Goal: Task Accomplishment & Management: Manage account settings

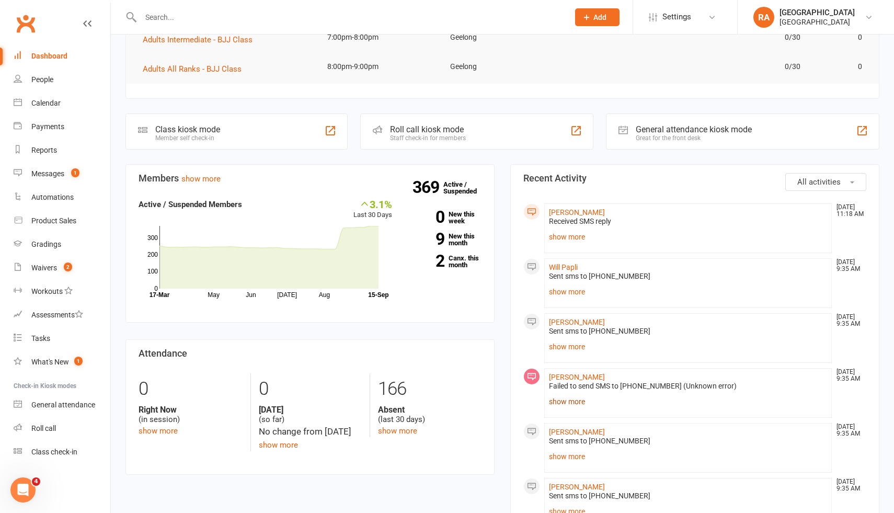
click at [570, 403] on link "show more" at bounding box center [688, 401] width 278 height 15
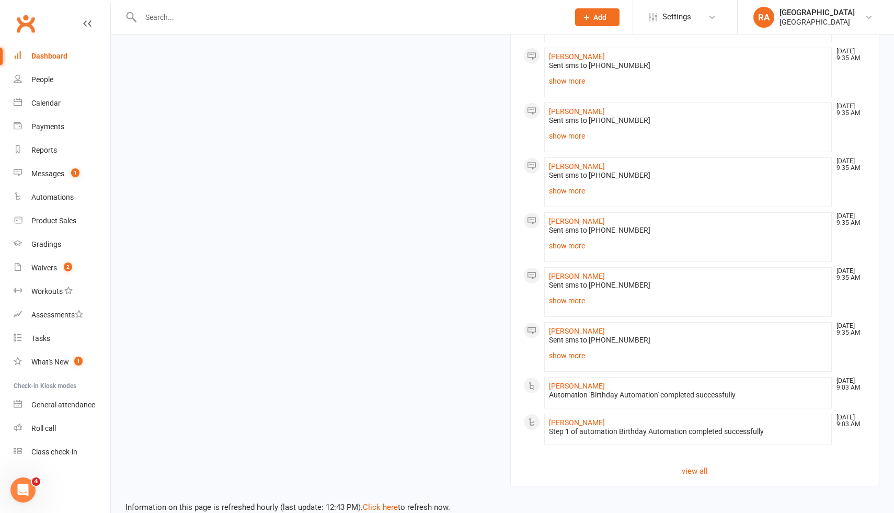
scroll to position [1047, 0]
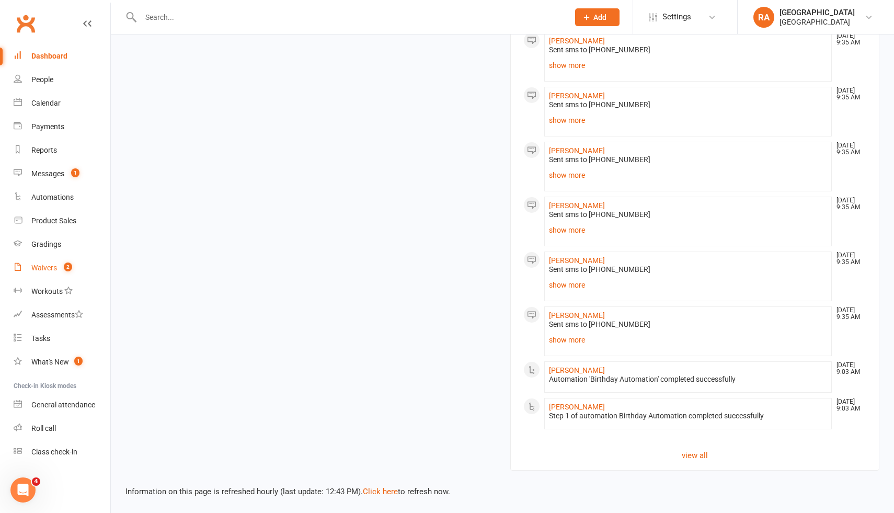
click at [54, 266] on div "Waivers" at bounding box center [44, 268] width 26 height 8
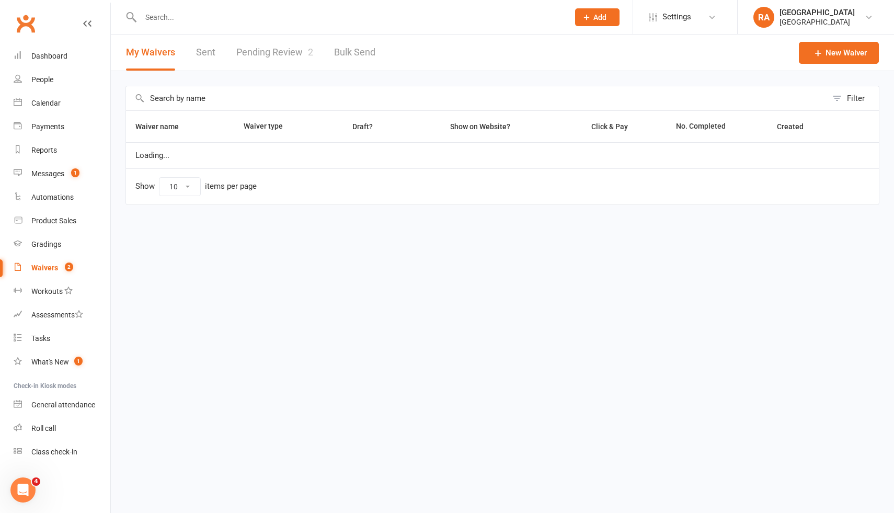
select select "25"
click at [69, 177] on count-badge "1" at bounding box center [73, 173] width 14 height 8
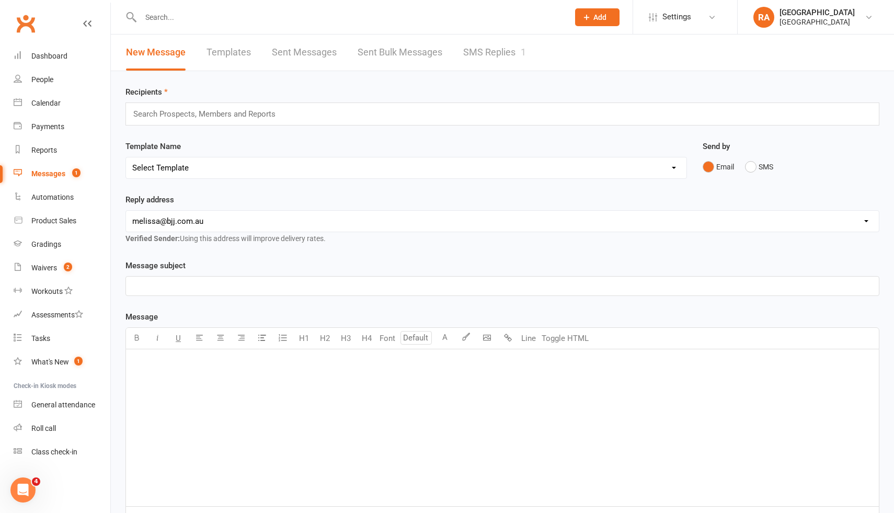
click at [481, 55] on link "SMS Replies 1" at bounding box center [494, 53] width 63 height 36
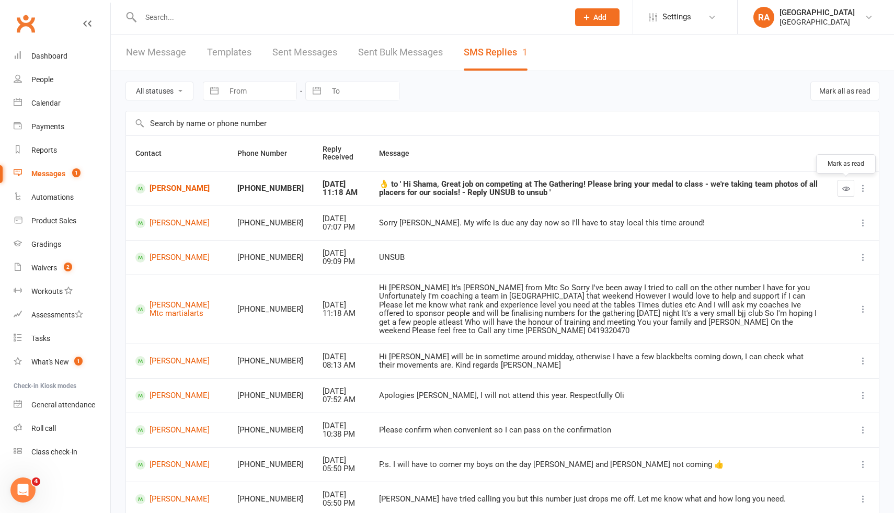
click at [844, 186] on icon "button" at bounding box center [847, 189] width 8 height 8
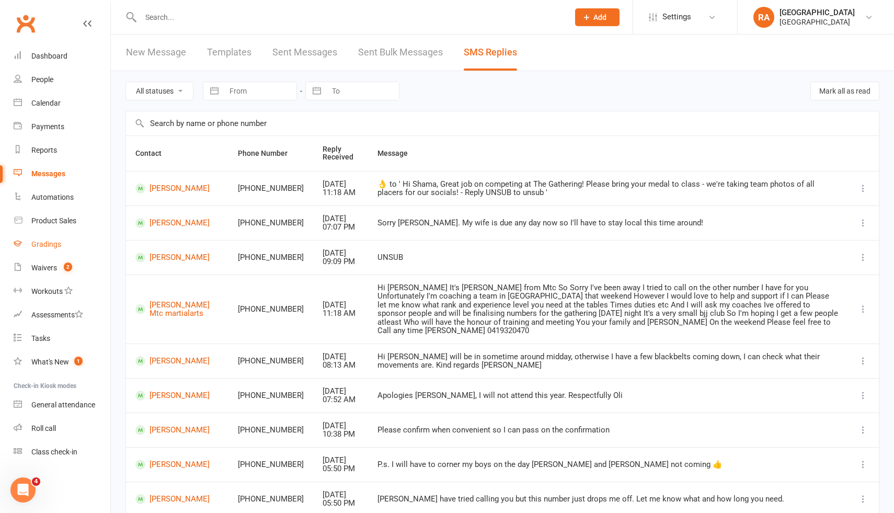
click at [45, 244] on div "Gradings" at bounding box center [46, 244] width 30 height 8
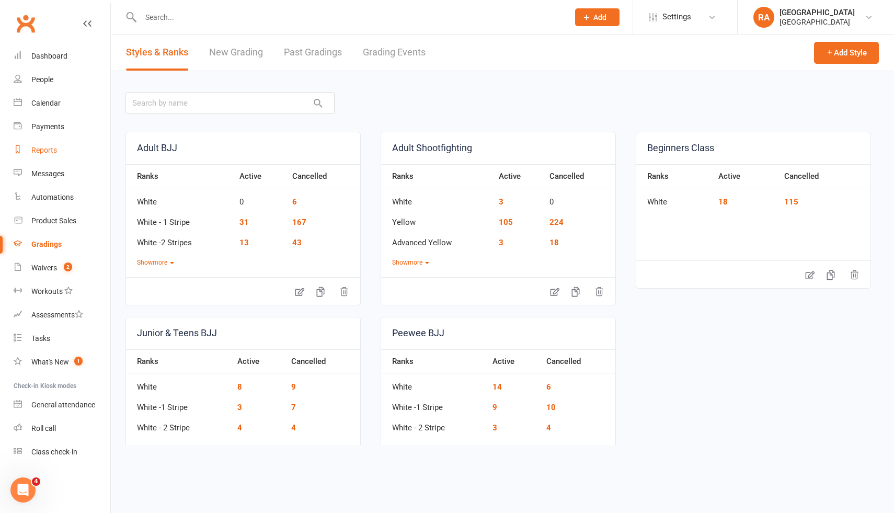
click at [47, 144] on link "Reports" at bounding box center [62, 151] width 97 height 24
select select "50"
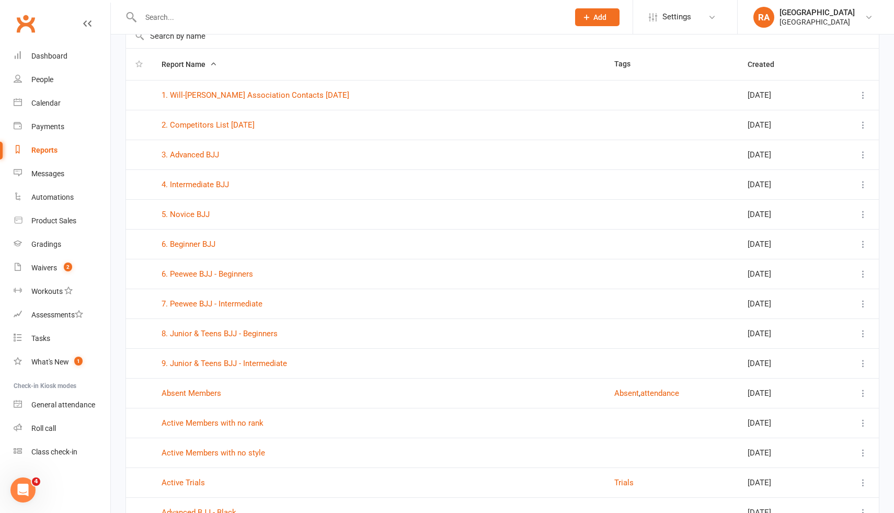
scroll to position [67, 0]
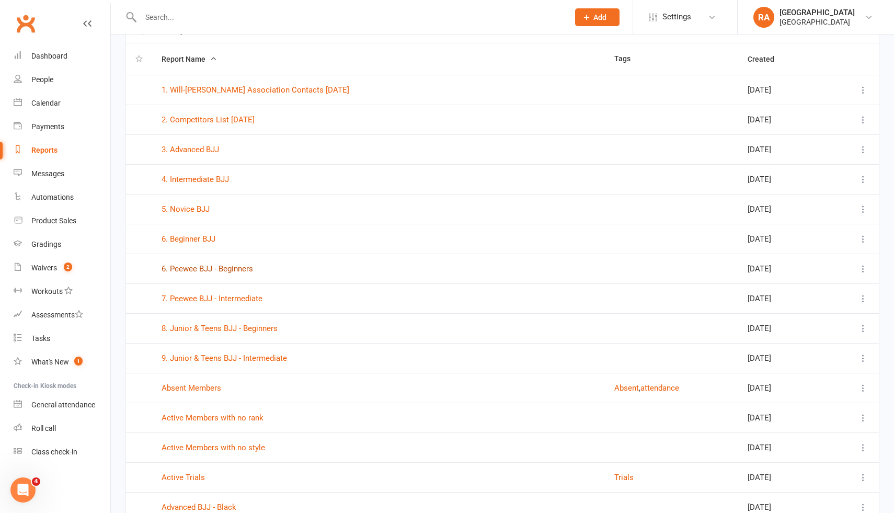
click at [205, 266] on link "6. Peewee BJJ - Beginners" at bounding box center [208, 268] width 92 height 9
click at [207, 301] on link "7. Peewee BJJ - Intermediate" at bounding box center [212, 298] width 101 height 9
click at [209, 330] on link "8. Junior & Teens BJJ - Beginners" at bounding box center [220, 328] width 116 height 9
click at [211, 355] on link "9. Junior & Teens BJJ - Intermediate" at bounding box center [225, 358] width 126 height 9
click at [47, 146] on div "Reports" at bounding box center [44, 150] width 26 height 8
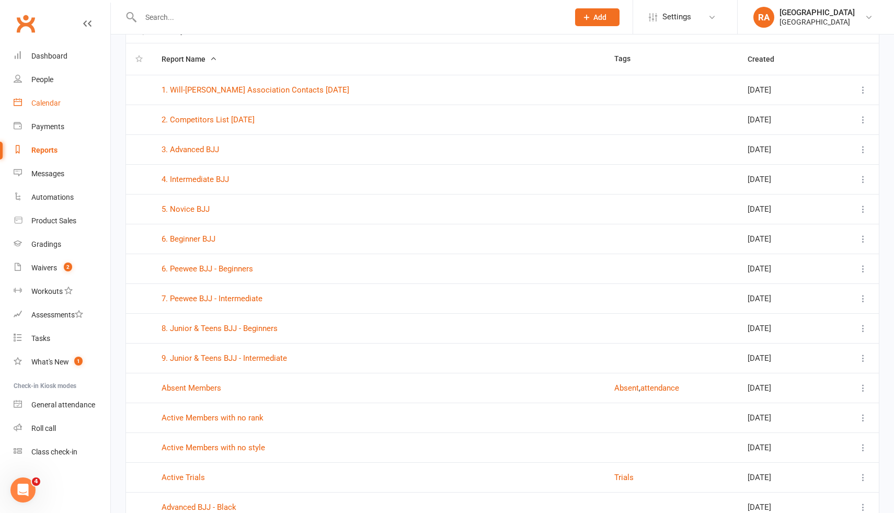
click at [44, 103] on div "Calendar" at bounding box center [45, 103] width 29 height 8
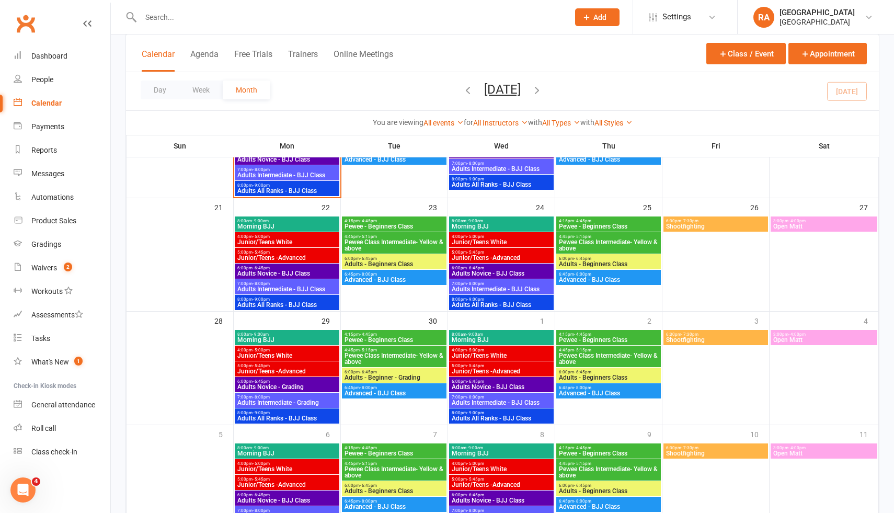
scroll to position [389, 0]
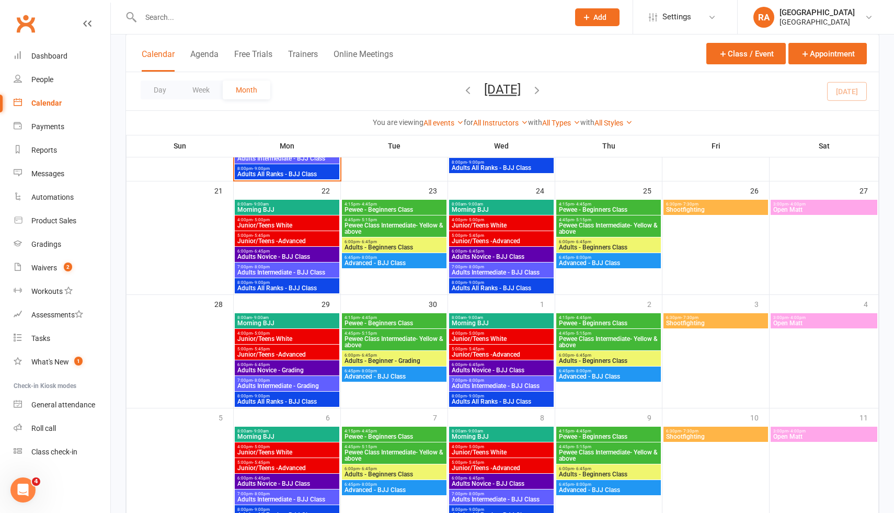
click at [299, 386] on span "Adults Intermediate - Grading" at bounding box center [287, 386] width 100 height 6
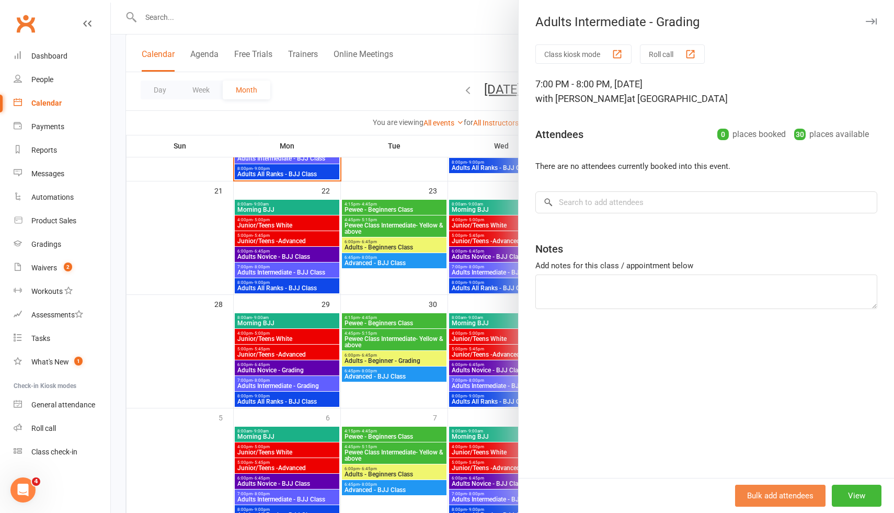
click at [755, 491] on button "Bulk add attendees" at bounding box center [780, 496] width 90 height 22
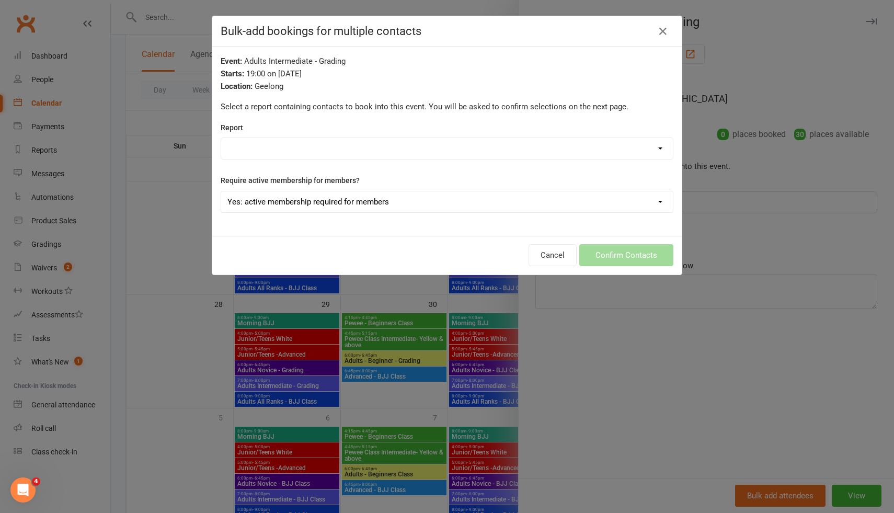
click at [332, 147] on select "1. Will-Machado Association Contacts 12/08/2025 2. Competitors List 18/08/2025 …" at bounding box center [447, 148] width 452 height 21
select select "68659"
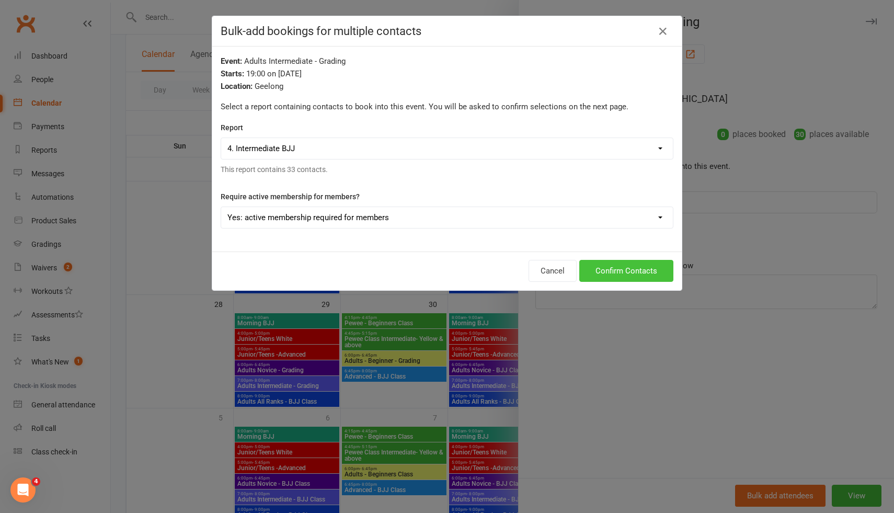
click at [628, 276] on button "Confirm Contacts" at bounding box center [627, 271] width 94 height 22
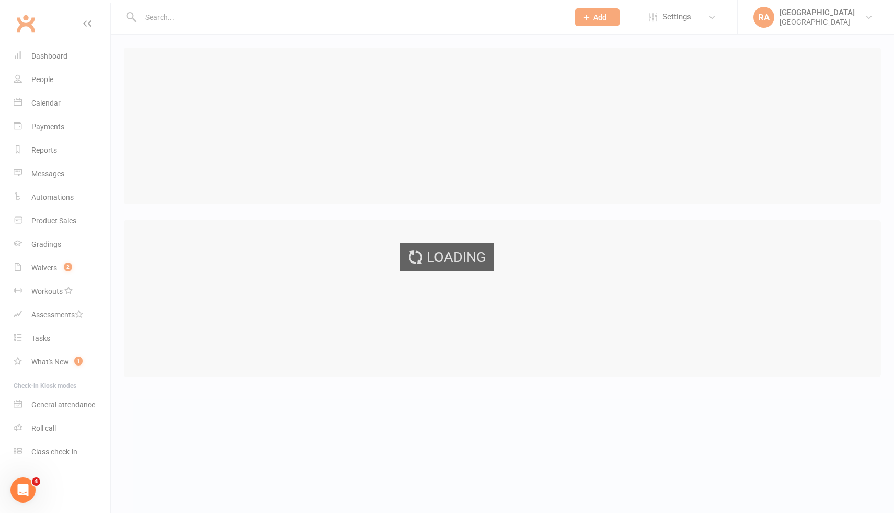
select select "25"
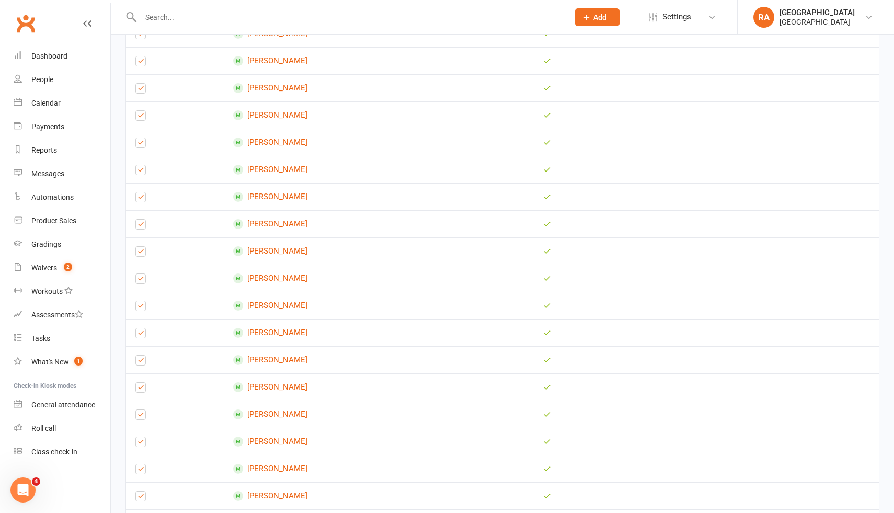
scroll to position [508, 0]
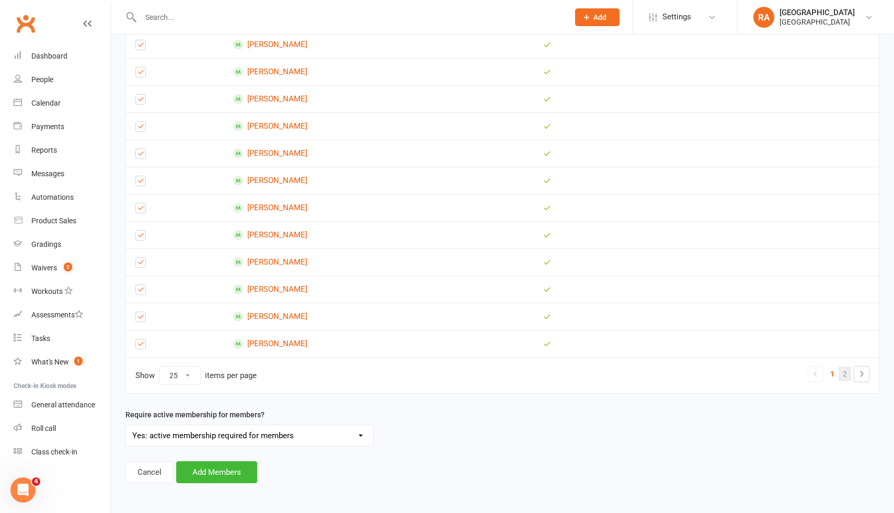
click at [847, 372] on link "2" at bounding box center [845, 374] width 13 height 15
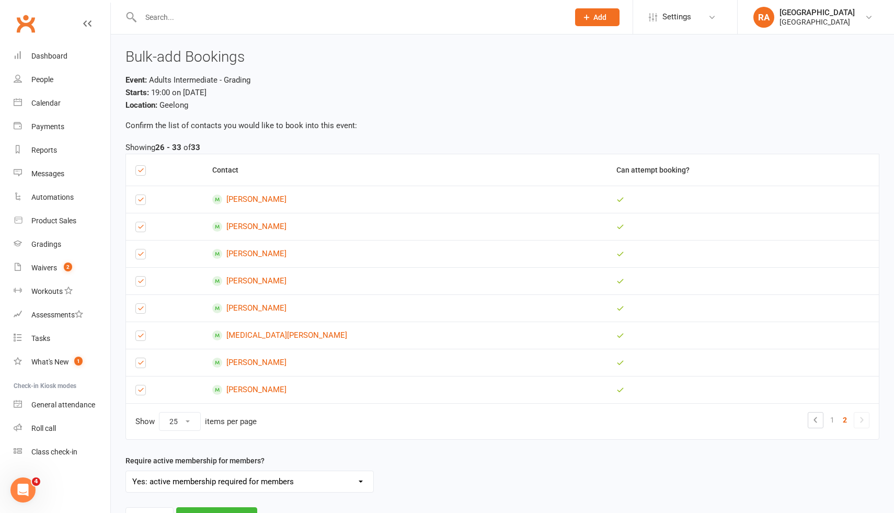
scroll to position [46, 0]
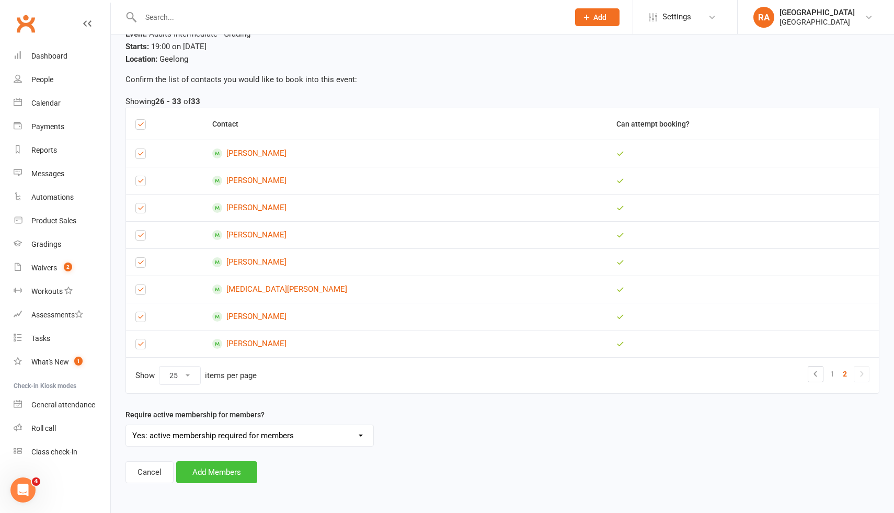
click at [209, 477] on button "Add Members" at bounding box center [216, 472] width 81 height 22
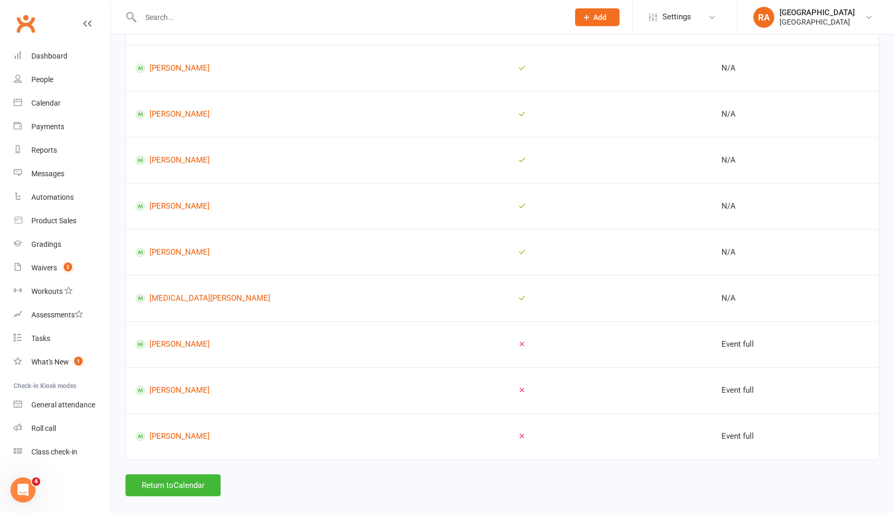
scroll to position [1245, 0]
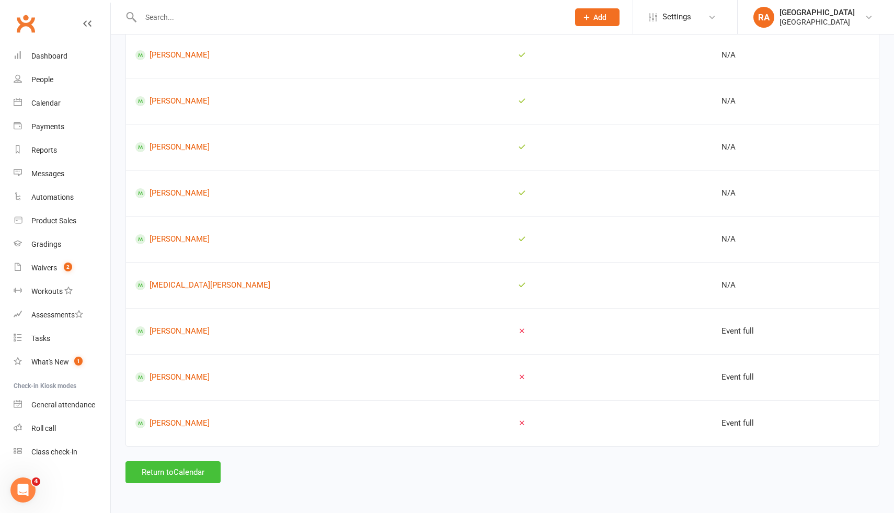
click at [188, 463] on button "Return to Calendar" at bounding box center [173, 472] width 95 height 22
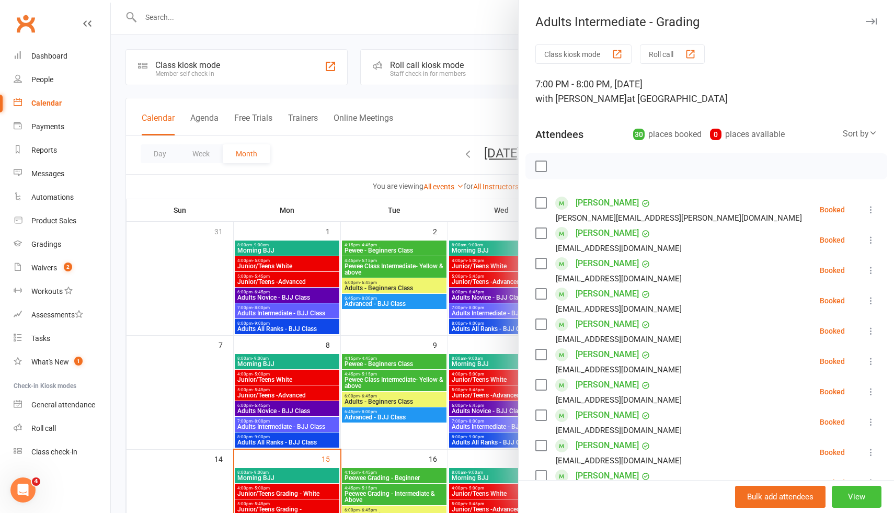
click at [856, 495] on button "View" at bounding box center [857, 497] width 50 height 22
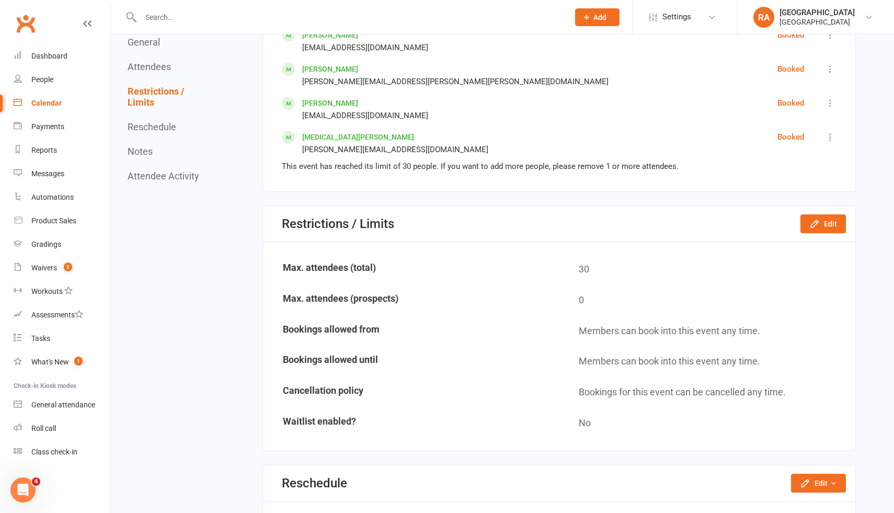
scroll to position [1459, 0]
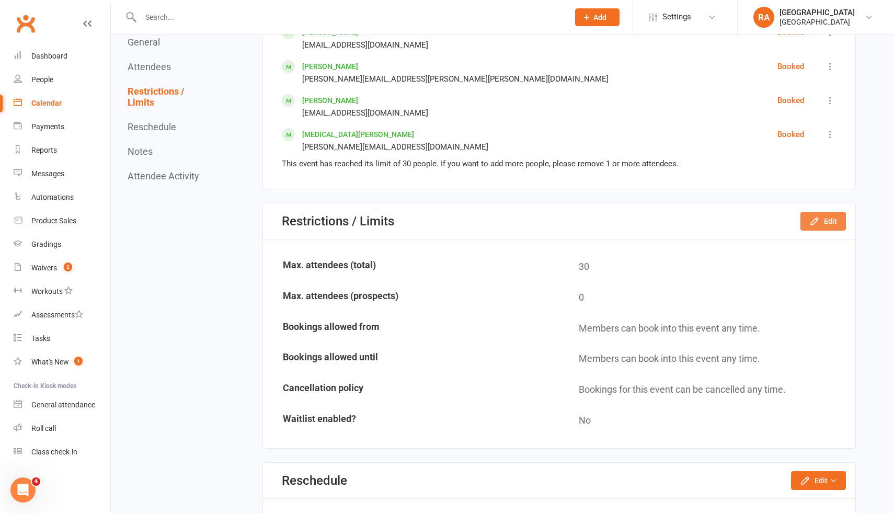
click at [812, 221] on icon "button" at bounding box center [815, 221] width 10 height 10
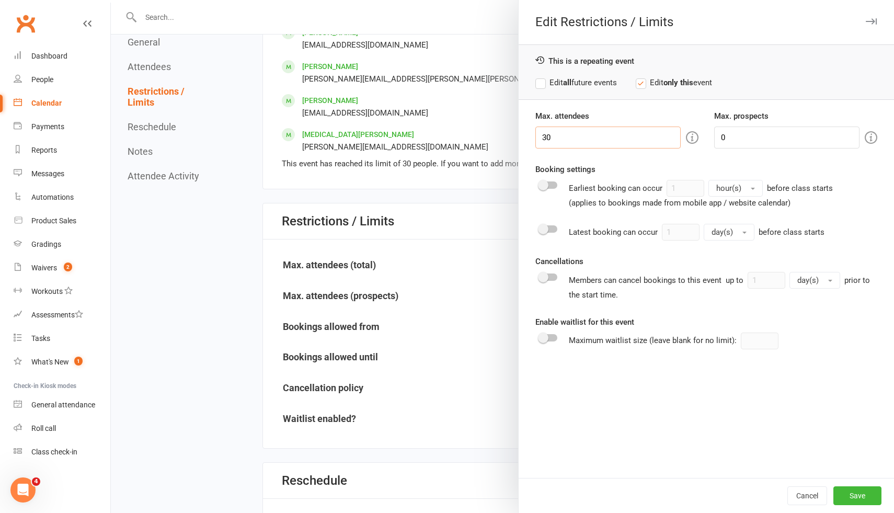
click at [577, 145] on input "30" at bounding box center [608, 138] width 145 height 22
type input "3"
type input "50"
click at [578, 82] on label "Edit all future events" at bounding box center [577, 82] width 82 height 13
click at [854, 505] on button "Save" at bounding box center [858, 495] width 48 height 19
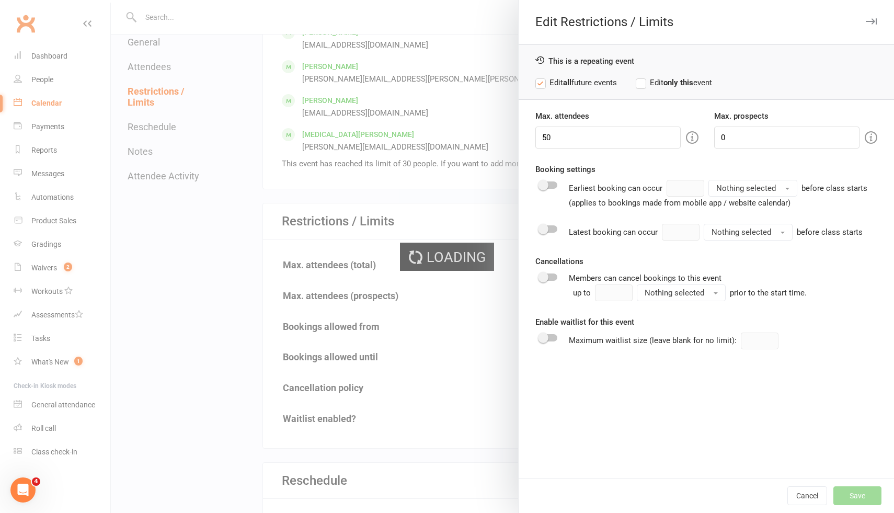
type input "1"
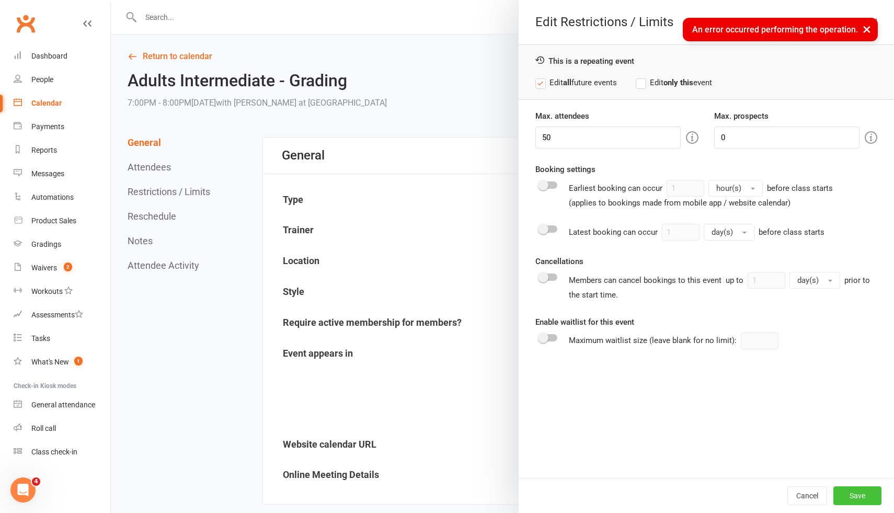
click at [855, 496] on button "Save" at bounding box center [858, 495] width 48 height 19
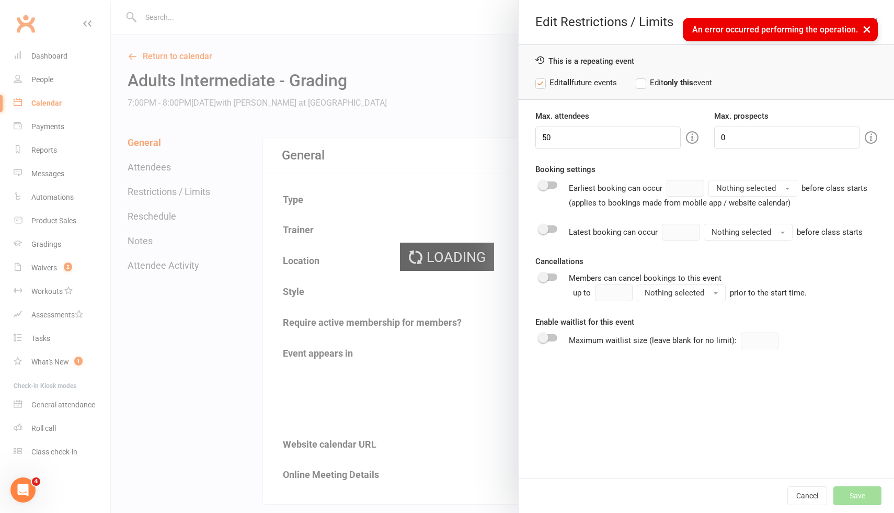
type input "1"
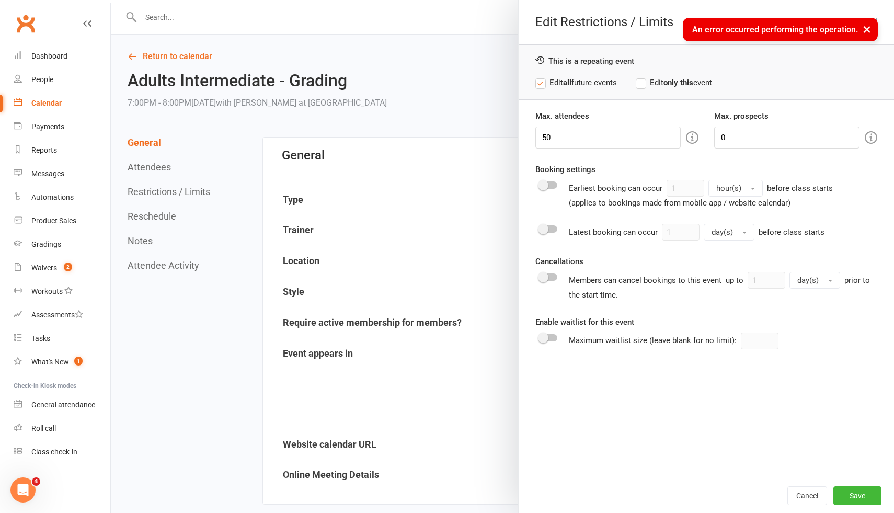
click at [469, 394] on div at bounding box center [503, 256] width 784 height 513
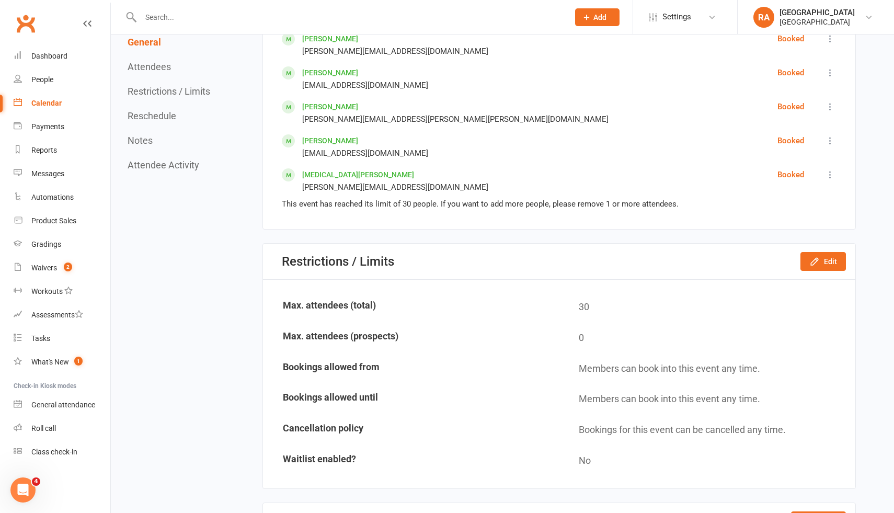
scroll to position [1422, 0]
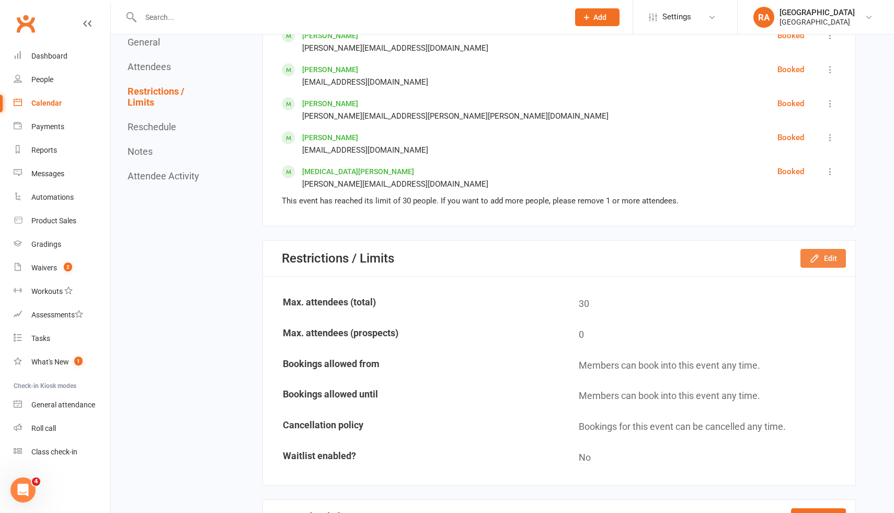
click at [816, 260] on icon "button" at bounding box center [815, 258] width 10 height 10
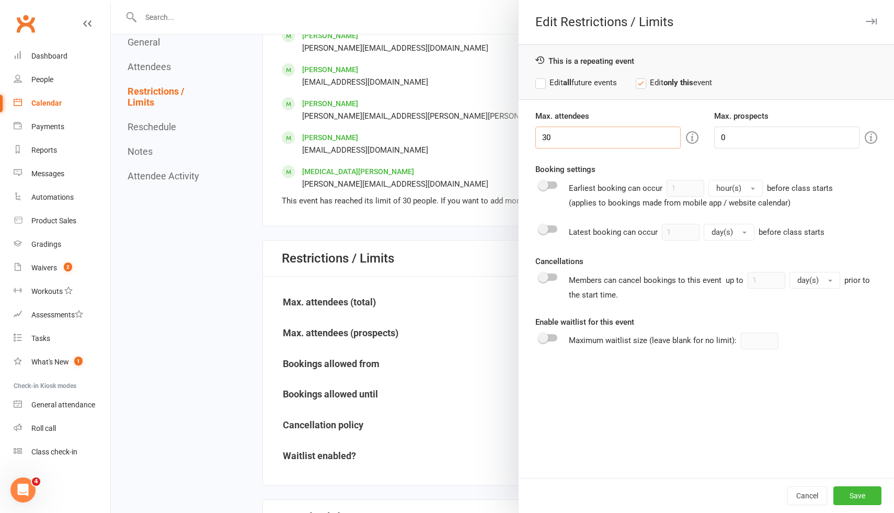
click at [595, 142] on input "30" at bounding box center [608, 138] width 145 height 22
type input "3"
type input "5"
type input "45"
click at [851, 492] on button "Save" at bounding box center [858, 495] width 48 height 19
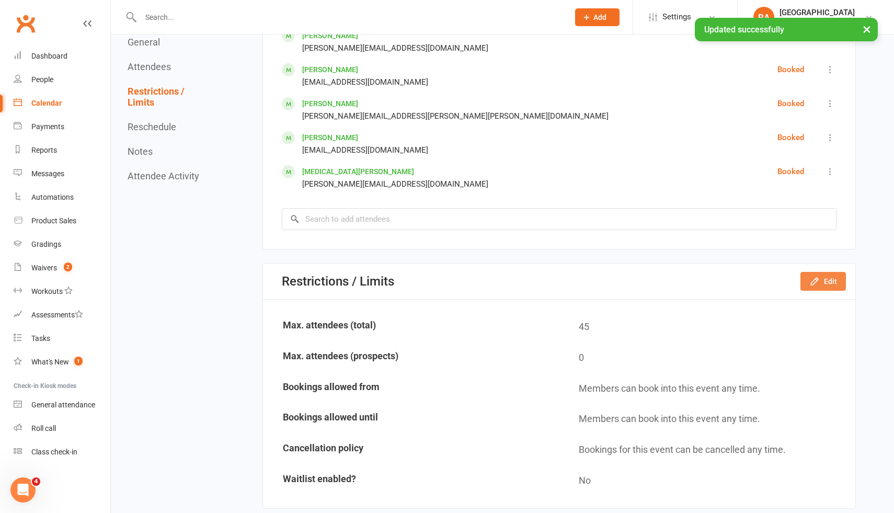
click at [808, 285] on button "Edit" at bounding box center [824, 281] width 46 height 19
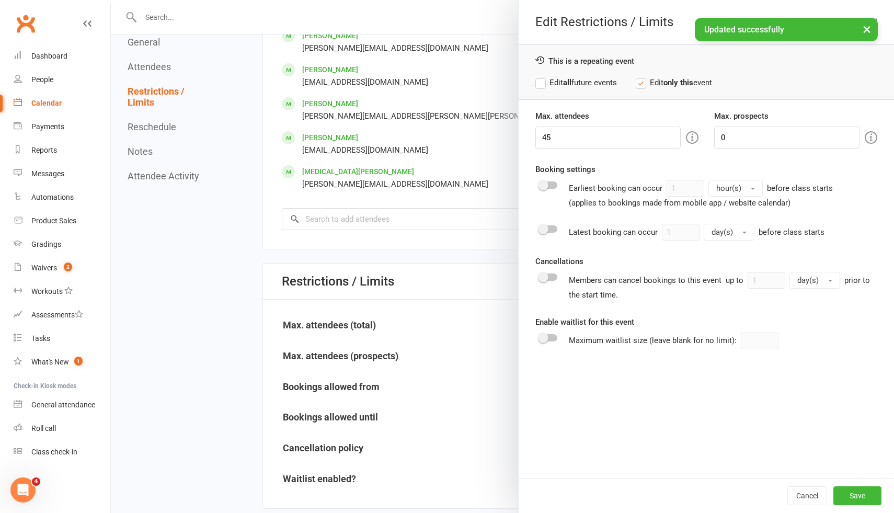
click at [574, 81] on label "Edit all future events" at bounding box center [577, 82] width 82 height 13
click at [857, 495] on button "Save" at bounding box center [858, 495] width 48 height 19
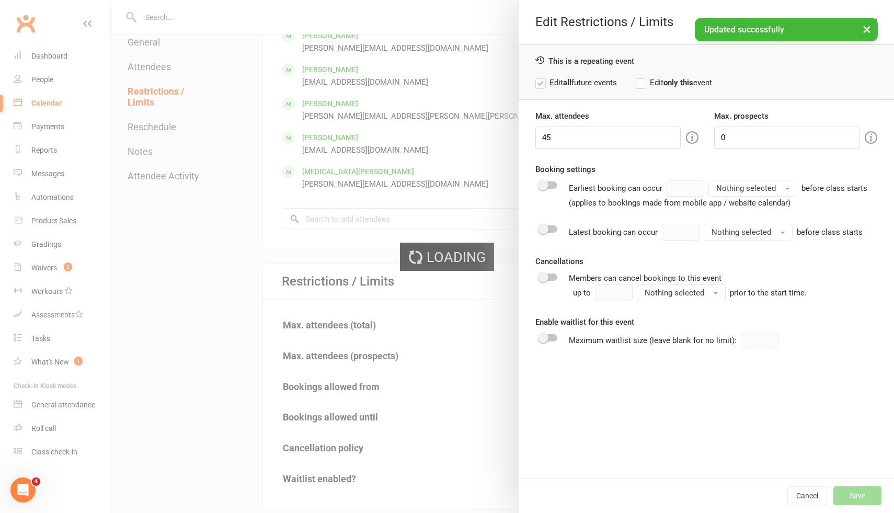
type input "1"
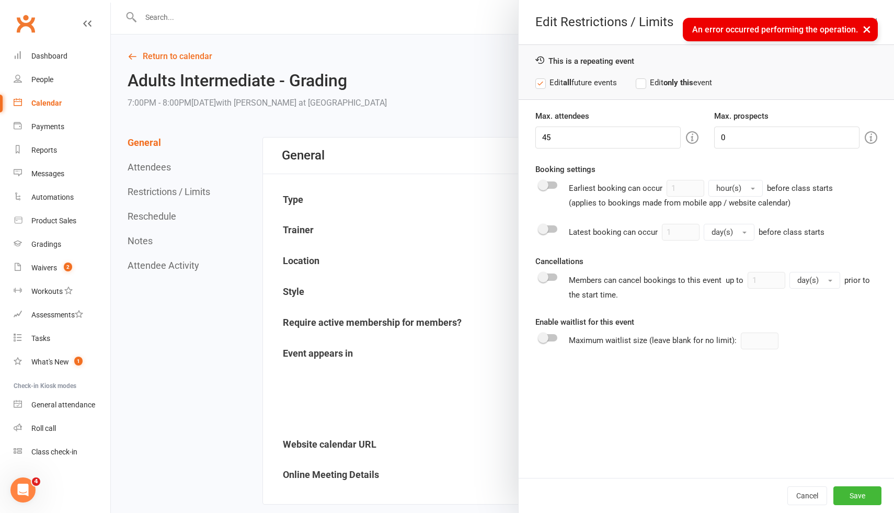
click at [869, 26] on button "×" at bounding box center [867, 29] width 19 height 22
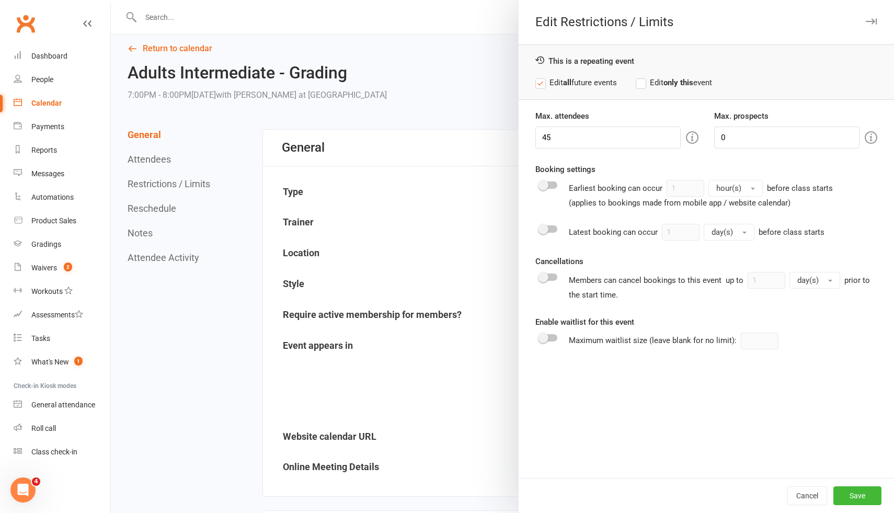
scroll to position [7, 0]
click at [550, 225] on div at bounding box center [549, 228] width 18 height 7
click at [540, 228] on input "checkbox" at bounding box center [540, 228] width 0 height 0
click at [721, 230] on span "day(s)" at bounding box center [722, 232] width 21 height 9
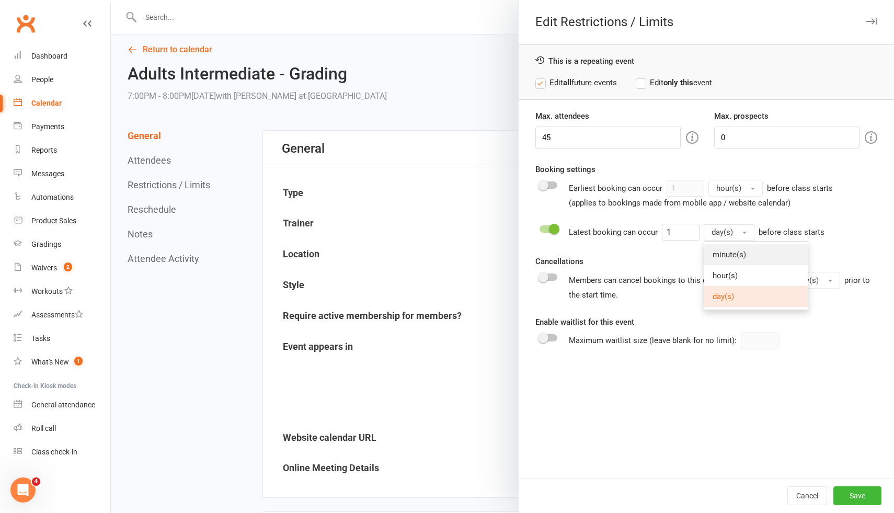
click at [724, 251] on span "minute(s)" at bounding box center [729, 254] width 33 height 9
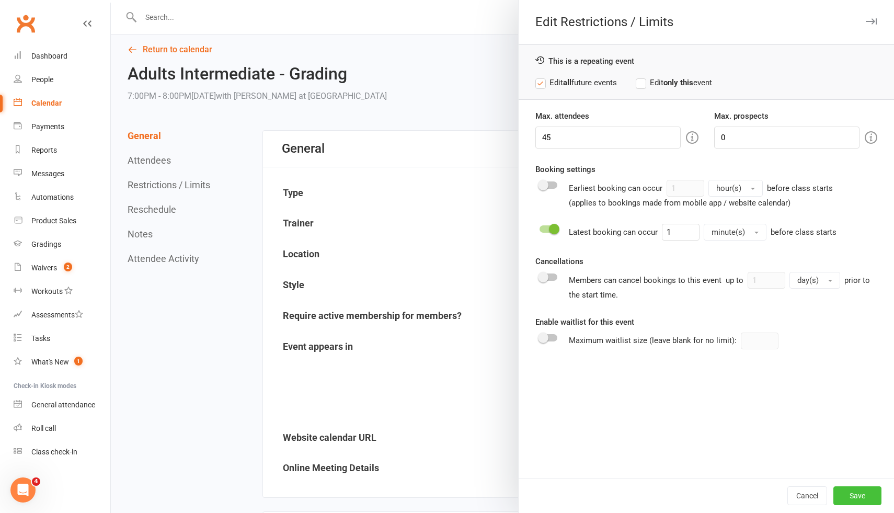
click at [855, 490] on button "Save" at bounding box center [858, 495] width 48 height 19
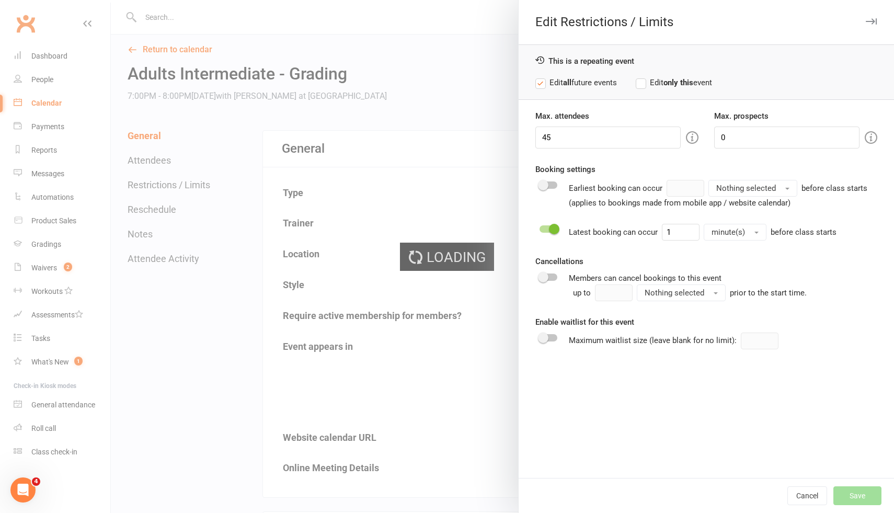
type input "1"
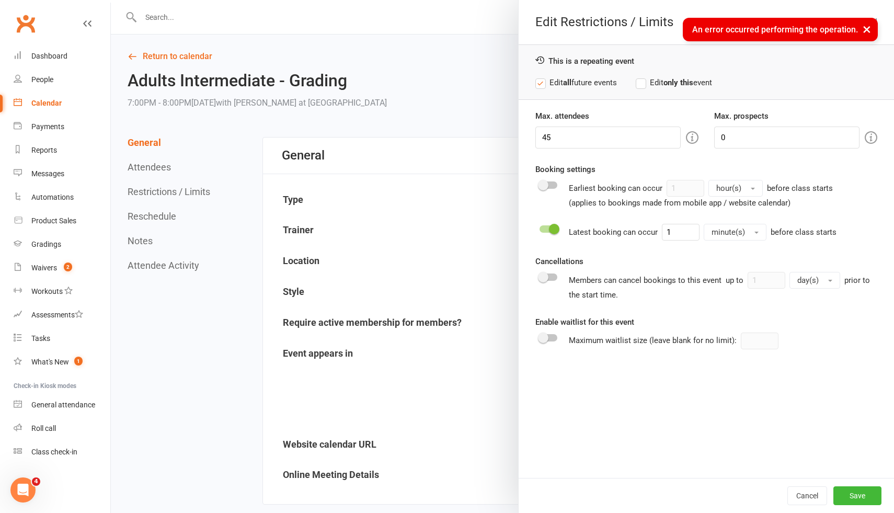
click at [463, 345] on div at bounding box center [503, 256] width 784 height 513
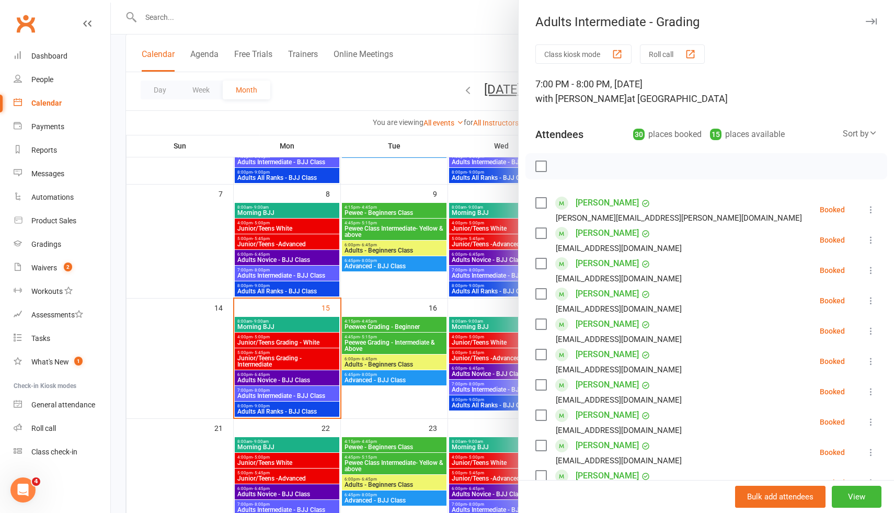
scroll to position [152, 0]
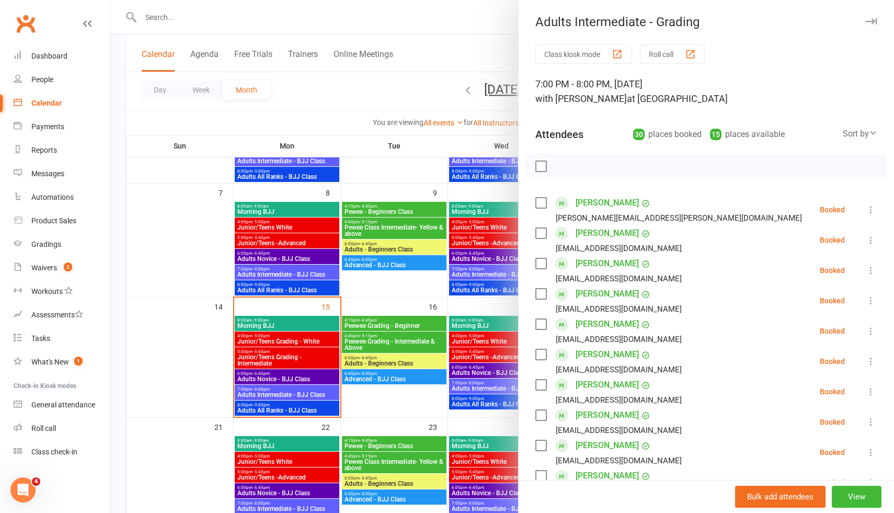
click at [278, 123] on div at bounding box center [503, 256] width 784 height 513
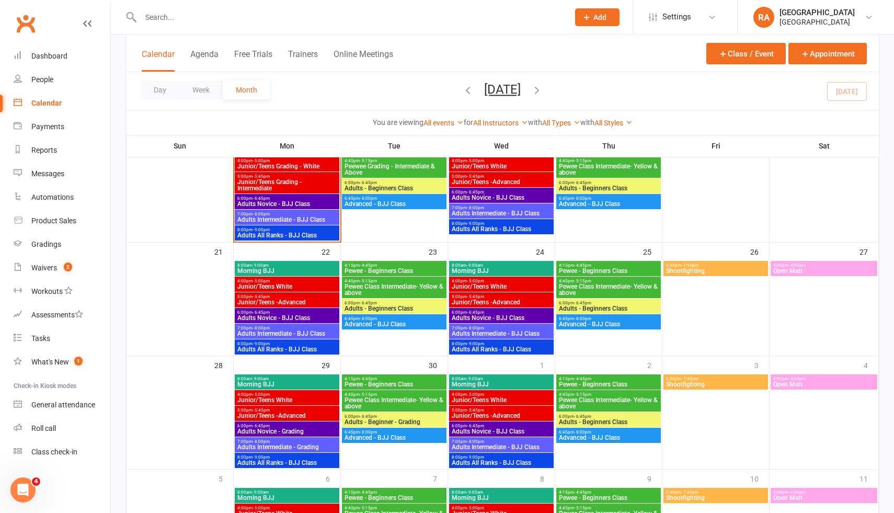
scroll to position [328, 0]
click at [382, 414] on span "6:00pm - 6:45pm" at bounding box center [394, 416] width 100 height 5
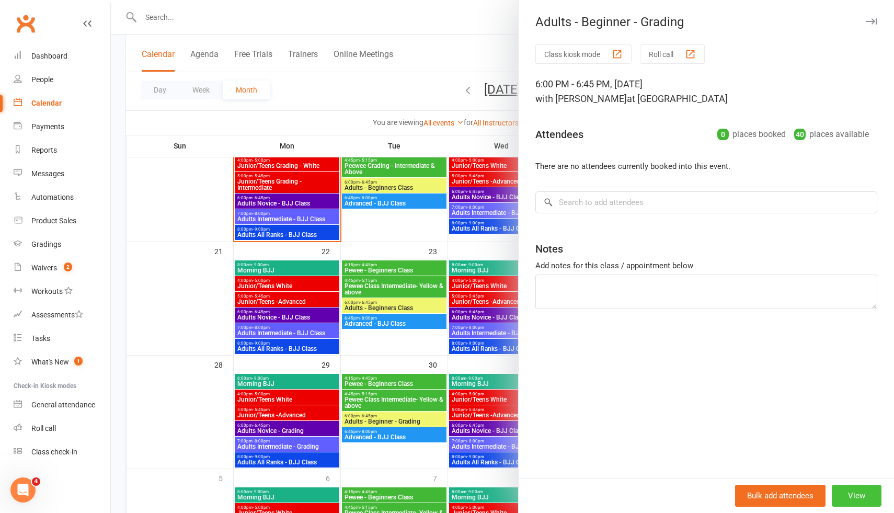
click at [853, 494] on button "View" at bounding box center [857, 496] width 50 height 22
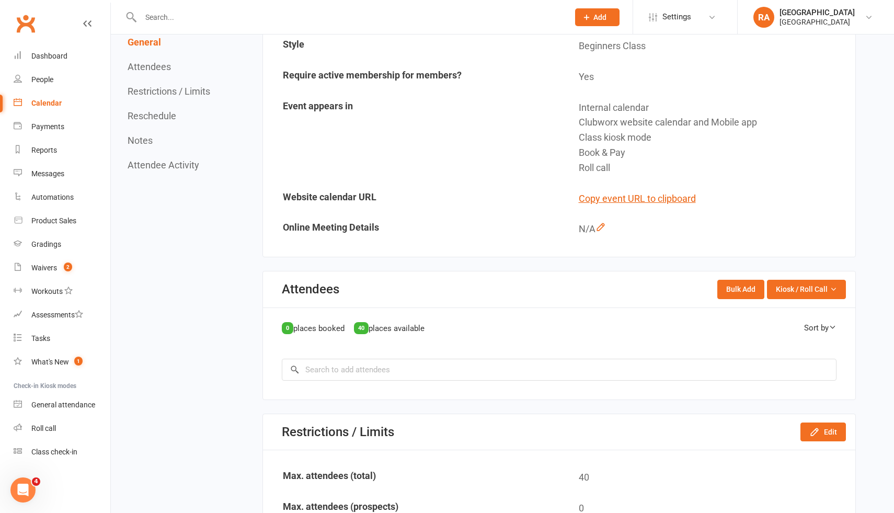
scroll to position [257, 0]
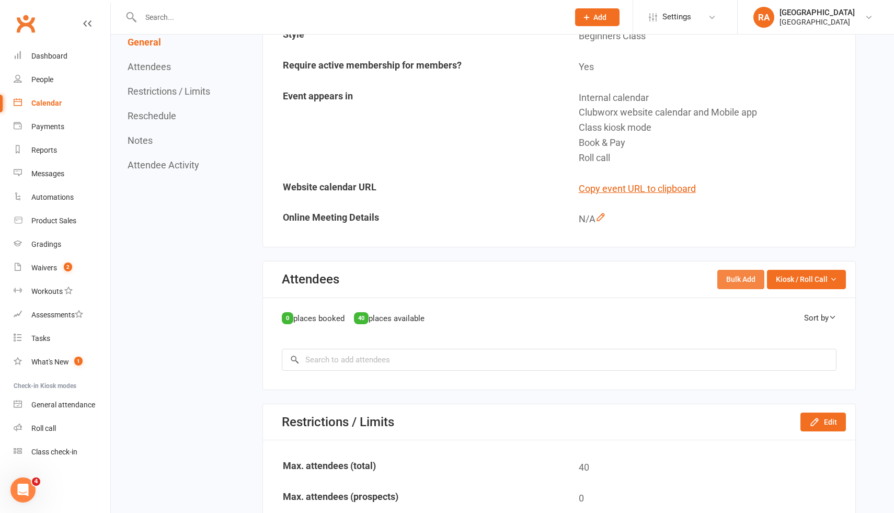
click at [731, 281] on button "Bulk Add" at bounding box center [741, 279] width 47 height 19
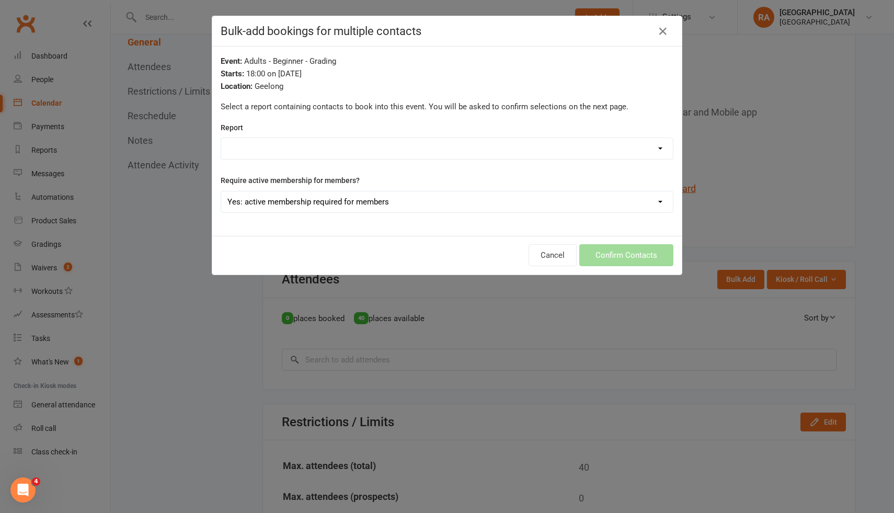
click at [473, 139] on select "1. Will-Machado Association Contacts 12/08/2025 2. Competitors List 18/08/2025 …" at bounding box center [447, 148] width 452 height 21
select select "200019"
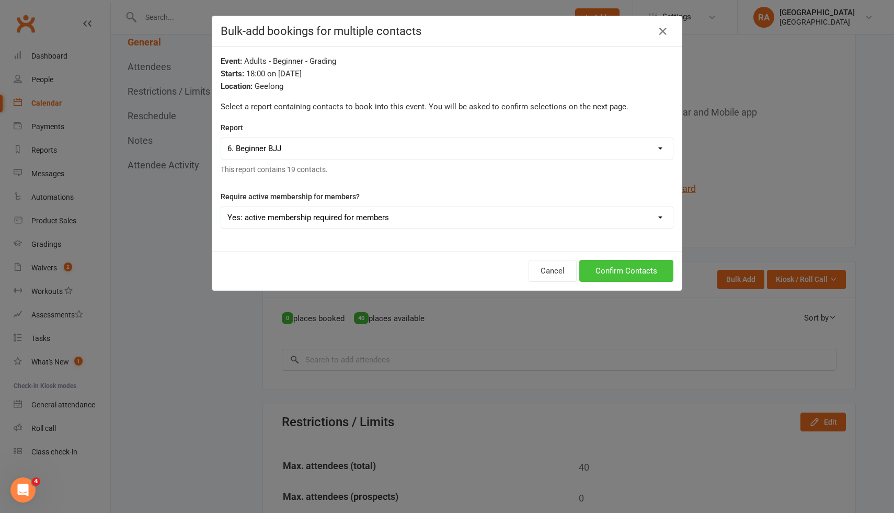
click at [623, 270] on button "Confirm Contacts" at bounding box center [627, 271] width 94 height 22
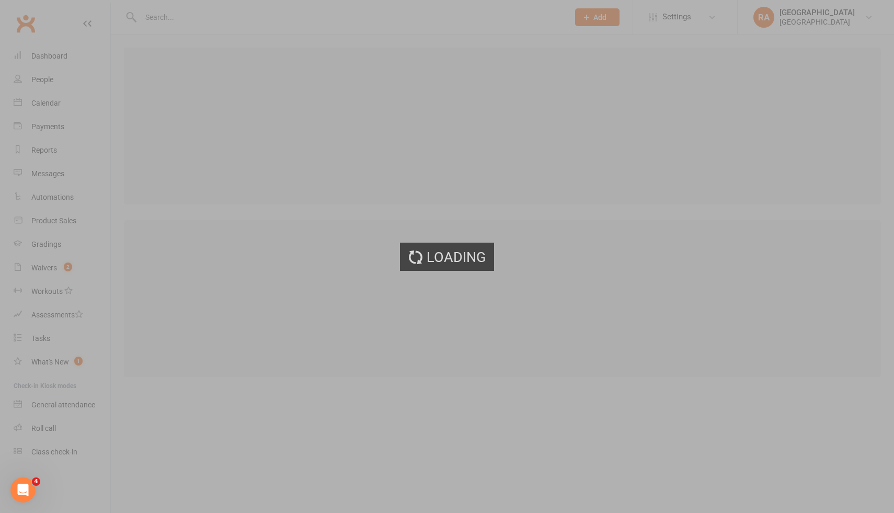
select select "25"
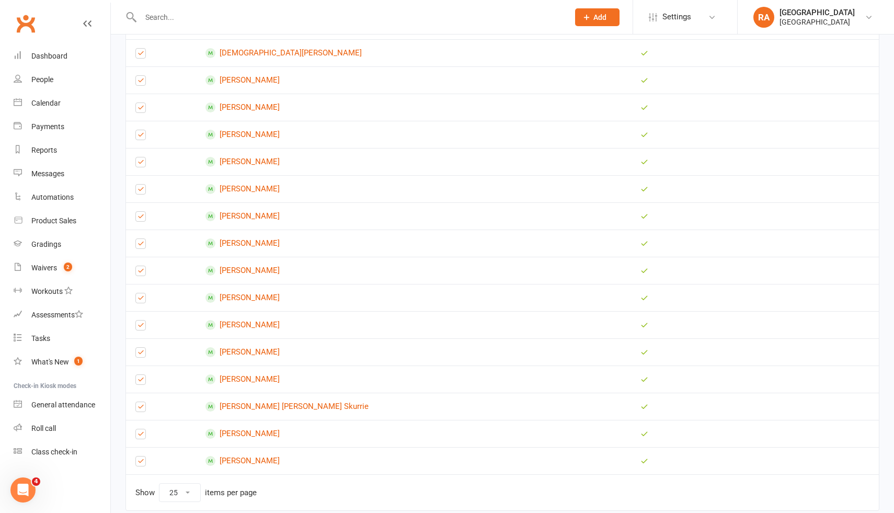
scroll to position [345, 0]
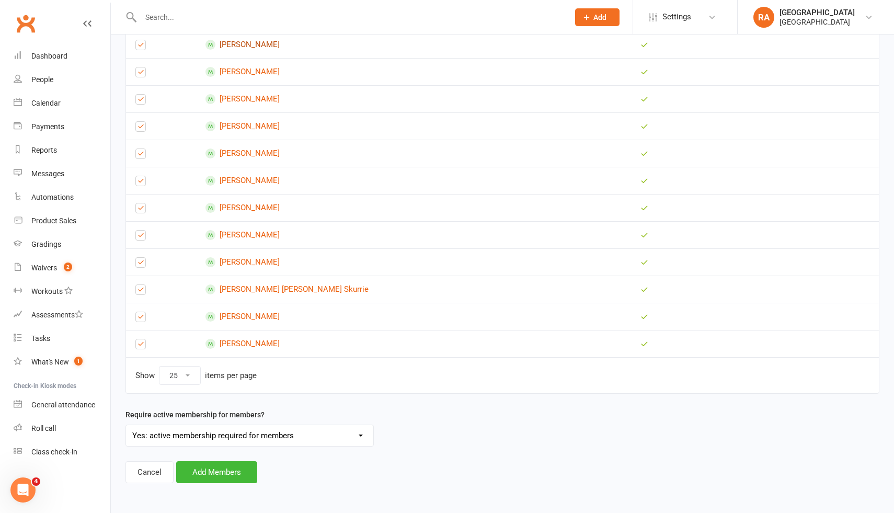
click at [258, 47] on link "[PERSON_NAME]" at bounding box center [414, 45] width 416 height 10
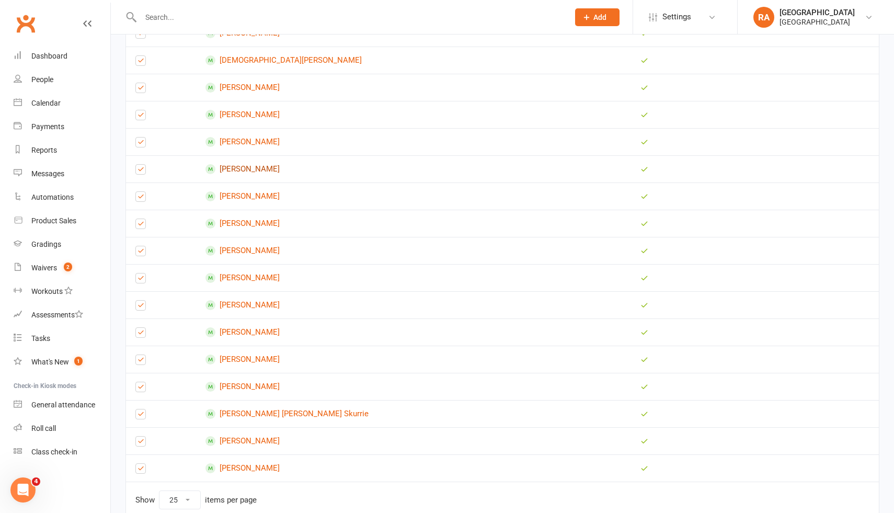
scroll to position [217, 0]
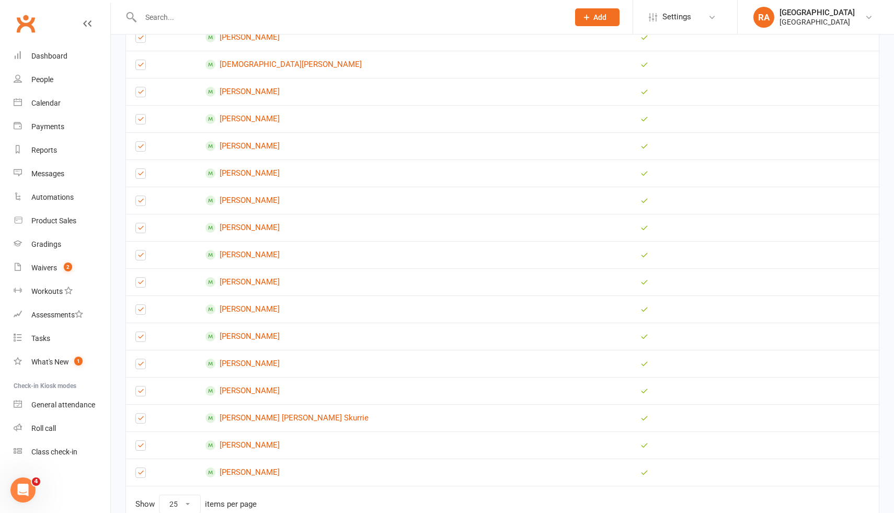
click at [134, 174] on td at bounding box center [161, 173] width 70 height 27
click at [143, 176] on label at bounding box center [140, 176] width 10 height 0
click at [143, 169] on input "checkbox" at bounding box center [140, 169] width 10 height 0
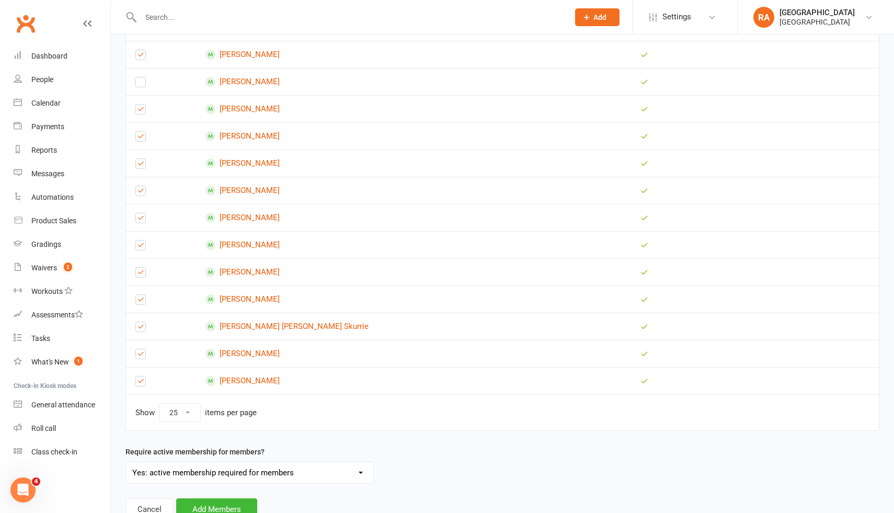
scroll to position [345, 0]
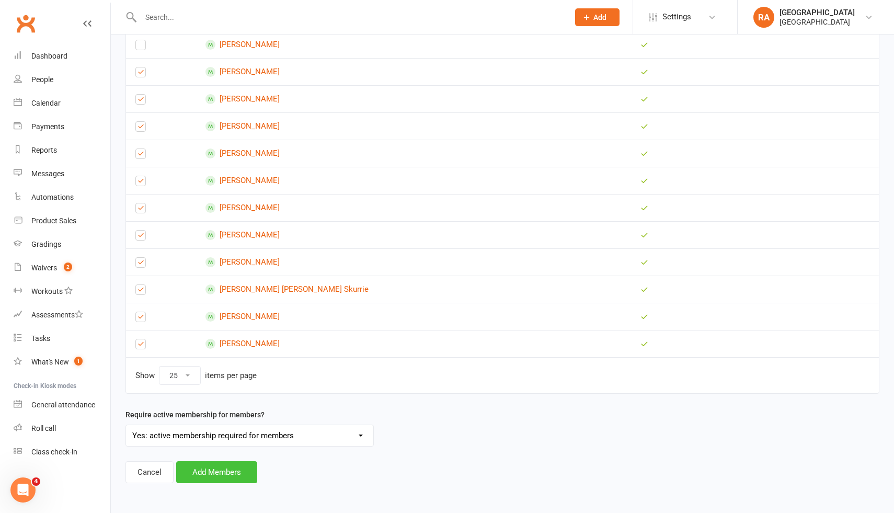
click at [210, 470] on button "Add Members" at bounding box center [216, 472] width 81 height 22
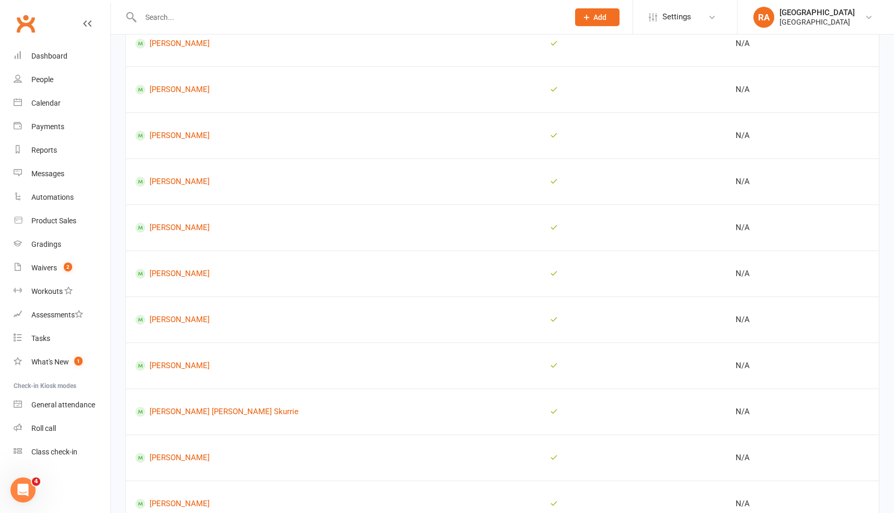
scroll to position [339, 0]
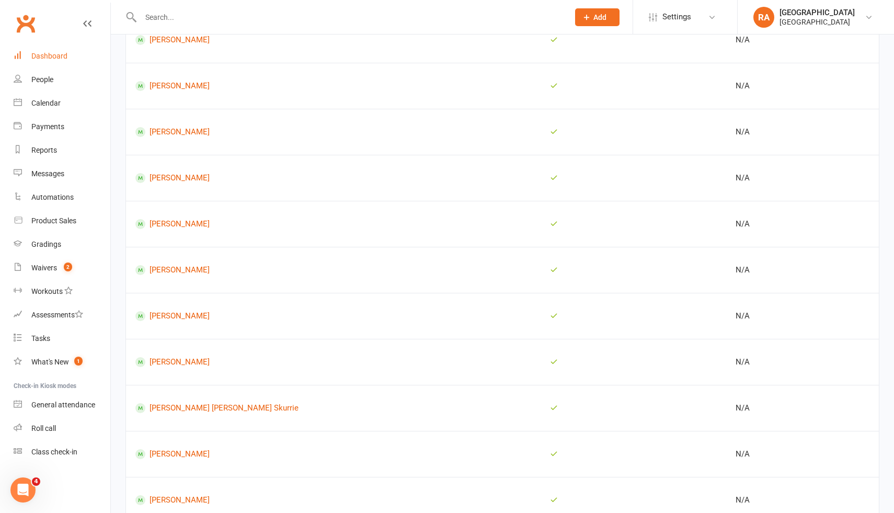
click at [69, 56] on link "Dashboard" at bounding box center [62, 56] width 97 height 24
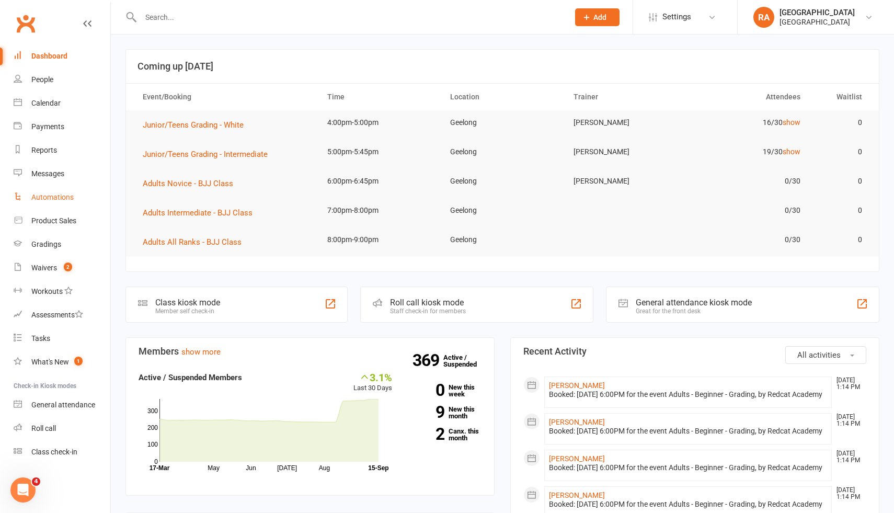
click at [51, 196] on div "Automations" at bounding box center [52, 197] width 42 height 8
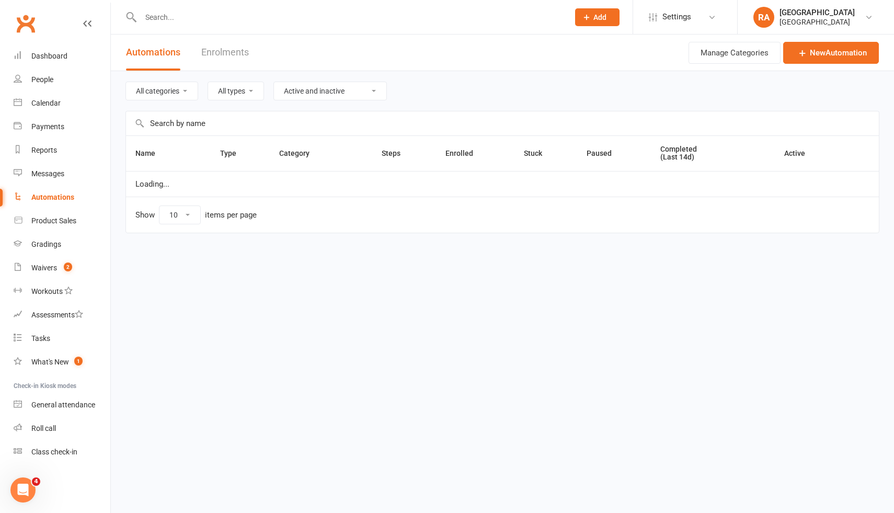
select select "50"
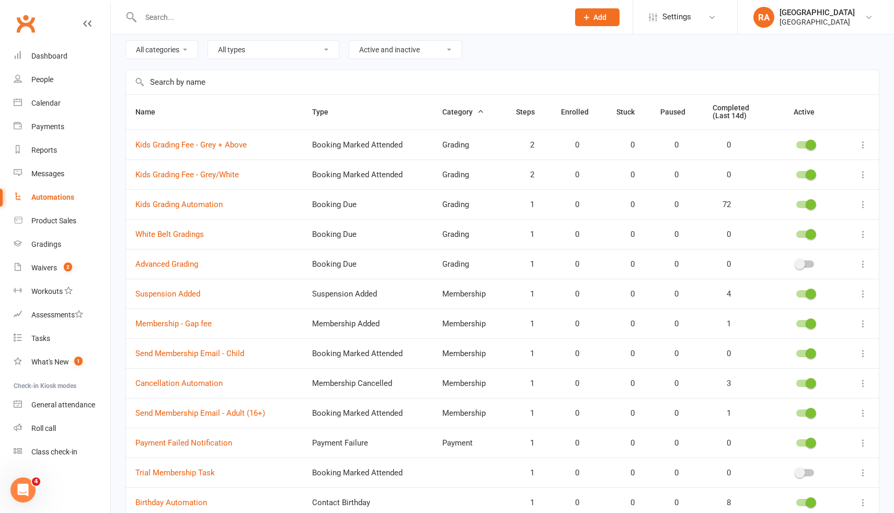
scroll to position [40, 0]
click at [58, 260] on link "Waivers 2" at bounding box center [62, 268] width 97 height 24
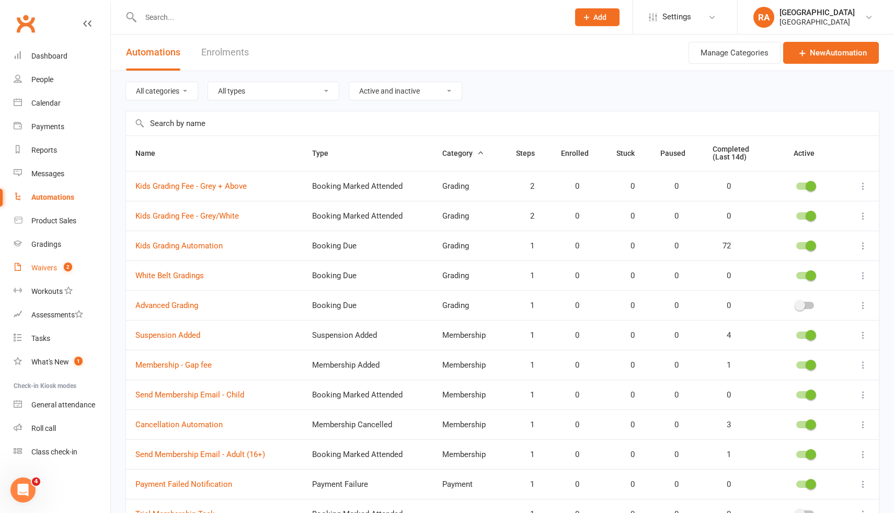
select select "25"
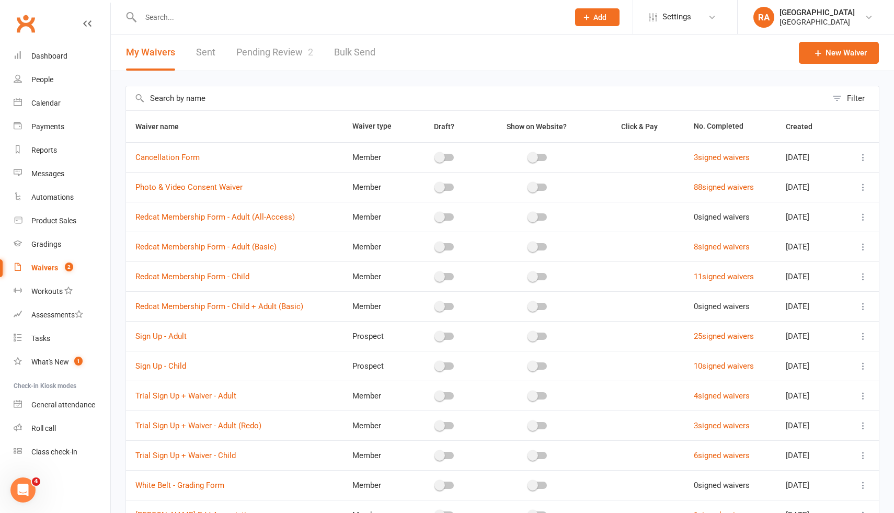
click at [258, 48] on link "Pending Review 2" at bounding box center [274, 53] width 77 height 36
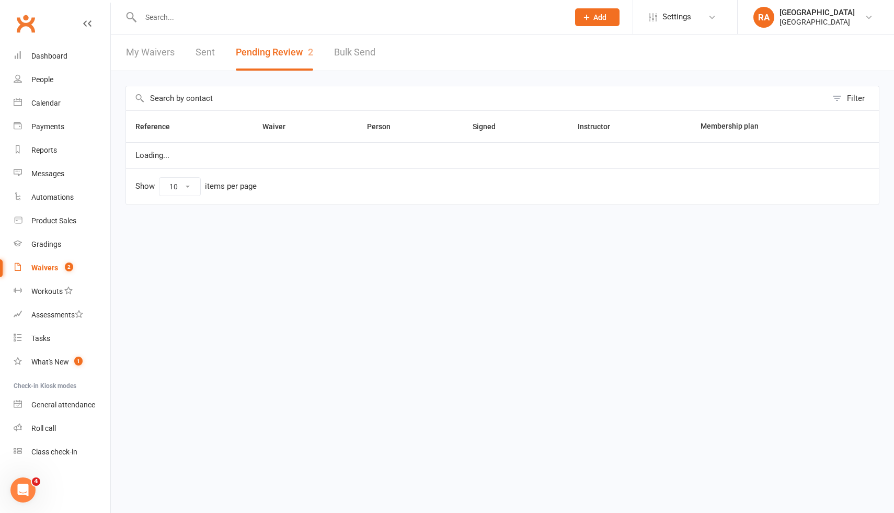
select select "100"
click at [58, 75] on link "People" at bounding box center [62, 80] width 97 height 24
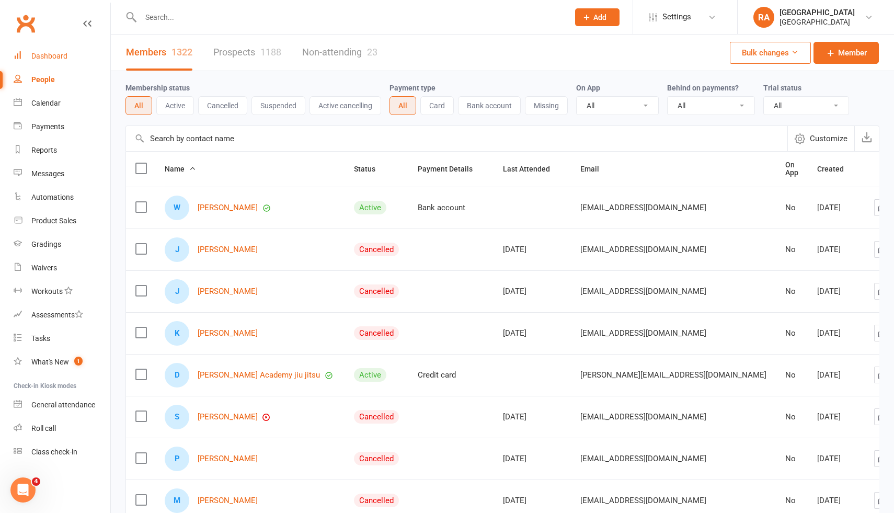
click at [46, 60] on div "Dashboard" at bounding box center [49, 56] width 36 height 8
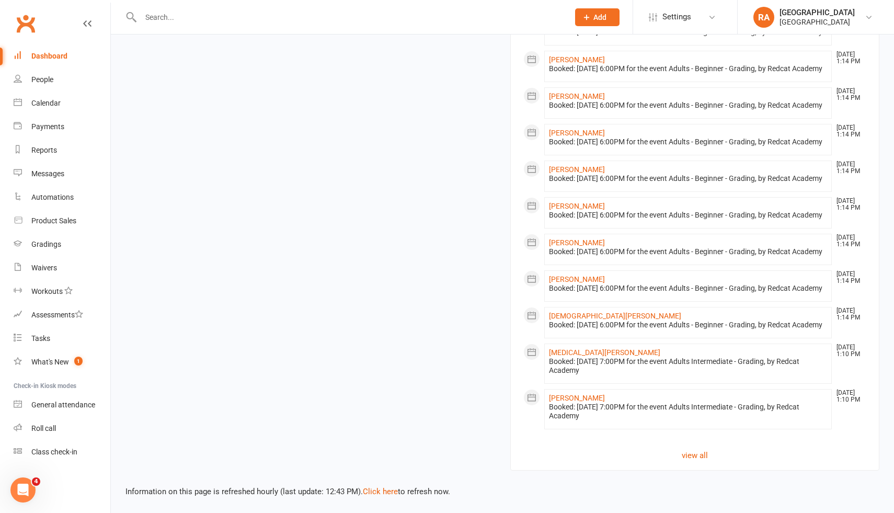
scroll to position [852, 0]
click at [686, 457] on link "view all" at bounding box center [695, 455] width 343 height 13
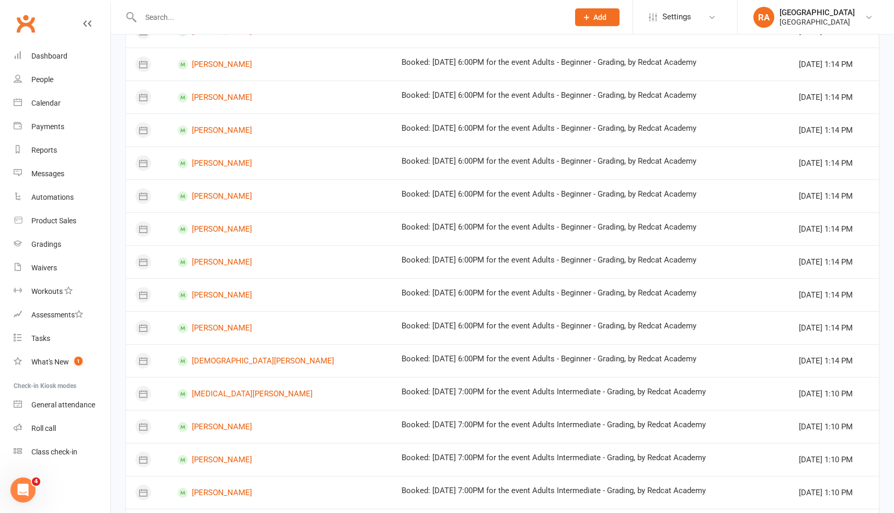
scroll to position [501, 0]
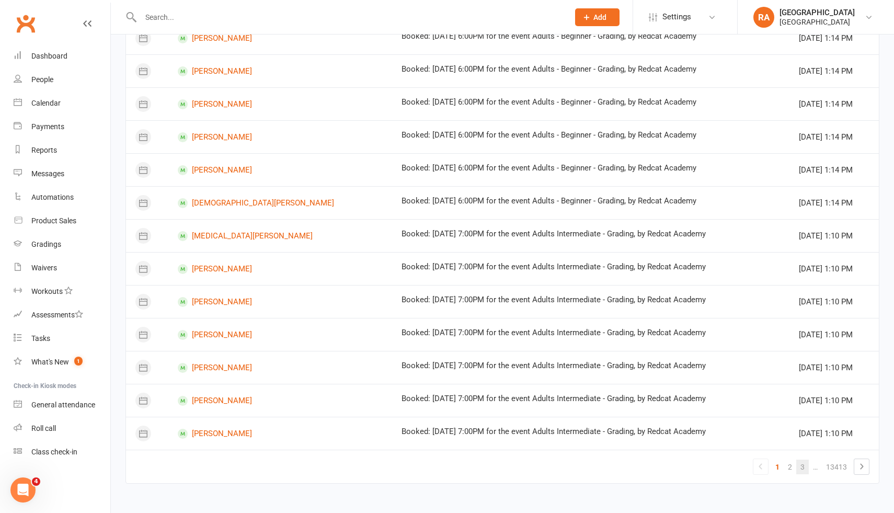
click at [803, 467] on link "3" at bounding box center [803, 467] width 13 height 15
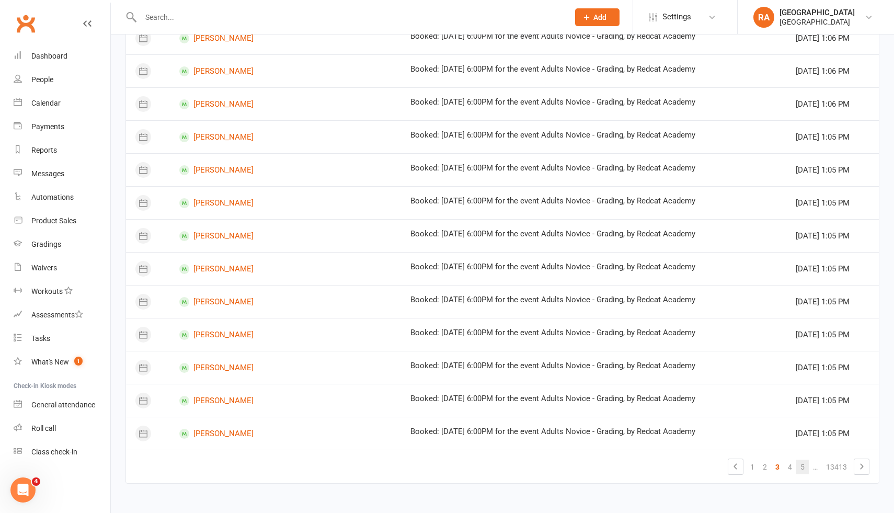
click at [804, 468] on link "5" at bounding box center [803, 467] width 13 height 15
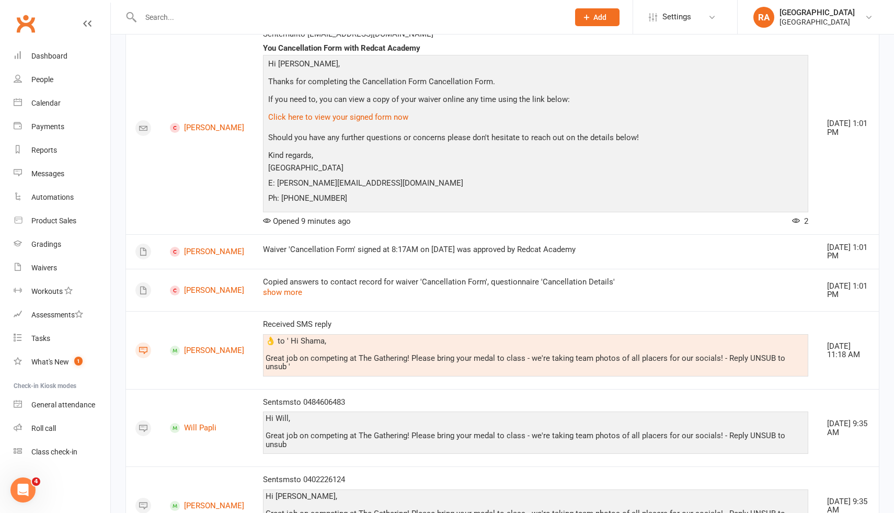
scroll to position [0, 0]
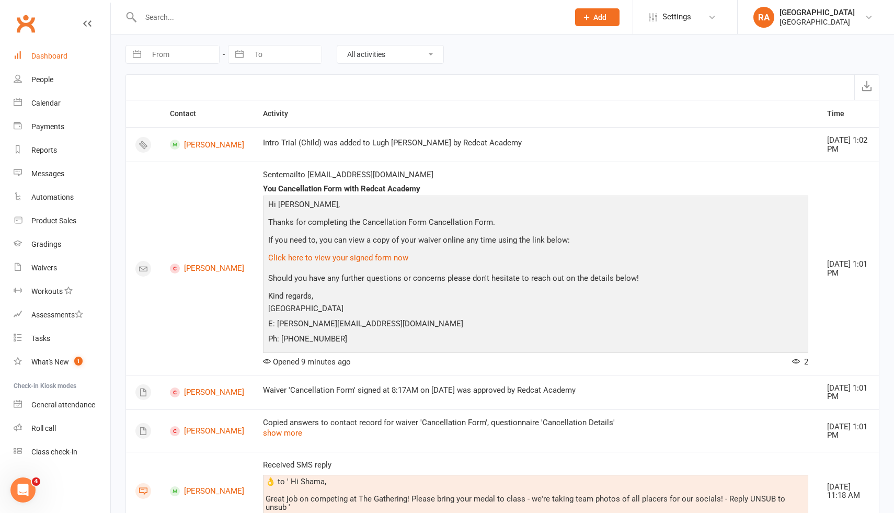
click at [43, 60] on link "Dashboard" at bounding box center [62, 56] width 97 height 24
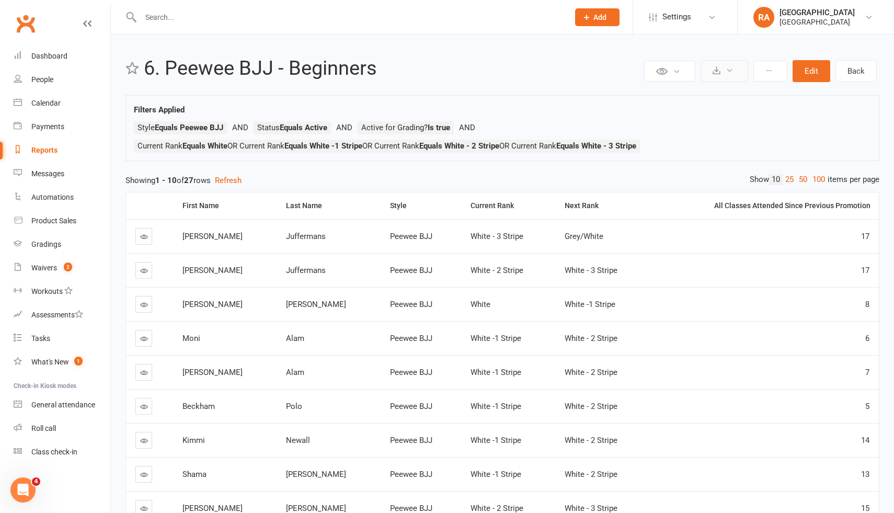
click at [730, 72] on icon at bounding box center [730, 70] width 8 height 8
click at [758, 74] on button at bounding box center [771, 71] width 34 height 21
click at [768, 74] on button at bounding box center [771, 71] width 34 height 21
click at [809, 20] on div "[GEOGRAPHIC_DATA]" at bounding box center [817, 21] width 75 height 9
click at [680, 51] on div "Private Report Only visible by me Public Report Visible to everyone Export to C…" at bounding box center [503, 331] width 784 height 593
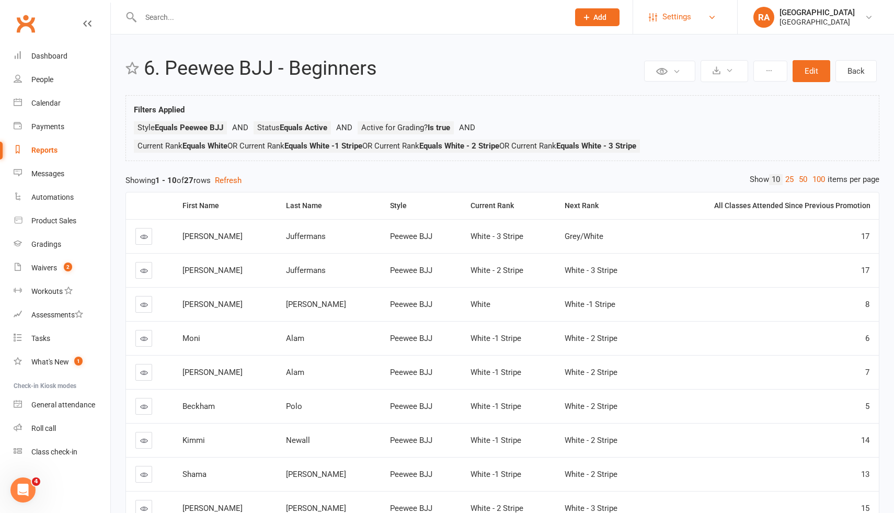
click at [706, 22] on link "Settings" at bounding box center [685, 17] width 73 height 24
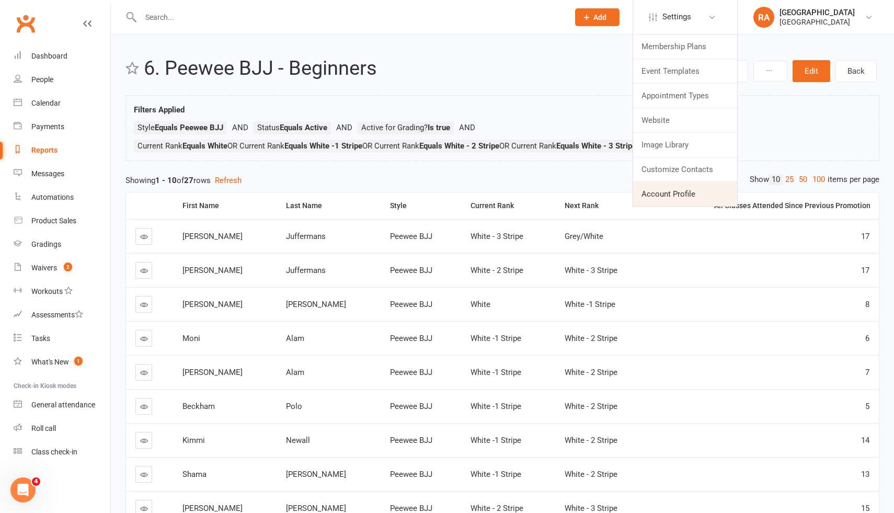
click at [670, 199] on link "Account Profile" at bounding box center [685, 194] width 104 height 24
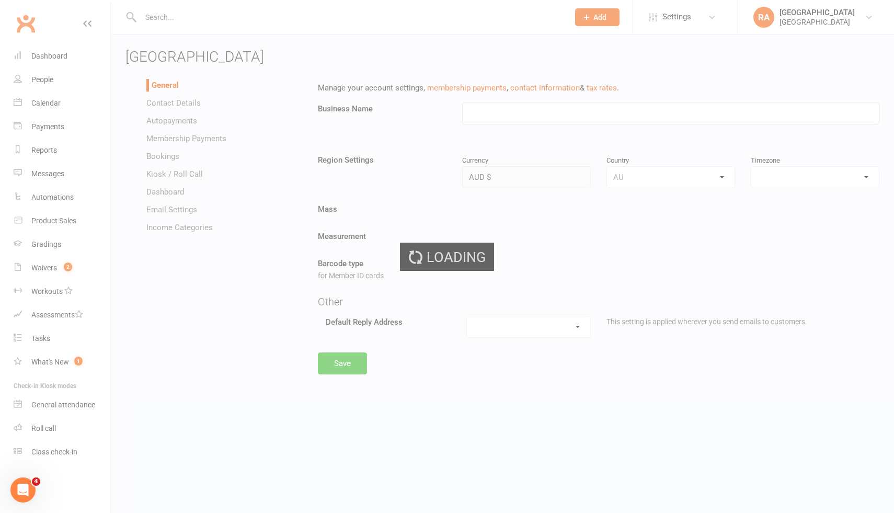
type input "[GEOGRAPHIC_DATA]"
select select "Australia/Melbourne"
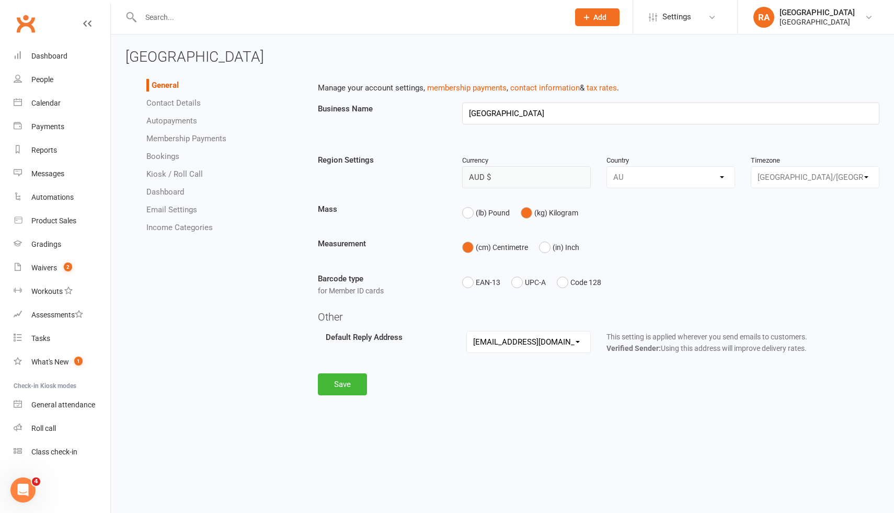
click at [571, 346] on select "hello@clubworx.com melissa@redcatacademy.com.au john@bjj.com.au felix@bjj.com.a…" at bounding box center [529, 342] width 124 height 21
select select "melissa@redcatacademy.com.au"
click at [333, 384] on button "Save" at bounding box center [342, 384] width 49 height 22
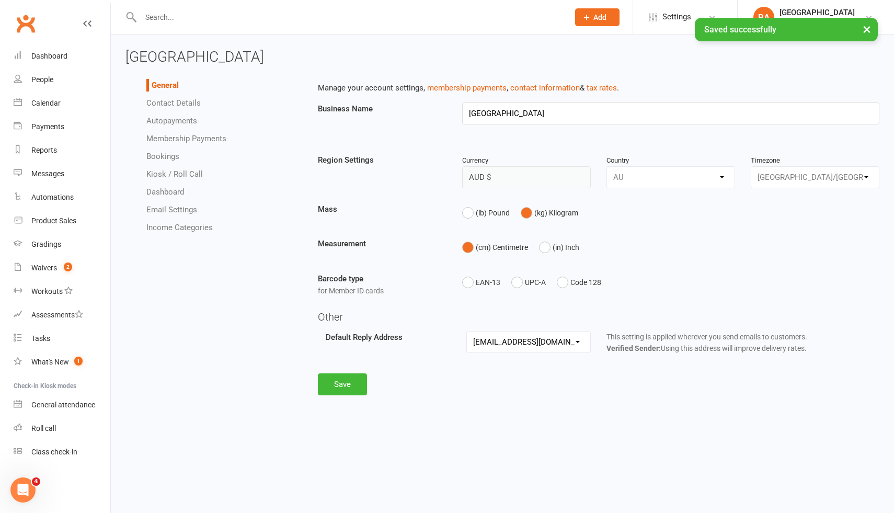
click at [167, 105] on link "Contact Details" at bounding box center [173, 102] width 54 height 9
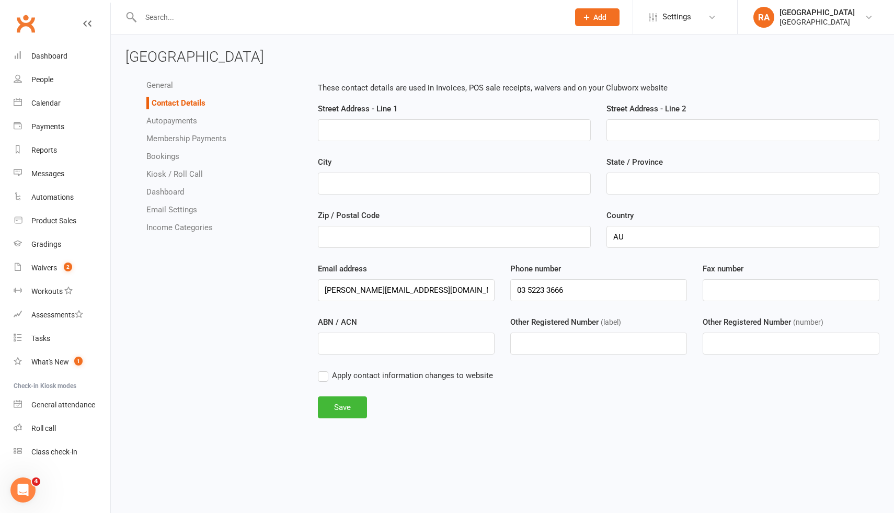
click at [168, 122] on link "Autopayments" at bounding box center [171, 120] width 51 height 9
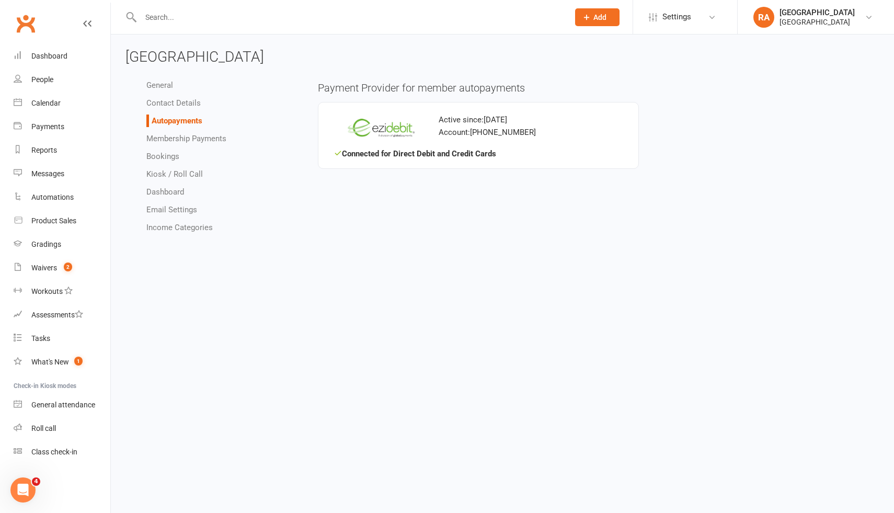
click at [168, 138] on link "Membership Payments" at bounding box center [186, 138] width 80 height 9
select select "1907"
select select "allow_make_up_classes_for_expired_memberships_up_to_90d"
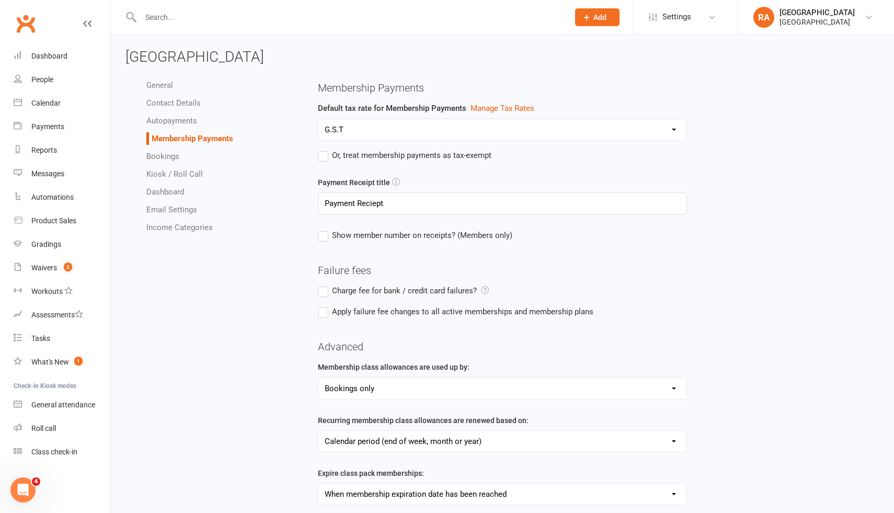
click at [165, 155] on link "Bookings" at bounding box center [162, 156] width 33 height 9
select select "send_booking_confirmation_email_to_none"
select select "send_booking_reminder_to_none"
select select "false"
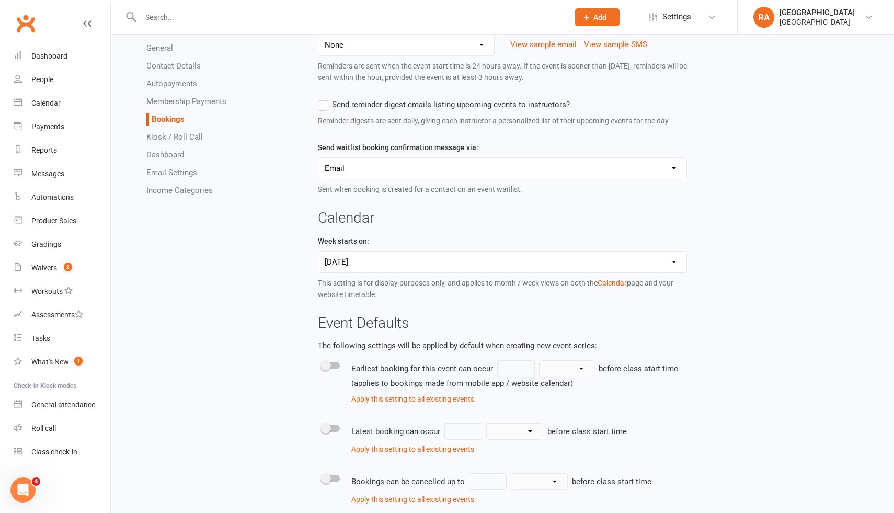
scroll to position [187, 0]
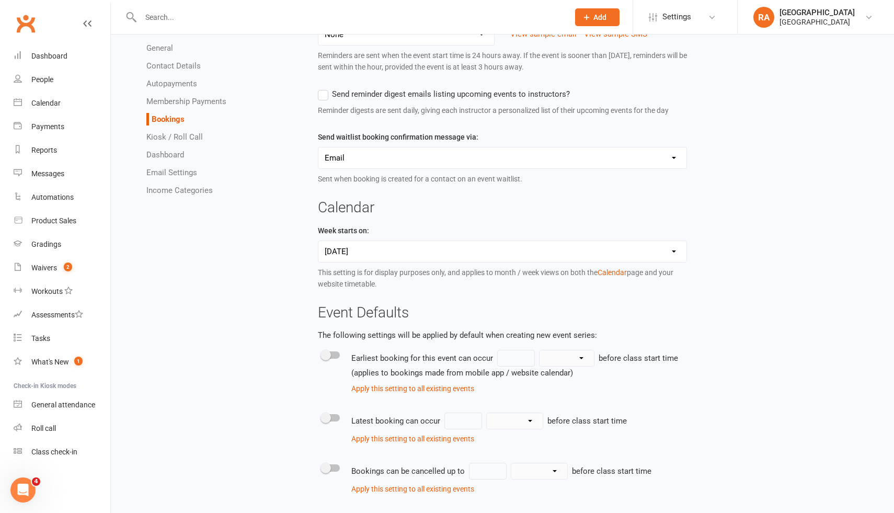
click at [349, 257] on select "Sunday Monday" at bounding box center [503, 251] width 368 height 21
select select "1"
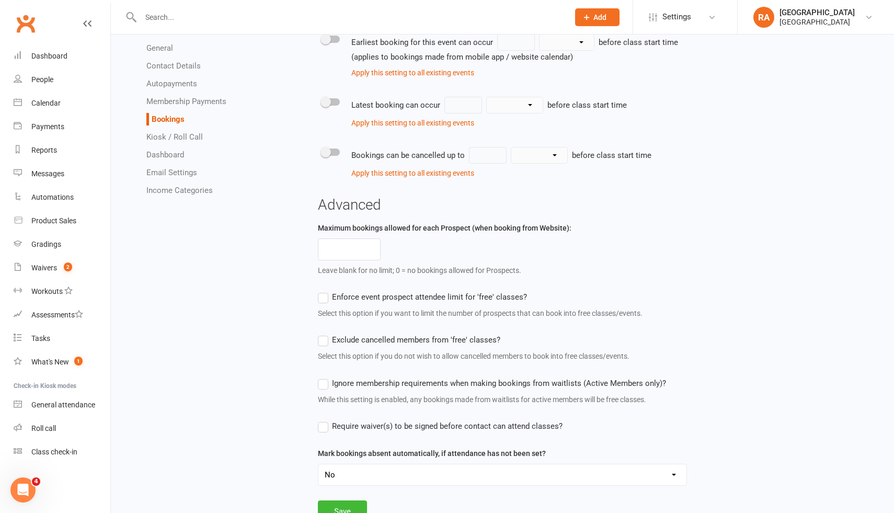
scroll to position [544, 0]
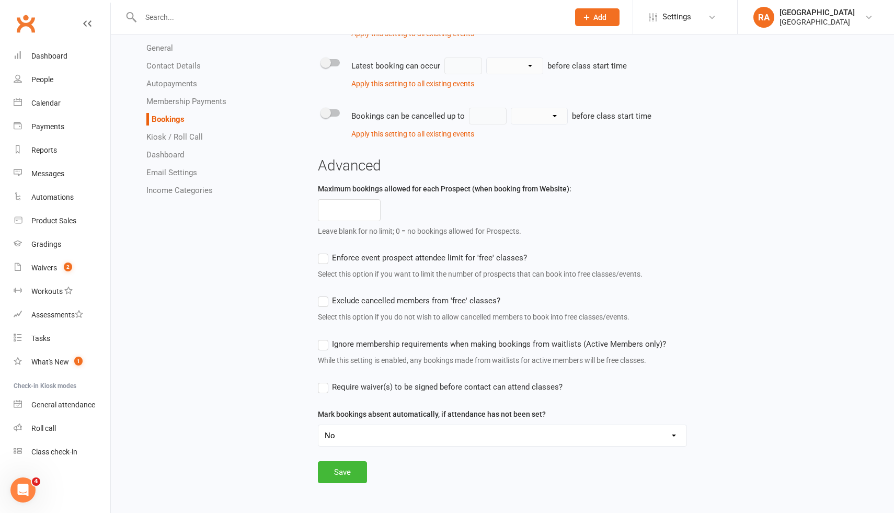
click at [191, 139] on link "Kiosk / Roll Call" at bounding box center [174, 136] width 56 height 9
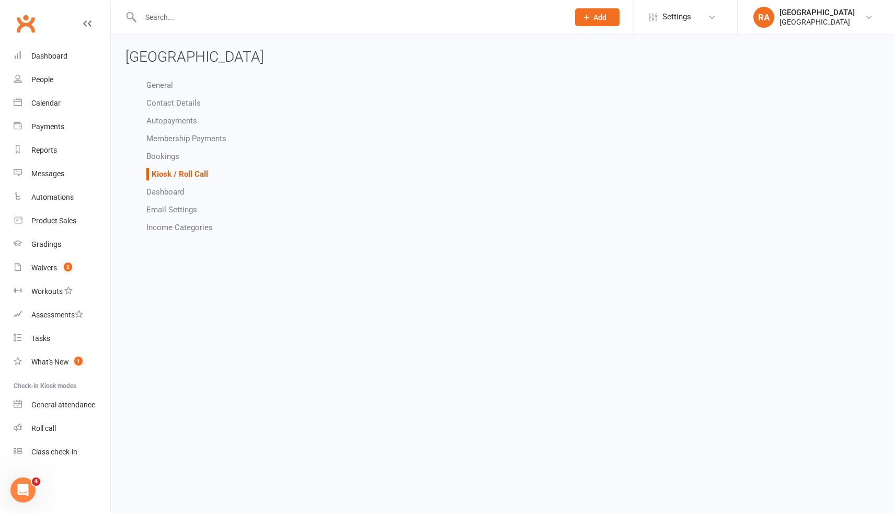
select select "all_attendees_sort_order_checked_in_desc"
select select "checked_in_attendee_sort_order_checked_in_desc"
select select "pending_attendee_sort_order_first_name_asc"
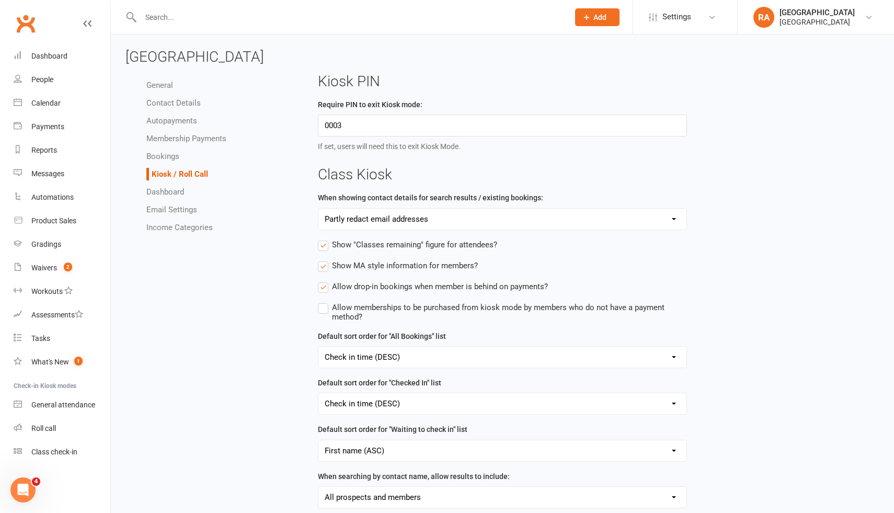
click at [173, 195] on link "Dashboard" at bounding box center [165, 191] width 38 height 9
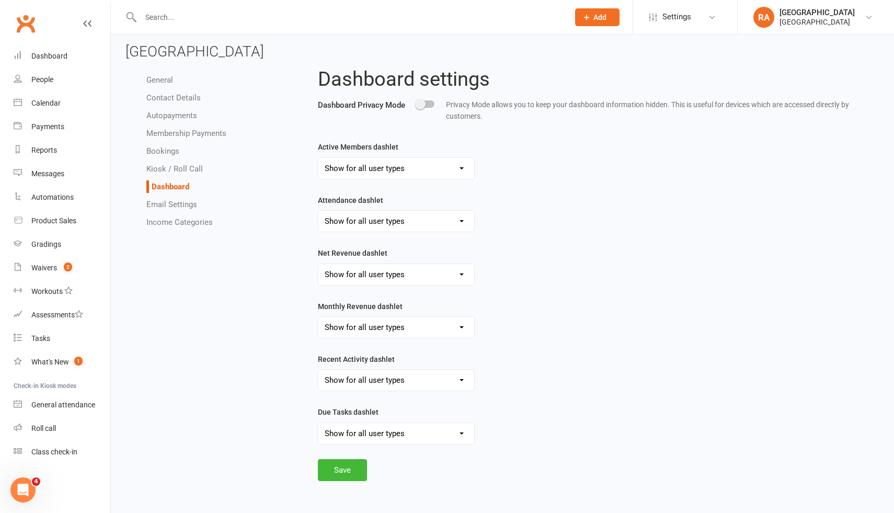
scroll to position [7, 0]
click at [350, 279] on select "Show for all user types Hide for all user types Show for Account Owners only" at bounding box center [397, 274] width 156 height 21
click at [60, 266] on count-badge "2" at bounding box center [66, 268] width 14 height 8
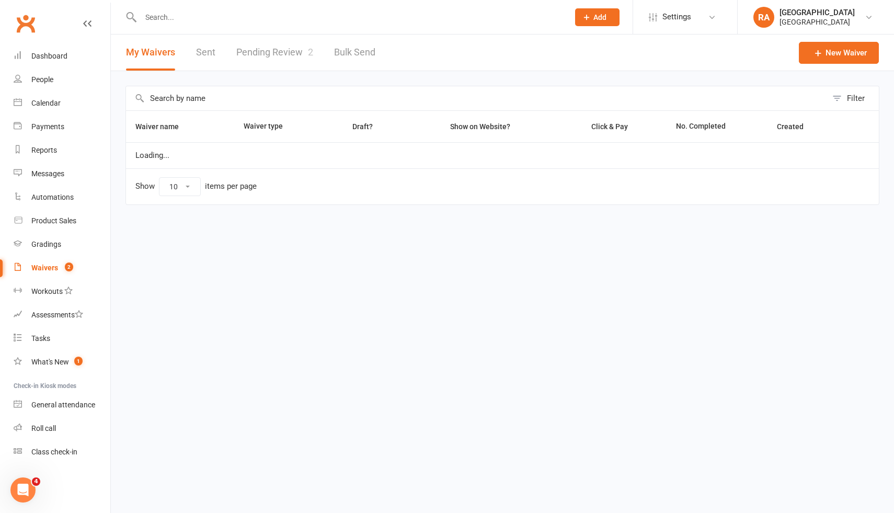
select select "25"
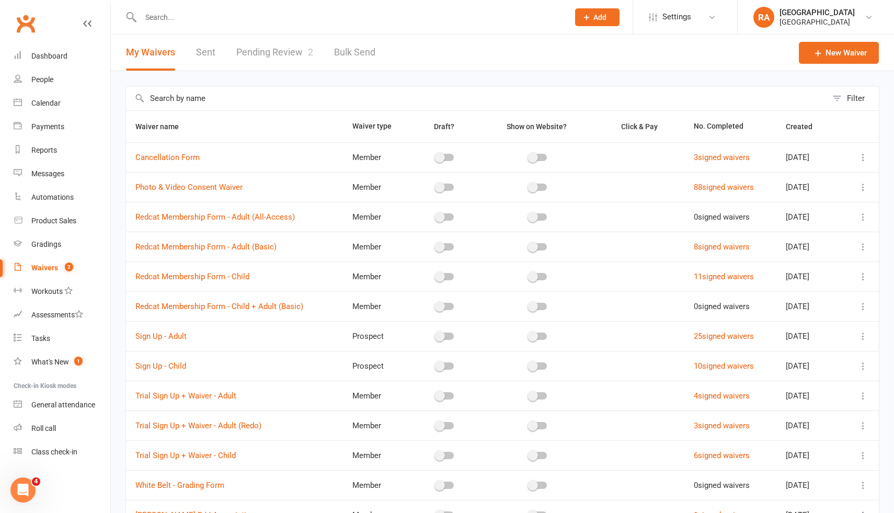
click at [293, 54] on link "Pending Review 2" at bounding box center [274, 53] width 77 height 36
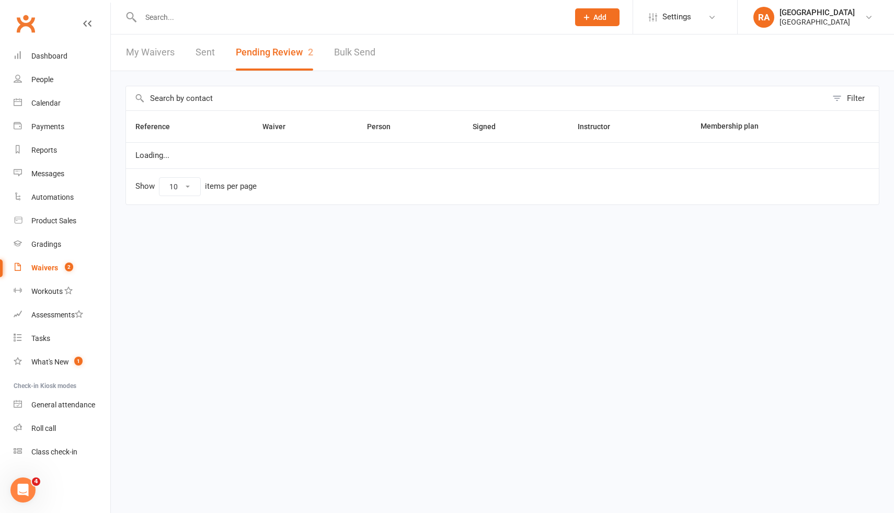
select select "100"
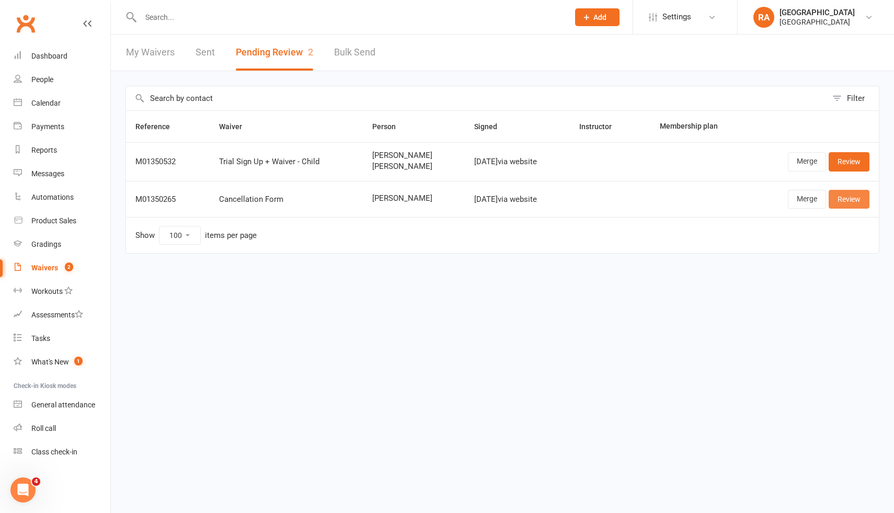
click at [854, 198] on link "Review" at bounding box center [849, 199] width 41 height 19
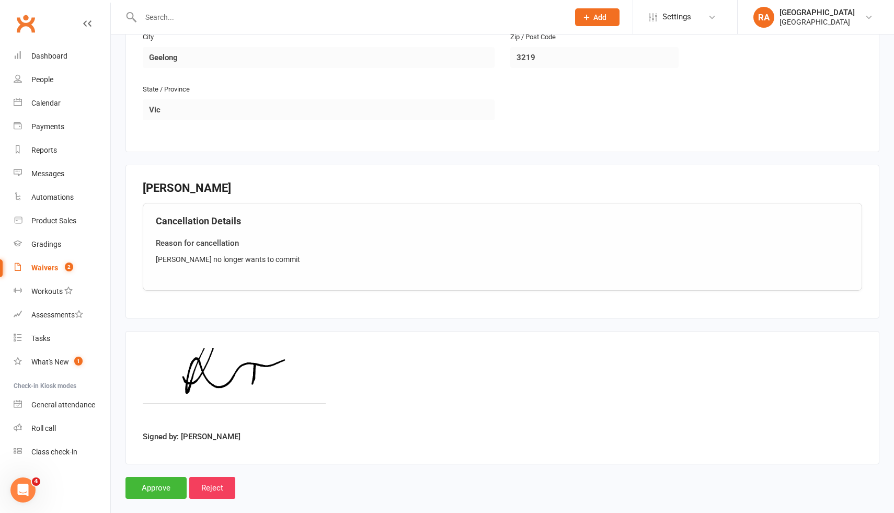
scroll to position [428, 0]
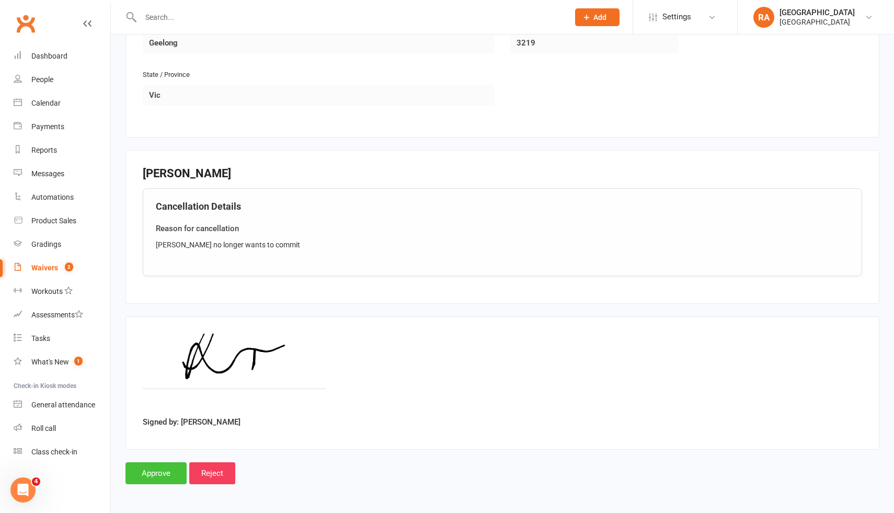
click at [154, 475] on input "Approve" at bounding box center [156, 473] width 61 height 22
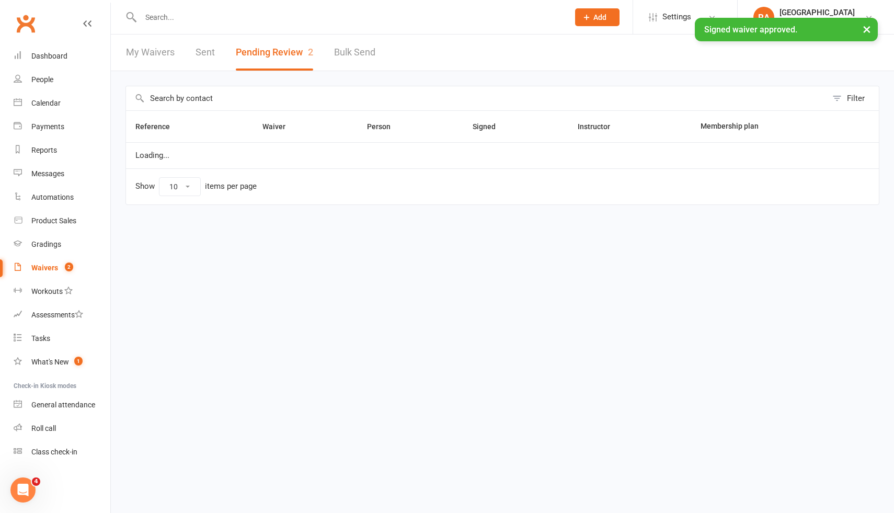
select select "100"
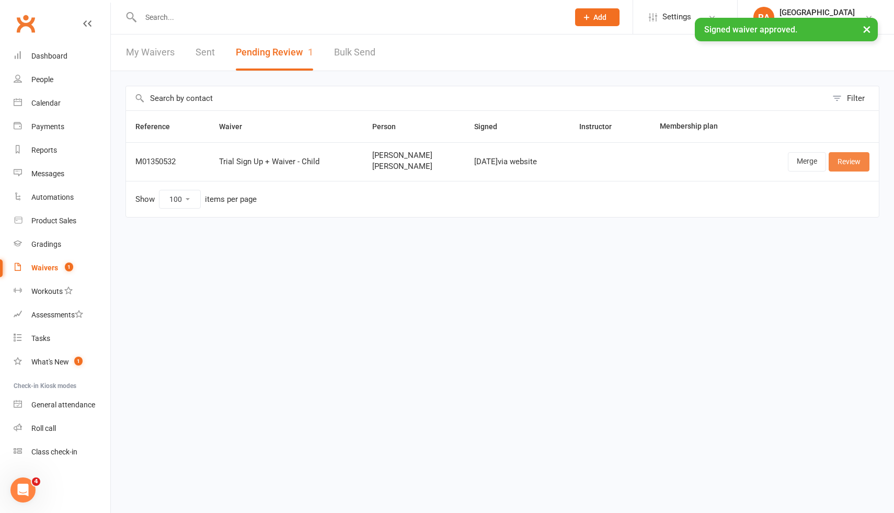
click at [837, 163] on link "Review" at bounding box center [849, 161] width 41 height 19
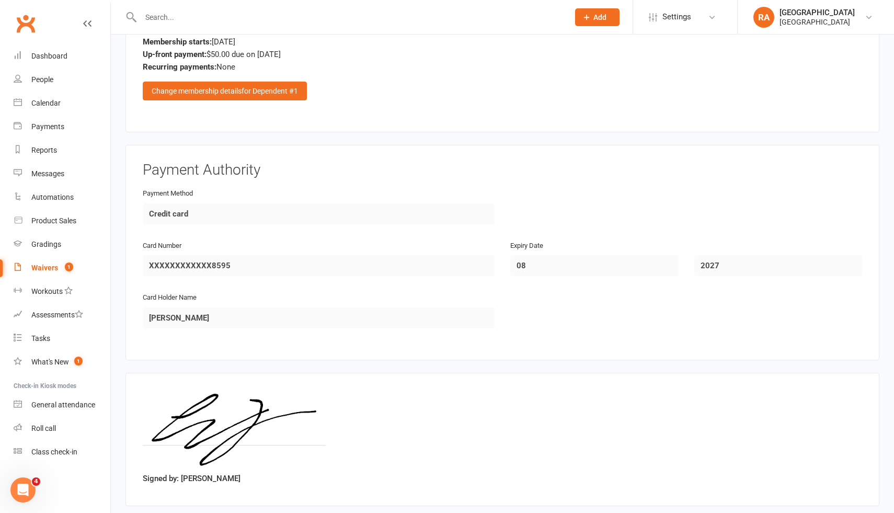
scroll to position [1640, 0]
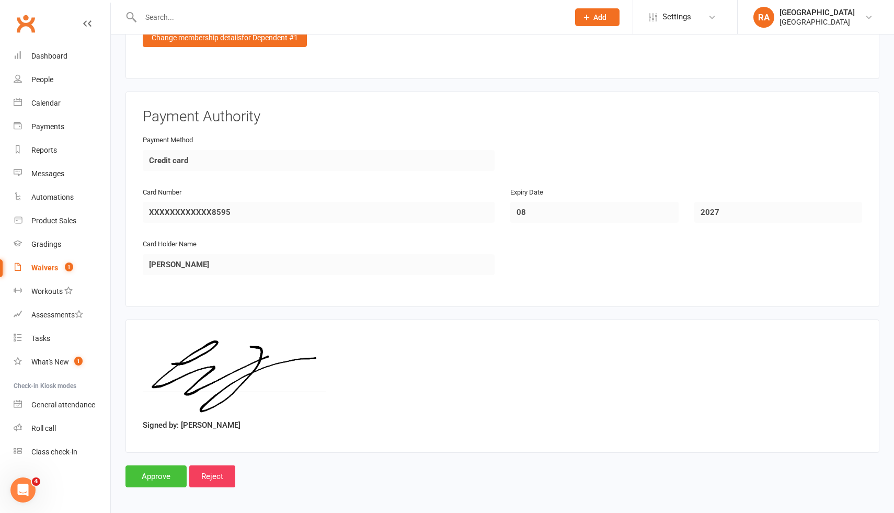
click at [151, 475] on input "Approve" at bounding box center [156, 477] width 61 height 22
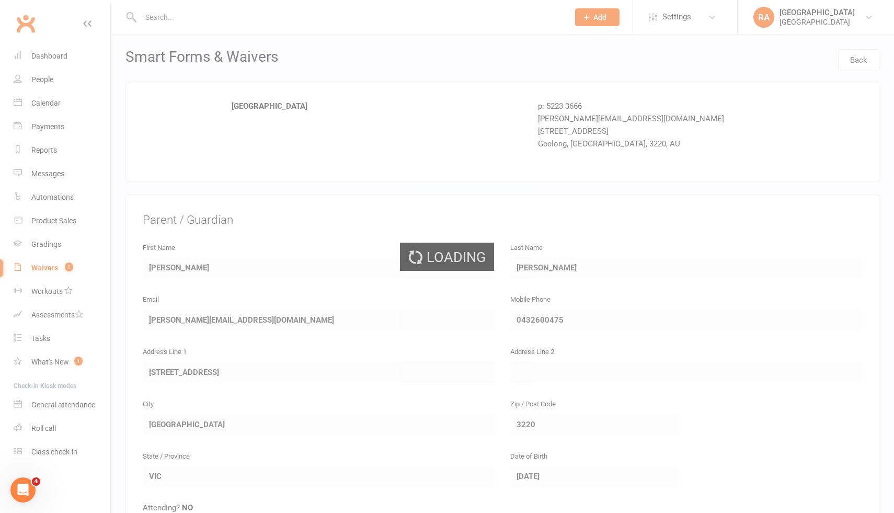
select select "100"
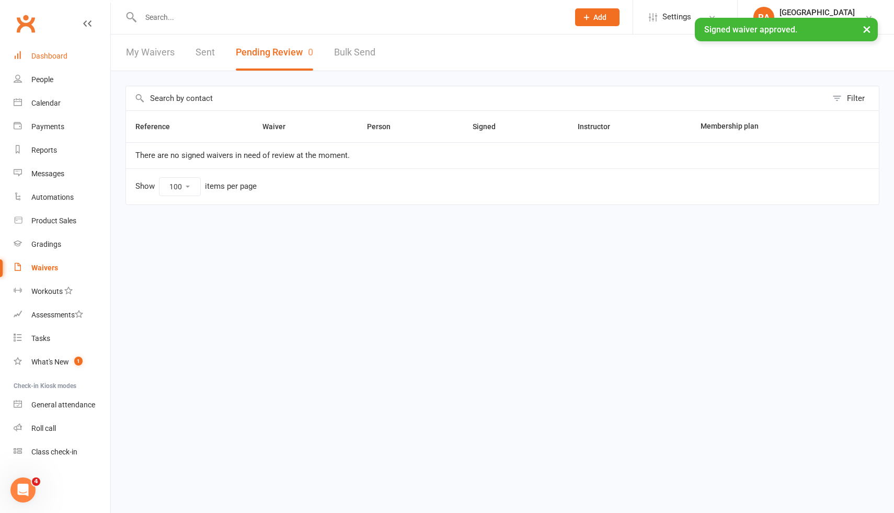
click at [63, 53] on div "Dashboard" at bounding box center [49, 56] width 36 height 8
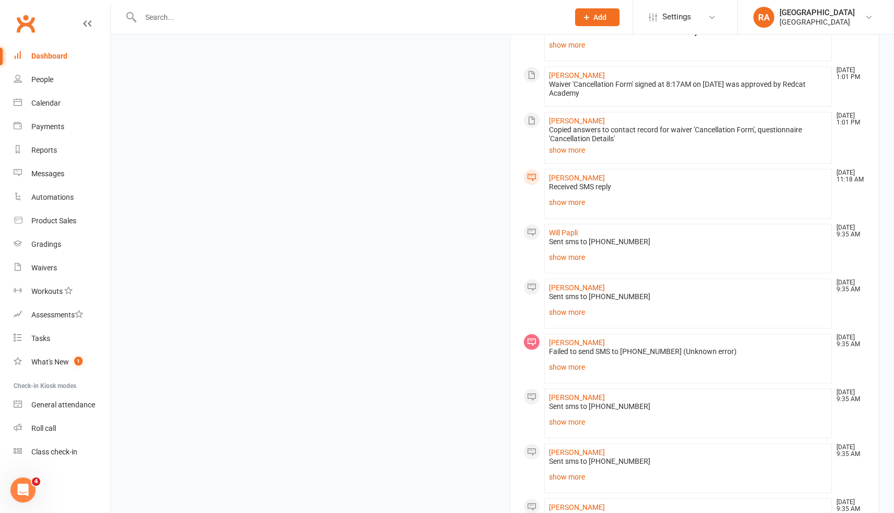
scroll to position [688, 0]
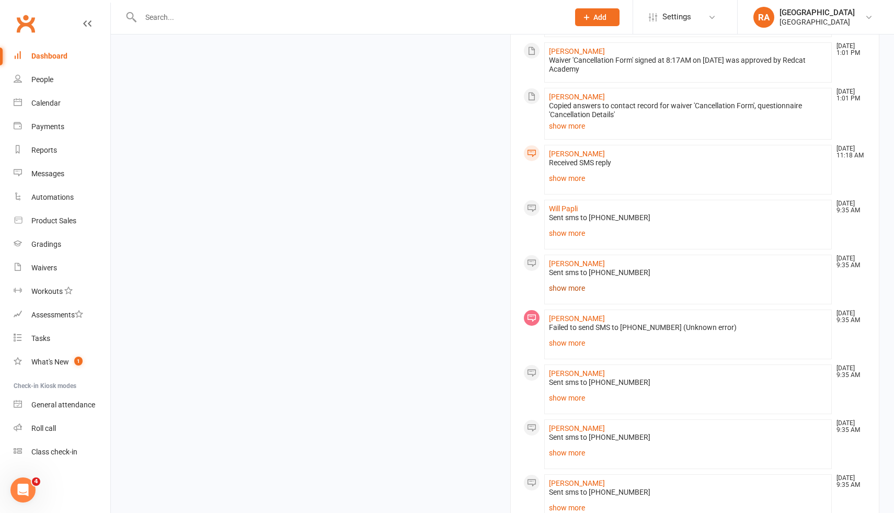
click at [574, 287] on link "show more" at bounding box center [688, 288] width 278 height 15
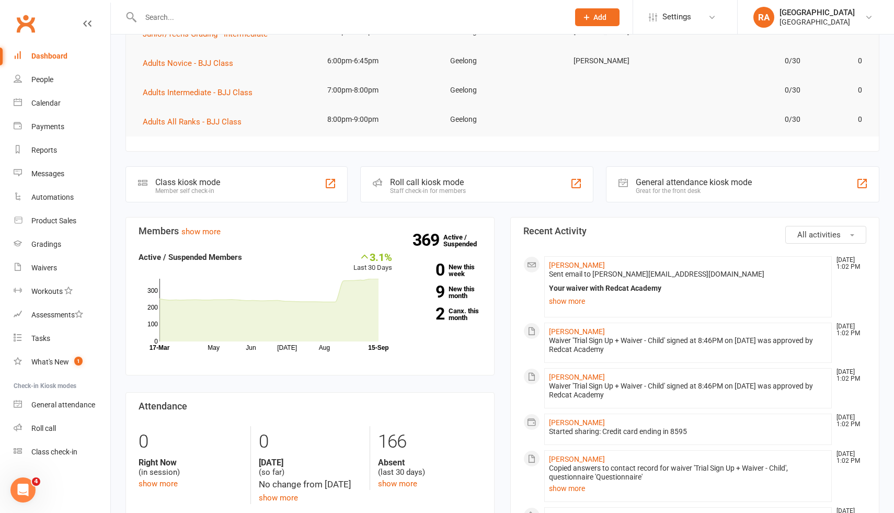
scroll to position [0, 0]
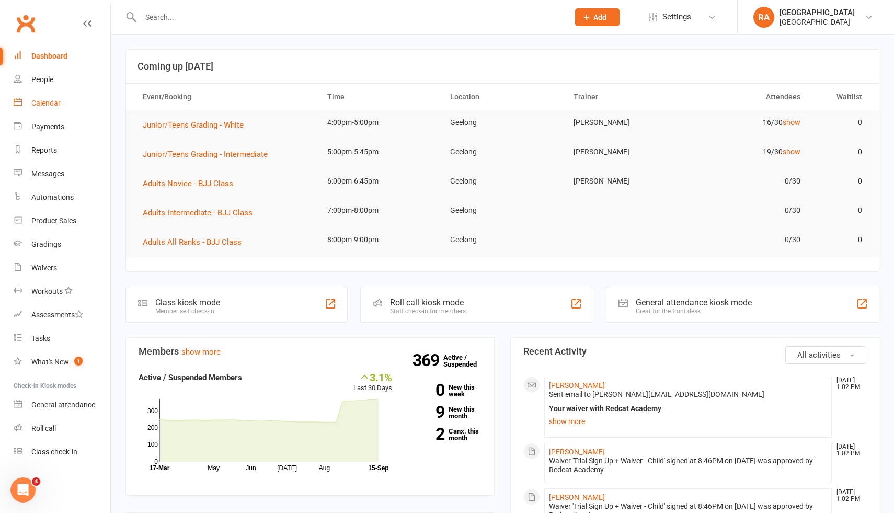
click at [47, 102] on div "Calendar" at bounding box center [45, 103] width 29 height 8
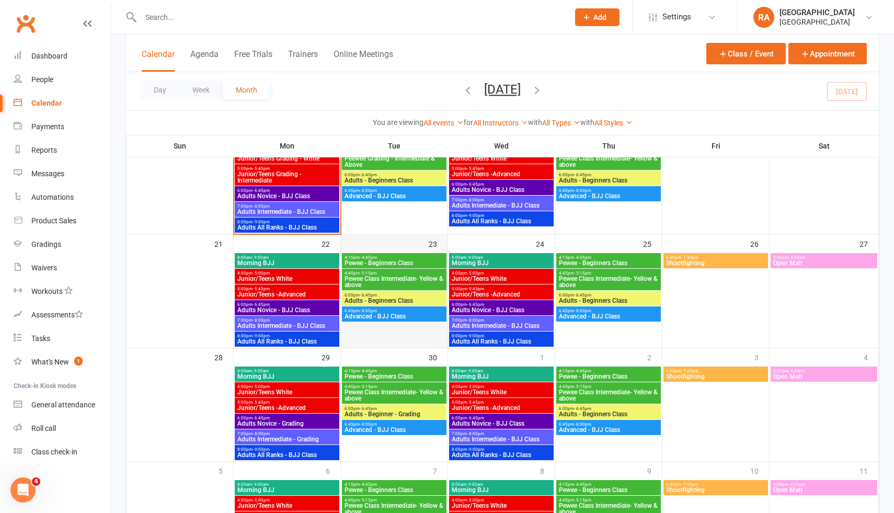
scroll to position [337, 0]
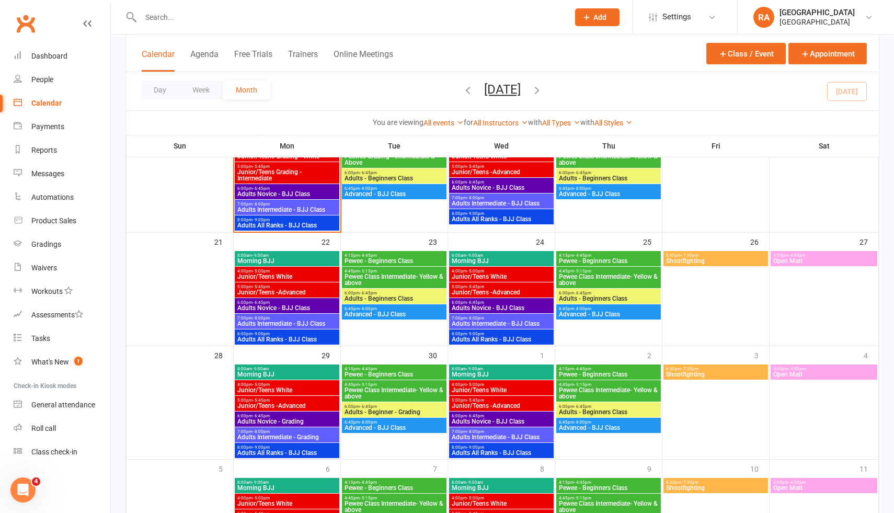
click at [305, 416] on span "6:00pm - 6:45pm" at bounding box center [287, 416] width 100 height 5
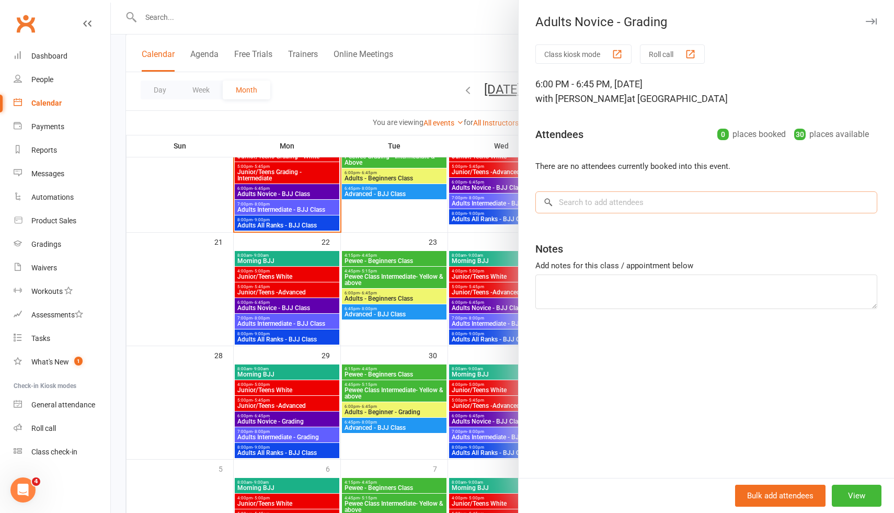
click at [710, 207] on input "search" at bounding box center [707, 202] width 342 height 22
click at [781, 497] on button "Bulk add attendees" at bounding box center [780, 496] width 90 height 22
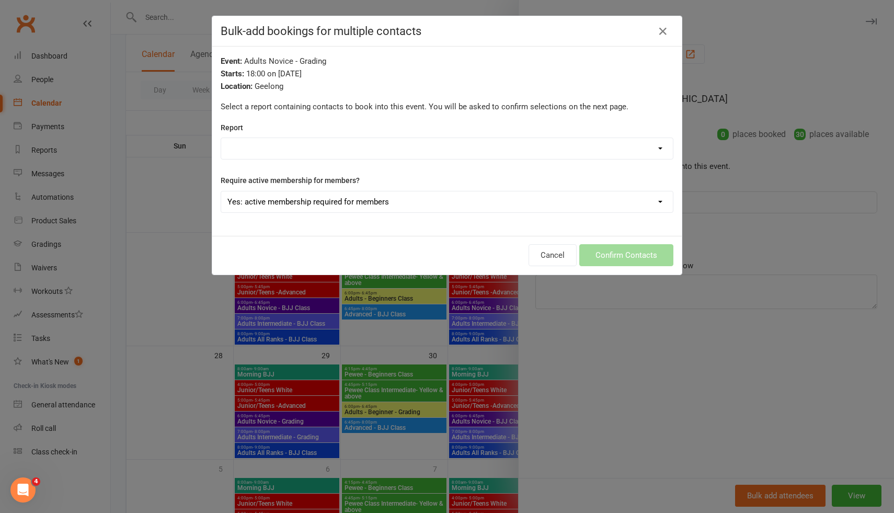
click at [325, 141] on select "1. Will-Machado Association Contacts 12/08/2025 2. Competitors List 18/08/2025 …" at bounding box center [447, 148] width 452 height 21
select select "68660"
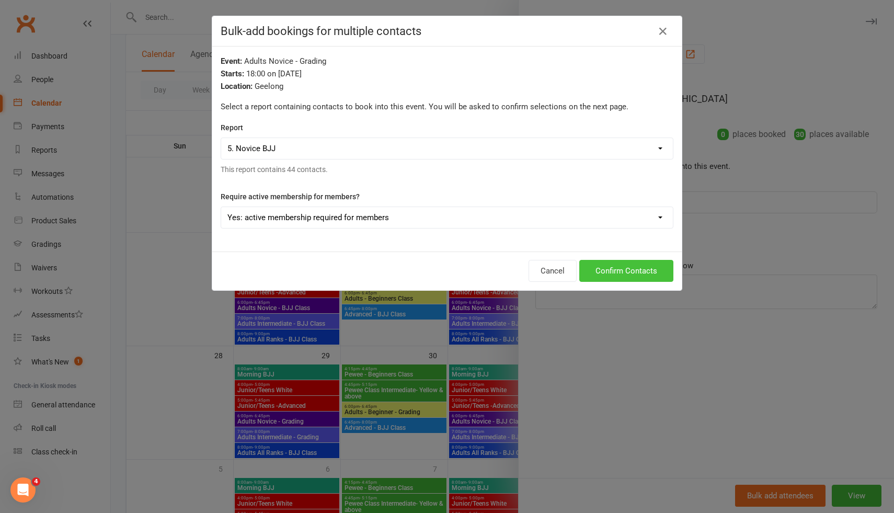
click at [628, 266] on button "Confirm Contacts" at bounding box center [627, 271] width 94 height 22
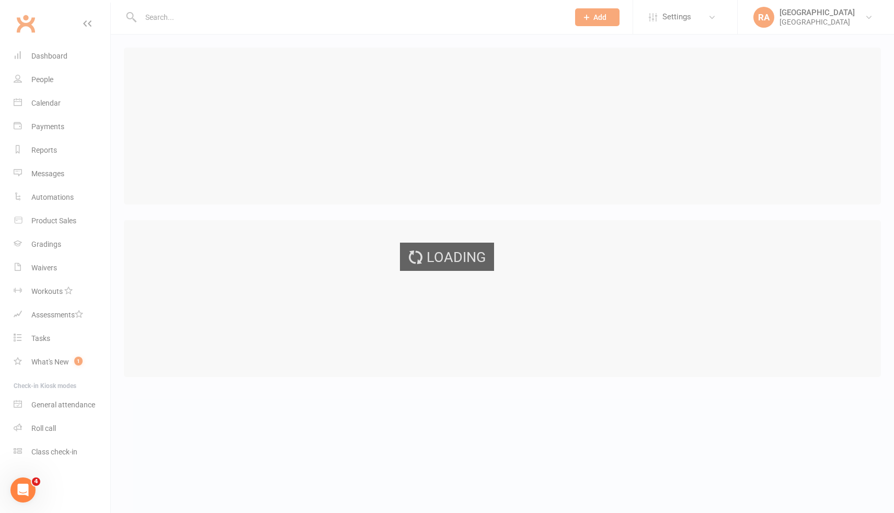
select select "25"
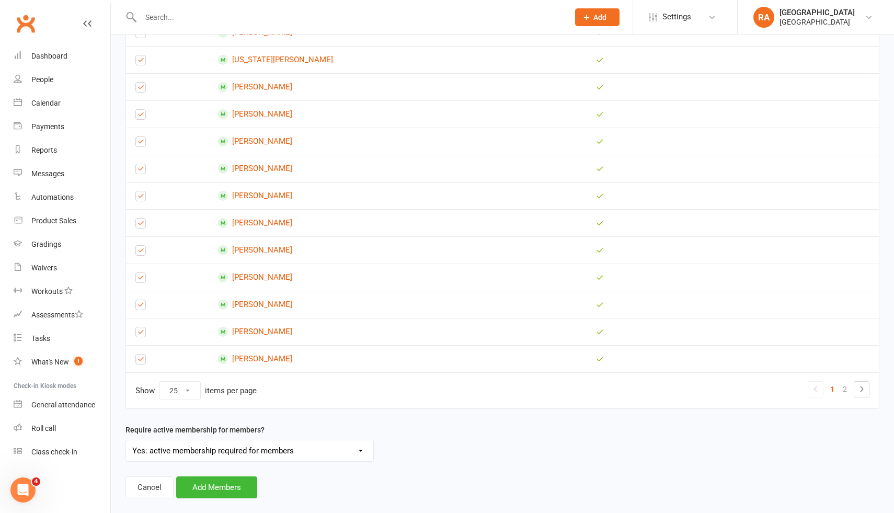
scroll to position [494, 0]
click at [848, 388] on link "2" at bounding box center [845, 388] width 13 height 15
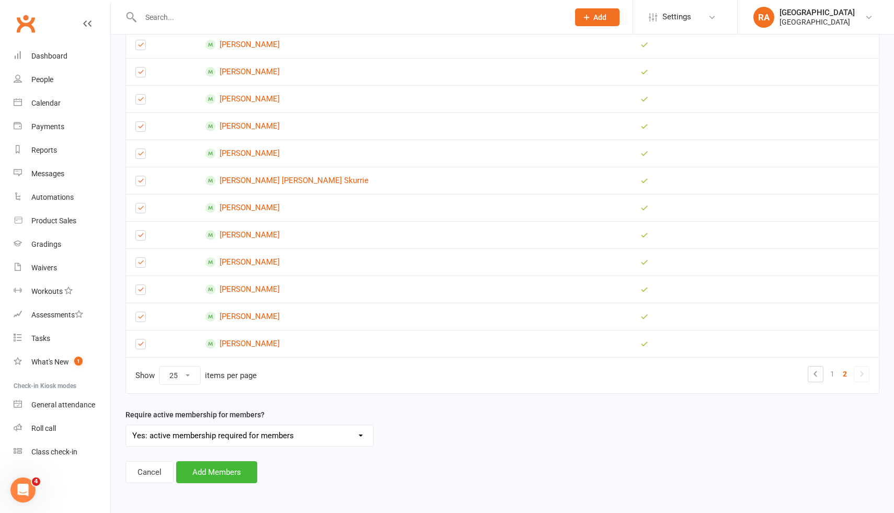
click at [142, 183] on label at bounding box center [140, 183] width 10 height 0
click at [142, 176] on input "checkbox" at bounding box center [140, 176] width 10 height 0
click at [219, 470] on button "Add Members" at bounding box center [216, 472] width 81 height 22
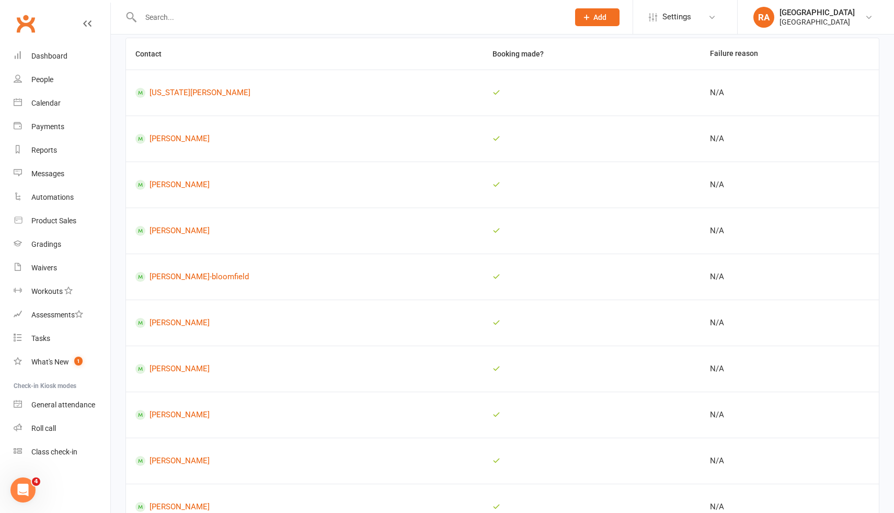
scroll to position [0, 0]
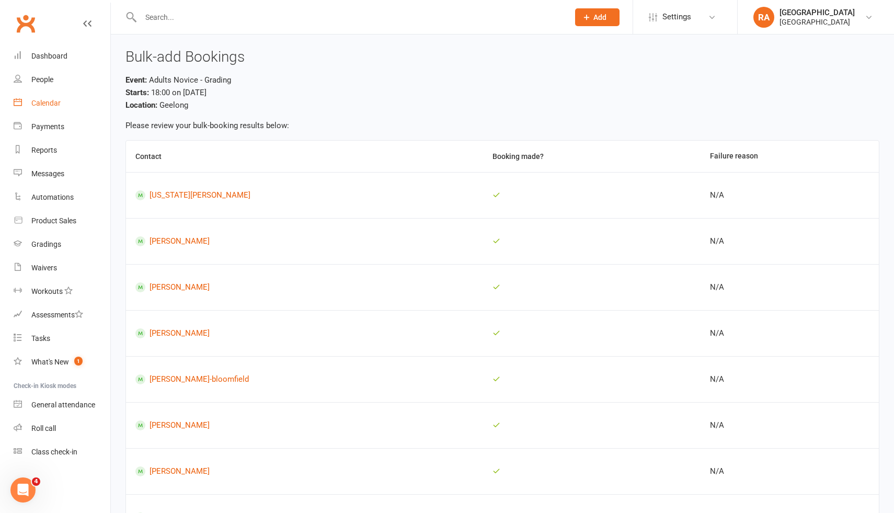
click at [38, 100] on div "Calendar" at bounding box center [45, 103] width 29 height 8
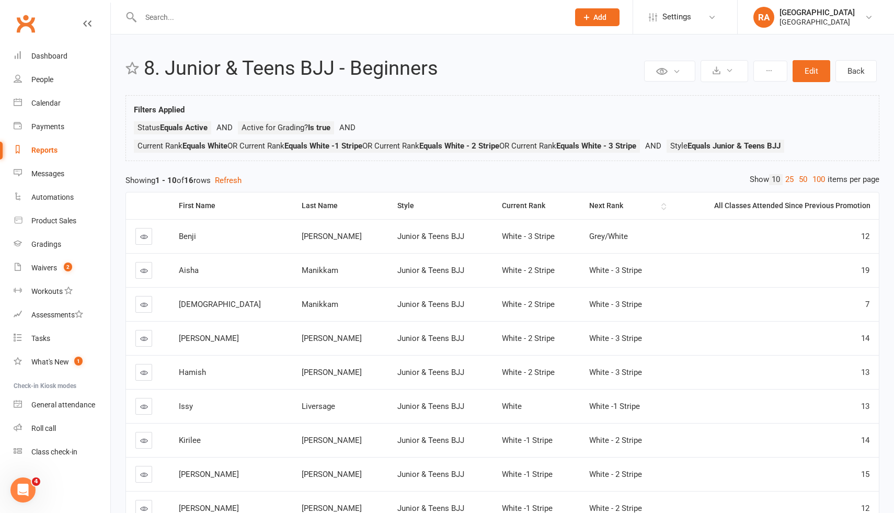
click at [589, 203] on div "Next Rank" at bounding box center [624, 206] width 70 height 8
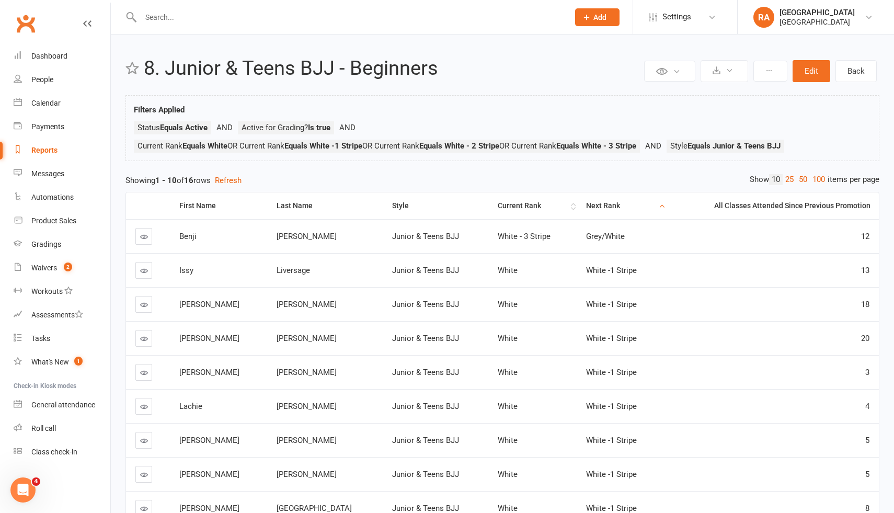
click at [498, 209] on div "Current Rank" at bounding box center [533, 206] width 71 height 8
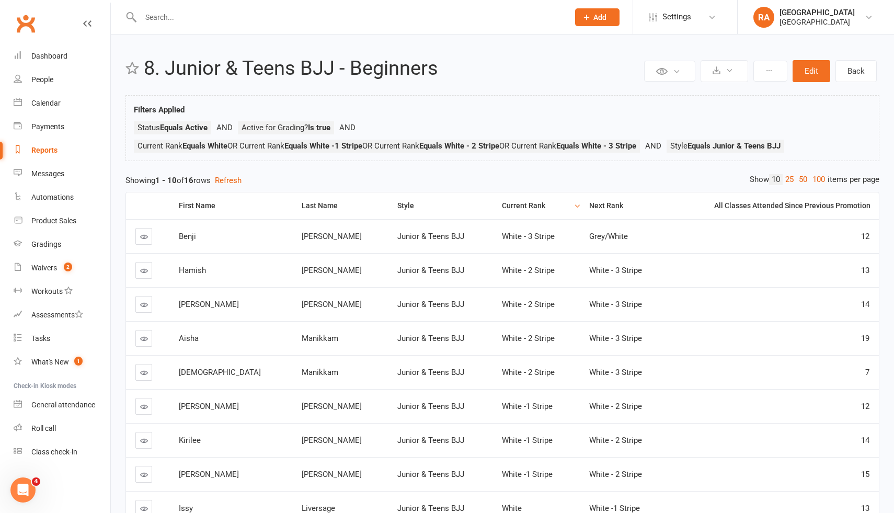
click at [502, 209] on div "Current Rank" at bounding box center [537, 206] width 70 height 8
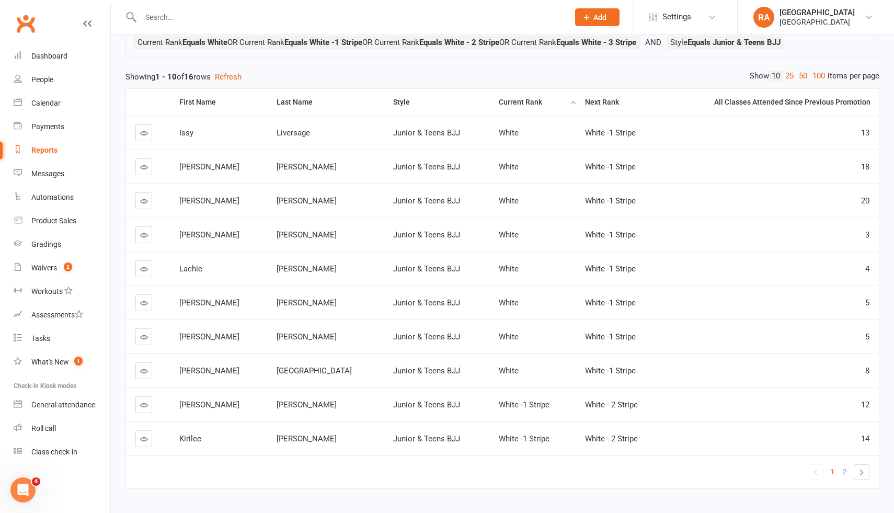
scroll to position [104, 0]
click at [846, 474] on span "2" at bounding box center [845, 471] width 4 height 15
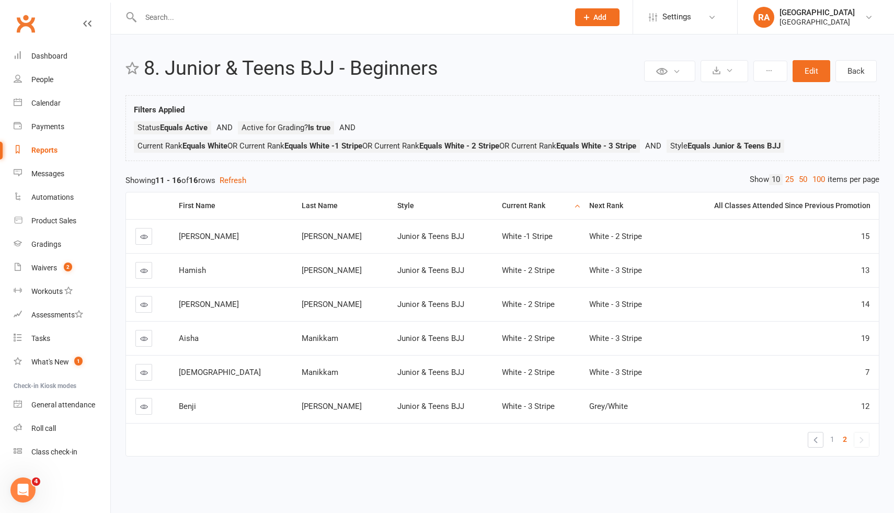
scroll to position [0, 0]
click at [802, 180] on link "50" at bounding box center [804, 179] width 14 height 11
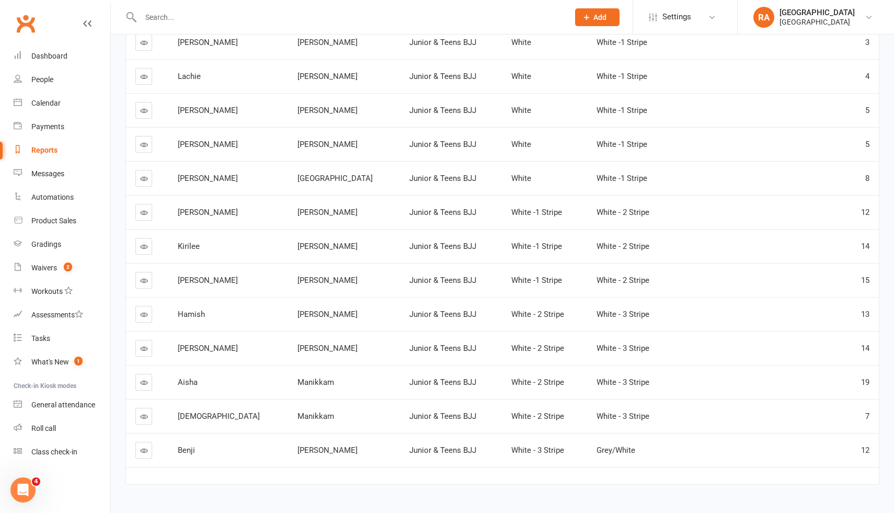
scroll to position [298, 0]
click at [58, 57] on div "Dashboard" at bounding box center [49, 56] width 36 height 8
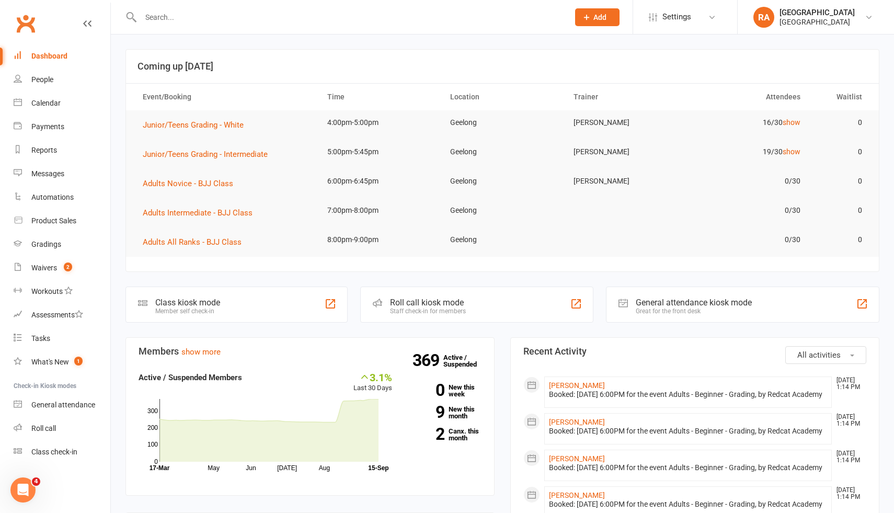
click at [219, 18] on input "text" at bounding box center [350, 17] width 424 height 15
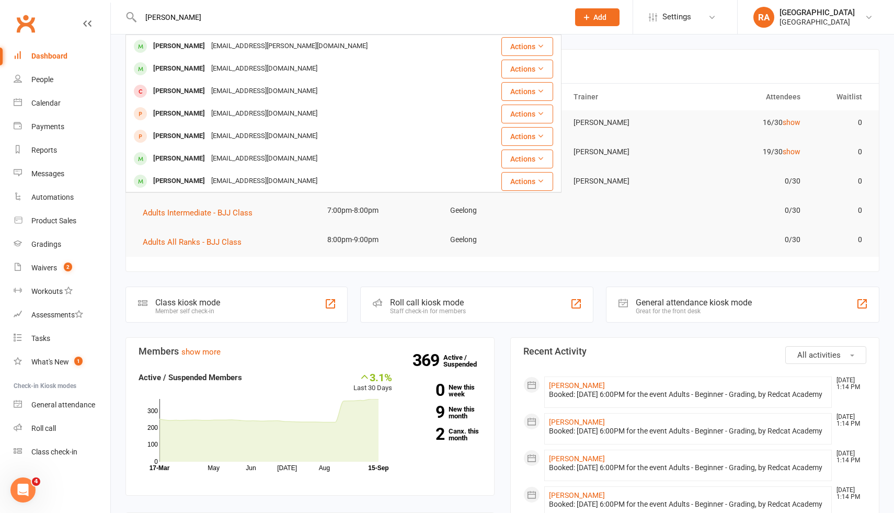
type input "baker"
click at [27, 19] on link "Clubworx" at bounding box center [26, 23] width 26 height 26
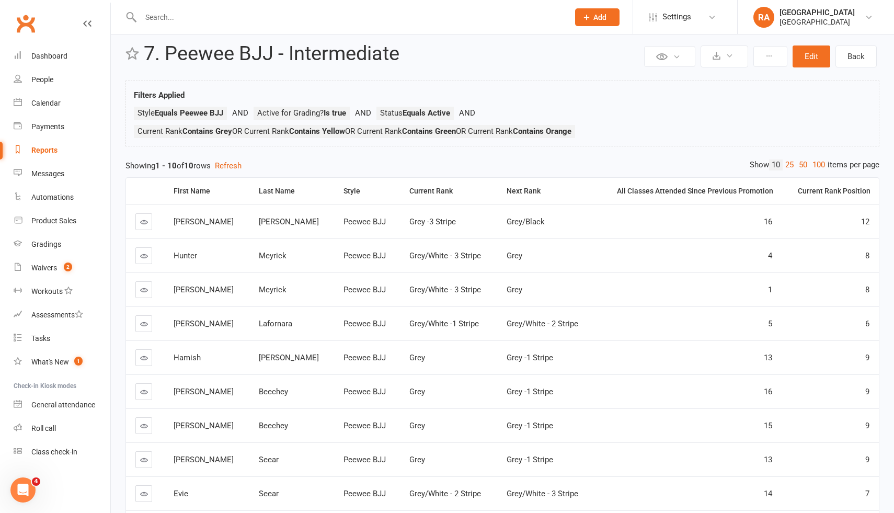
scroll to position [17, 0]
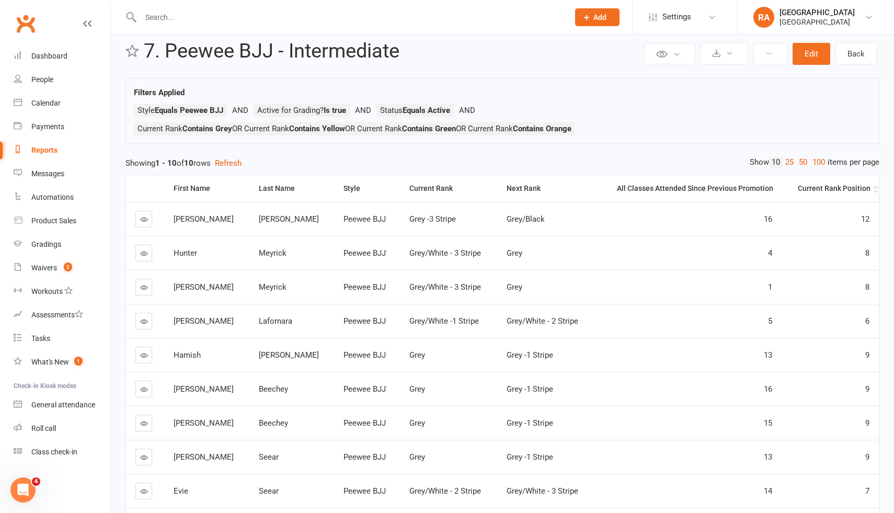
click at [841, 189] on div "Current Rank Position" at bounding box center [831, 189] width 80 height 8
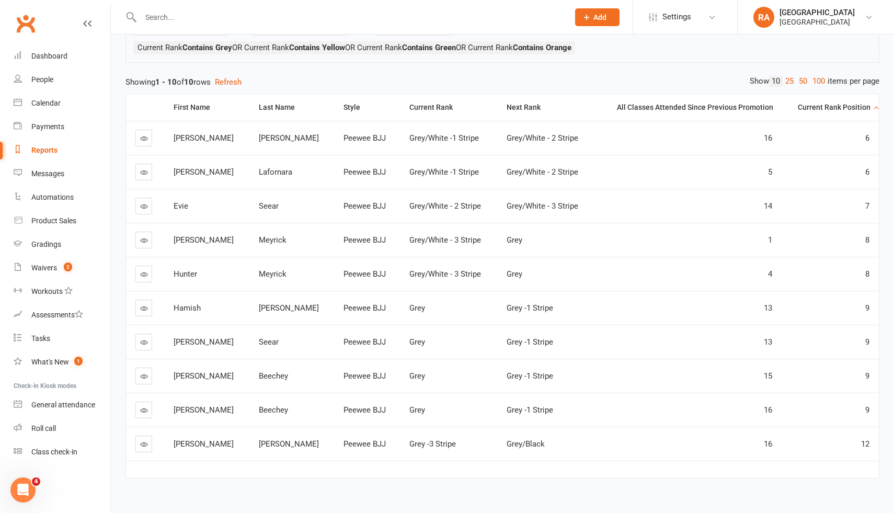
scroll to position [97, 0]
click at [410, 106] on div "Current Rank" at bounding box center [450, 109] width 80 height 8
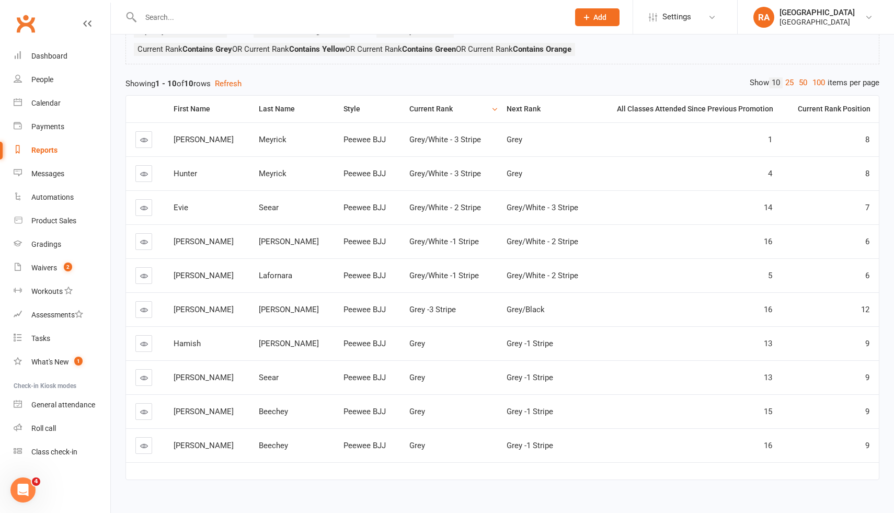
click at [410, 106] on div "Current Rank" at bounding box center [450, 109] width 80 height 8
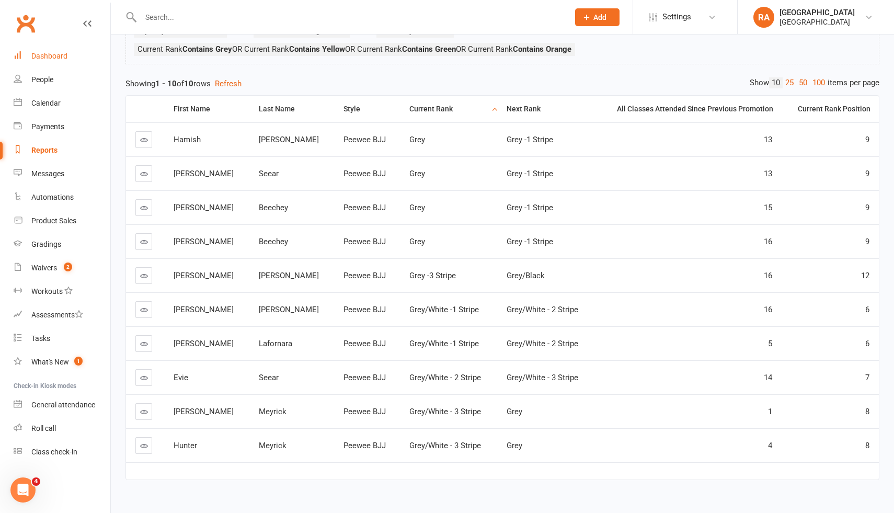
click at [72, 58] on link "Dashboard" at bounding box center [62, 56] width 97 height 24
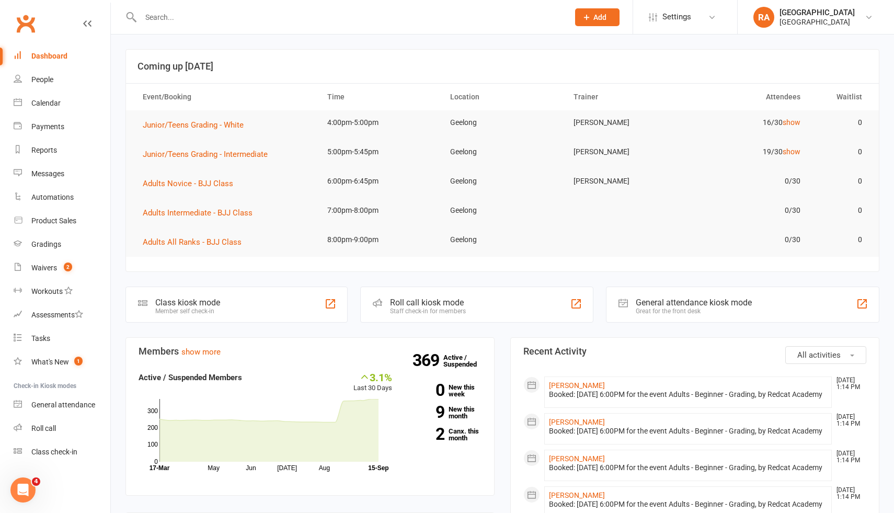
click at [214, 23] on input "text" at bounding box center [350, 17] width 424 height 15
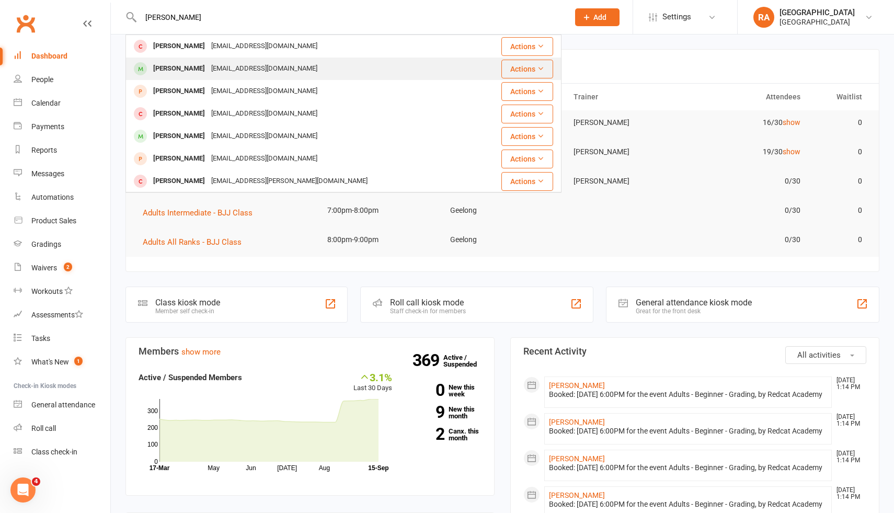
type input "jacob"
click at [208, 64] on div "[EMAIL_ADDRESS][DOMAIN_NAME]" at bounding box center [264, 68] width 112 height 15
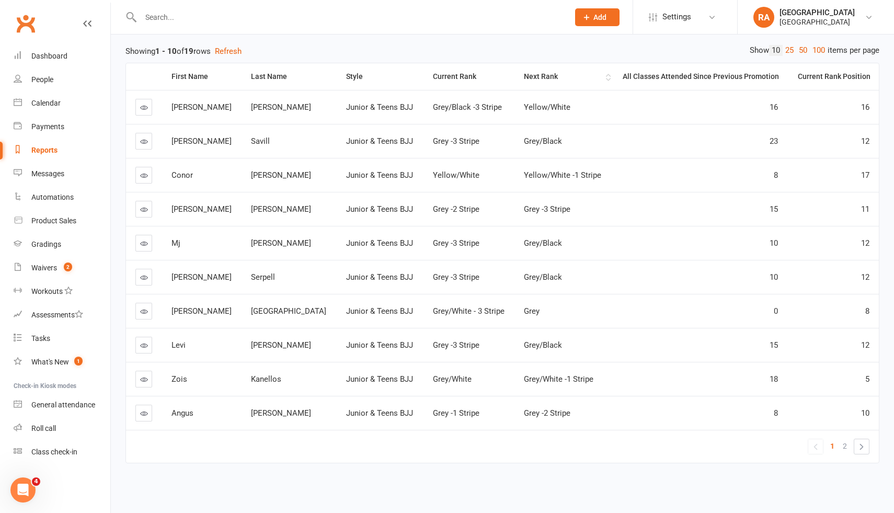
scroll to position [129, 0]
click at [710, 79] on div "All Classes Attended Since Previous Promotion" at bounding box center [700, 77] width 158 height 8
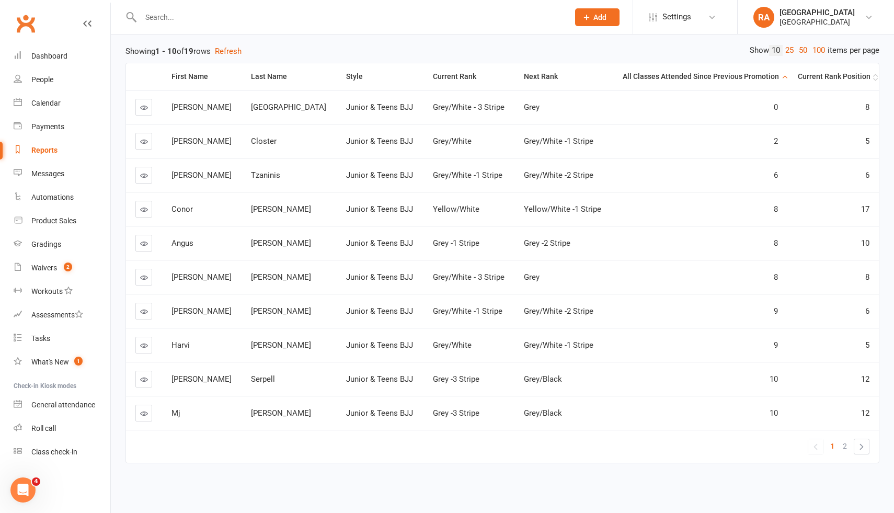
click at [820, 78] on div "Current Rank Position" at bounding box center [834, 77] width 74 height 8
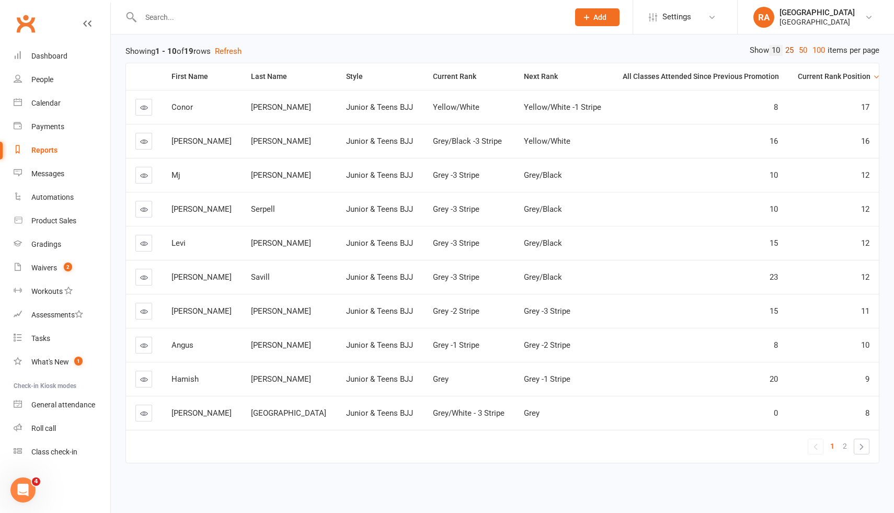
click at [786, 47] on link "25" at bounding box center [790, 50] width 14 height 11
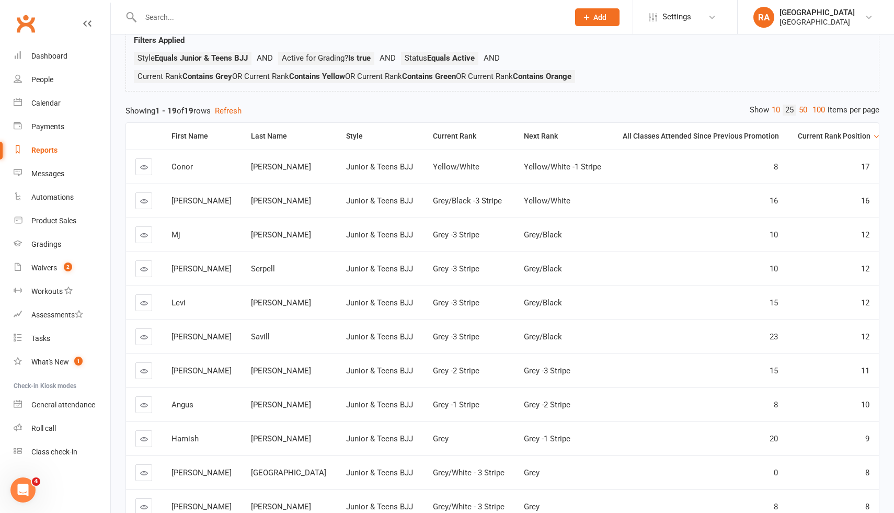
scroll to position [0, 0]
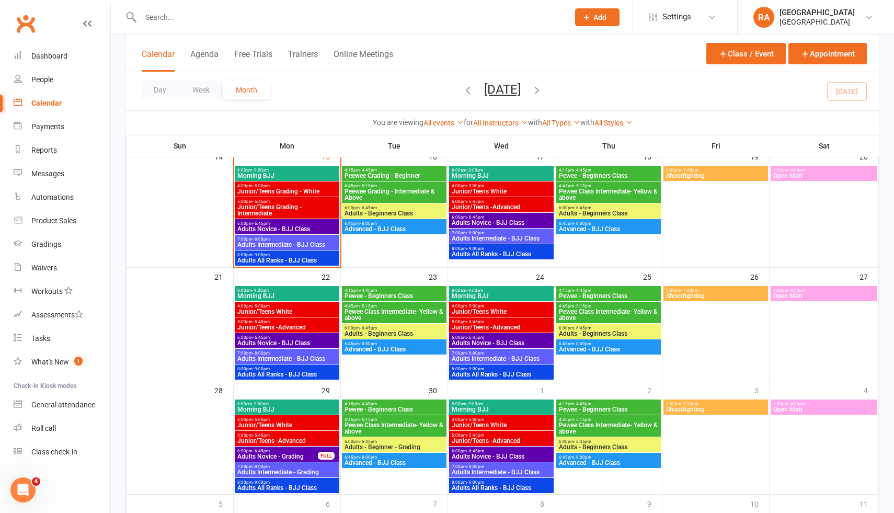
scroll to position [308, 0]
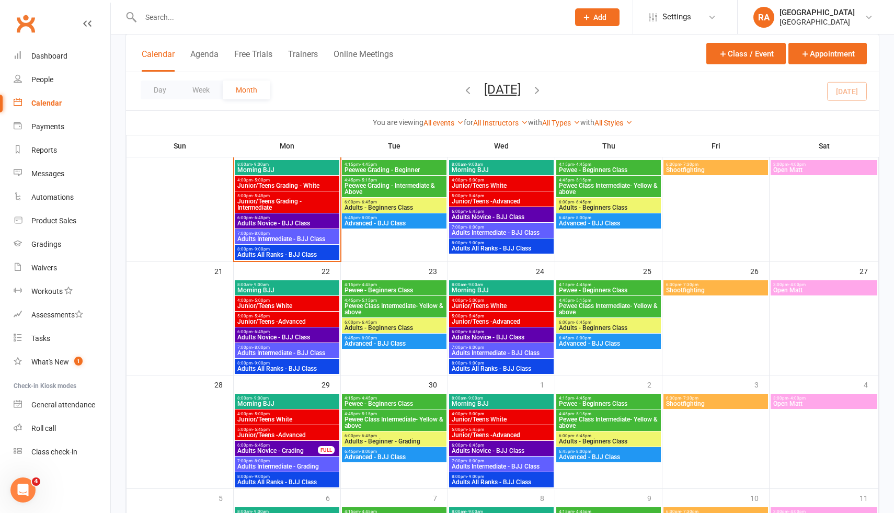
click at [289, 452] on span "Adults Novice - Grading" at bounding box center [278, 451] width 82 height 6
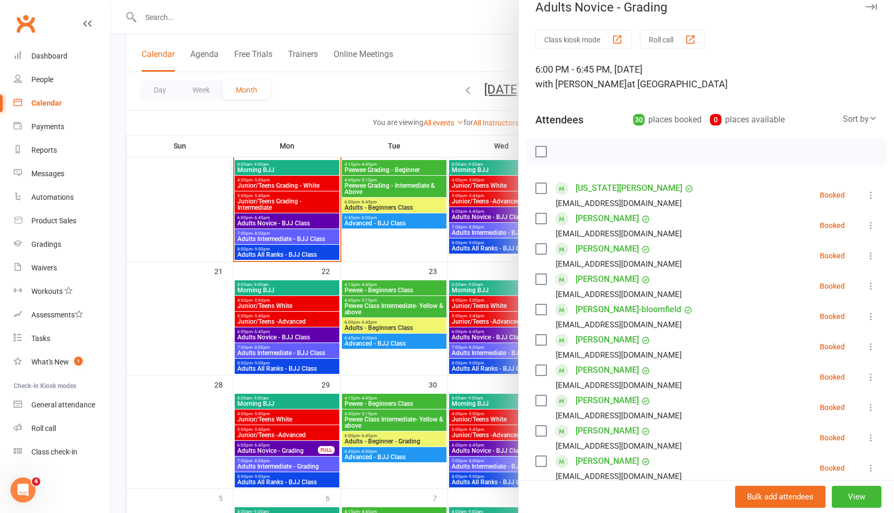
scroll to position [15, 0]
click at [859, 496] on button "View" at bounding box center [857, 497] width 50 height 22
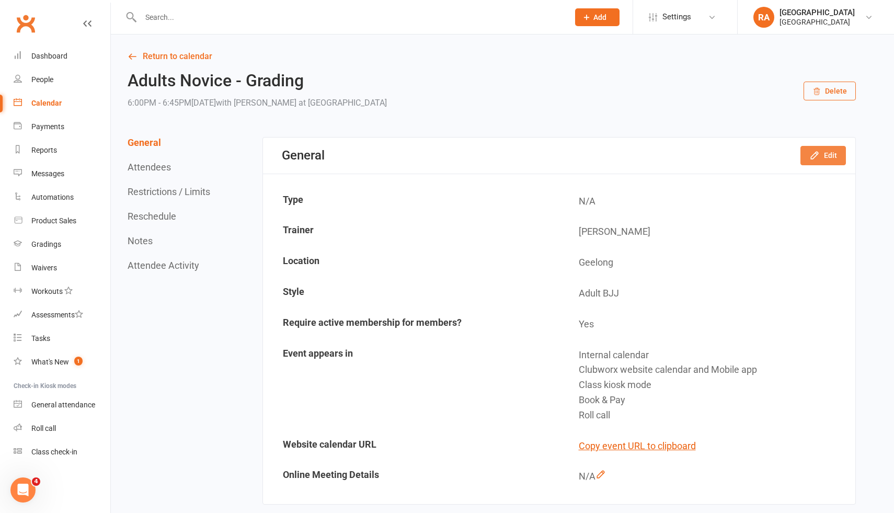
click at [821, 154] on button "Edit" at bounding box center [824, 155] width 46 height 19
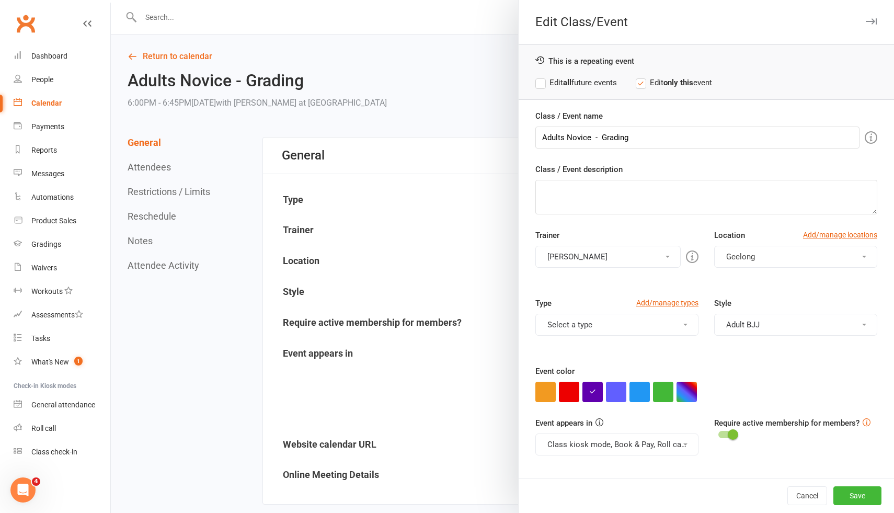
click at [247, 364] on div at bounding box center [503, 256] width 784 height 513
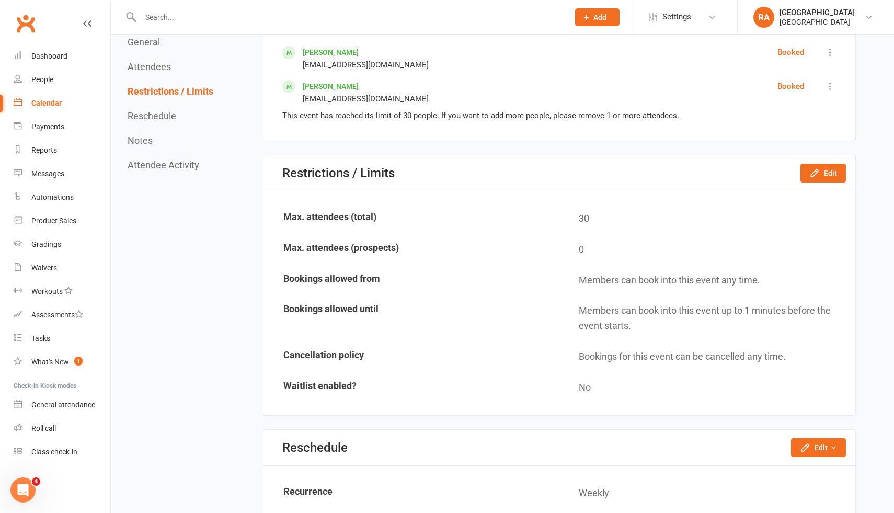
scroll to position [1490, 0]
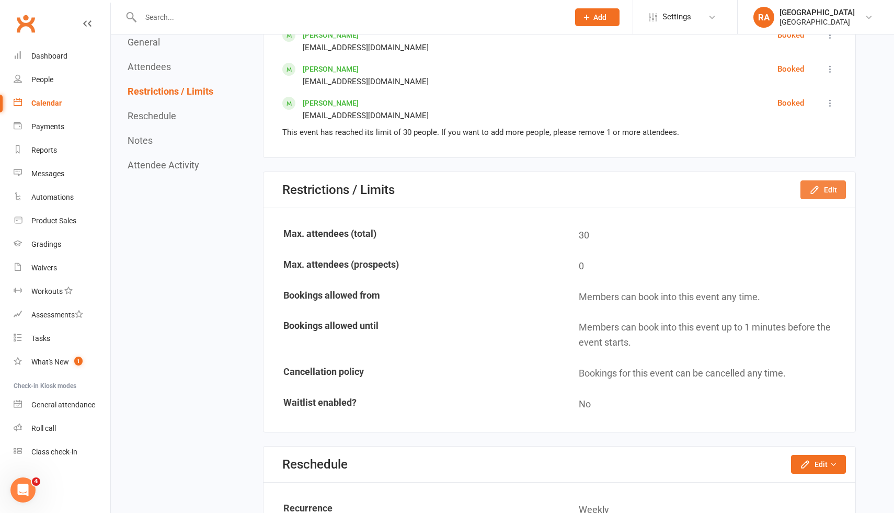
click at [822, 194] on button "Edit" at bounding box center [824, 189] width 46 height 19
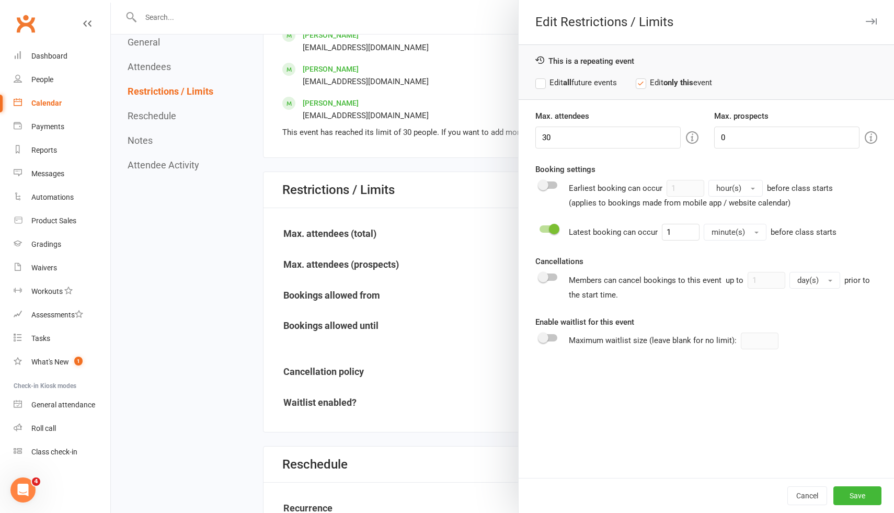
click at [626, 139] on div "Attendee limits help you manage class numbers if you have restricted space. If …" at bounding box center [577, 138] width 201 height 24
click at [575, 138] on input "30" at bounding box center [608, 138] width 145 height 22
type input "3"
type input "40"
click at [845, 490] on button "Save" at bounding box center [858, 495] width 48 height 19
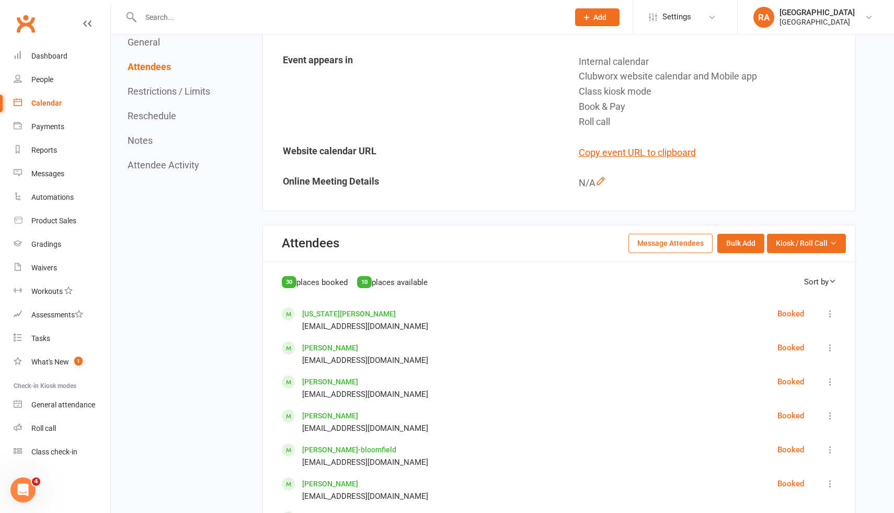
scroll to position [281, 0]
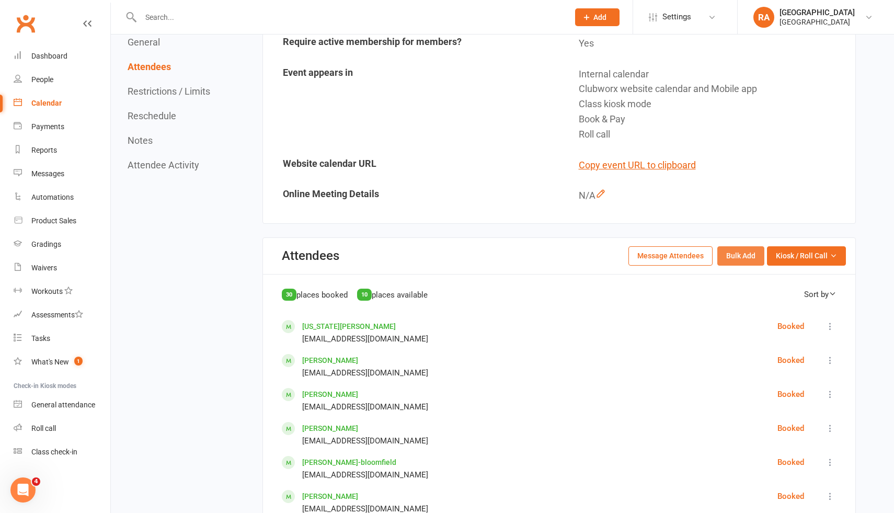
click at [741, 255] on button "Bulk Add" at bounding box center [741, 255] width 47 height 19
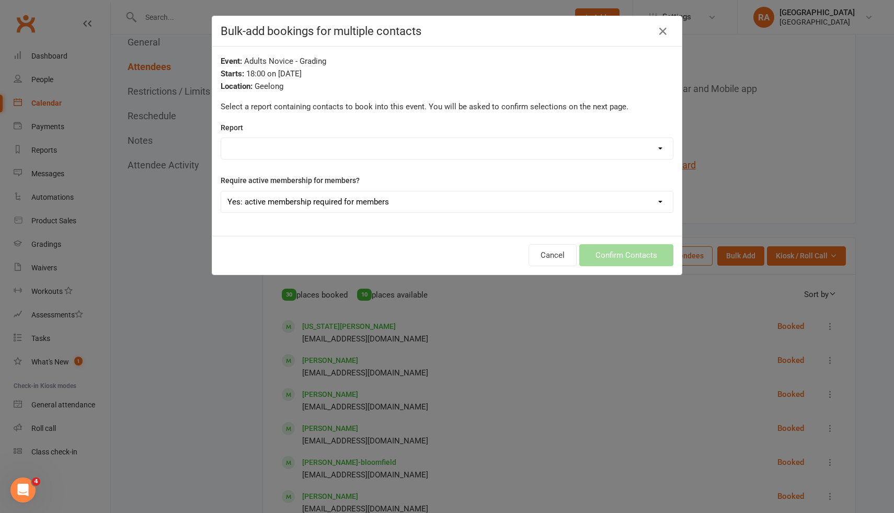
click at [332, 201] on select "Yes: active membership required for members No: all bookings will be free class…" at bounding box center [447, 201] width 452 height 21
click at [464, 149] on select "1. Will-Machado Association Contacts 12/08/2025 2. Competitors List 18/08/2025 …" at bounding box center [447, 148] width 452 height 21
select select "68660"
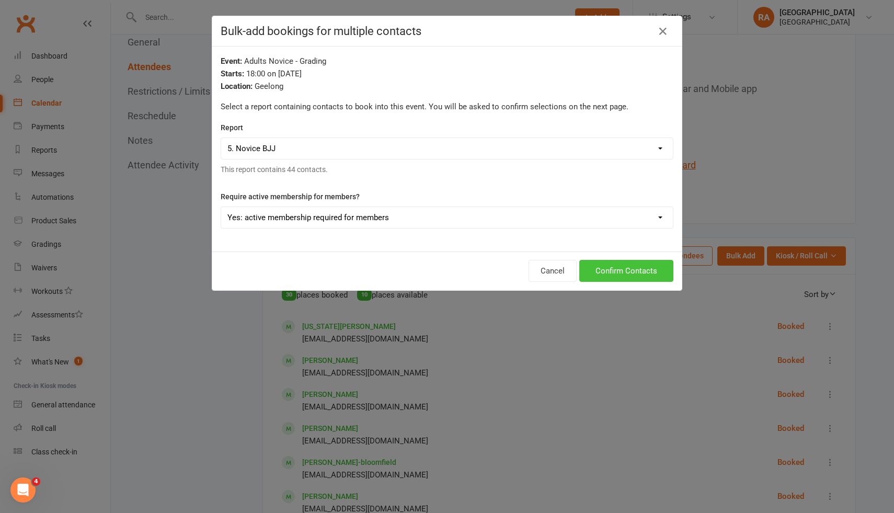
click at [617, 265] on button "Confirm Contacts" at bounding box center [627, 271] width 94 height 22
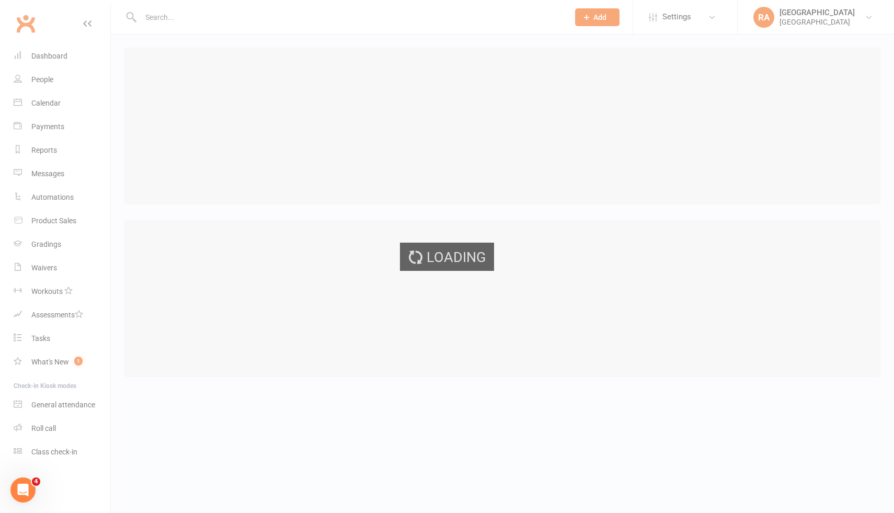
select select "25"
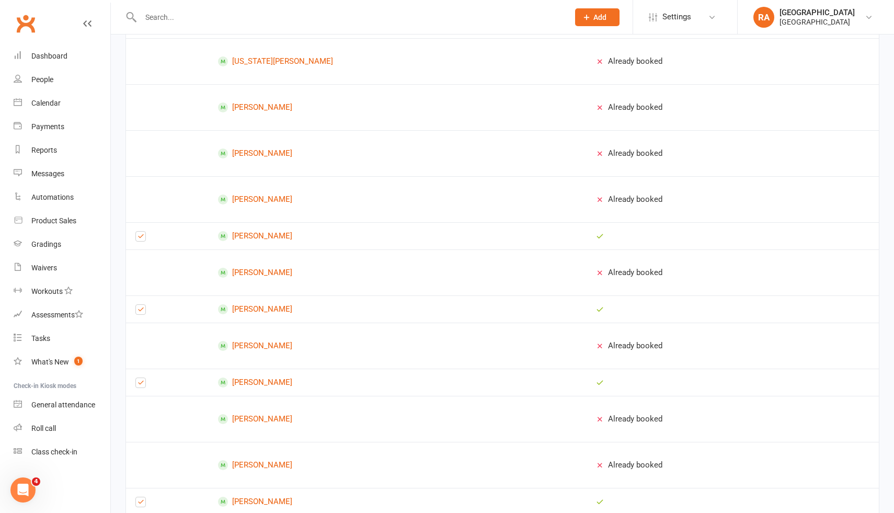
scroll to position [810, 0]
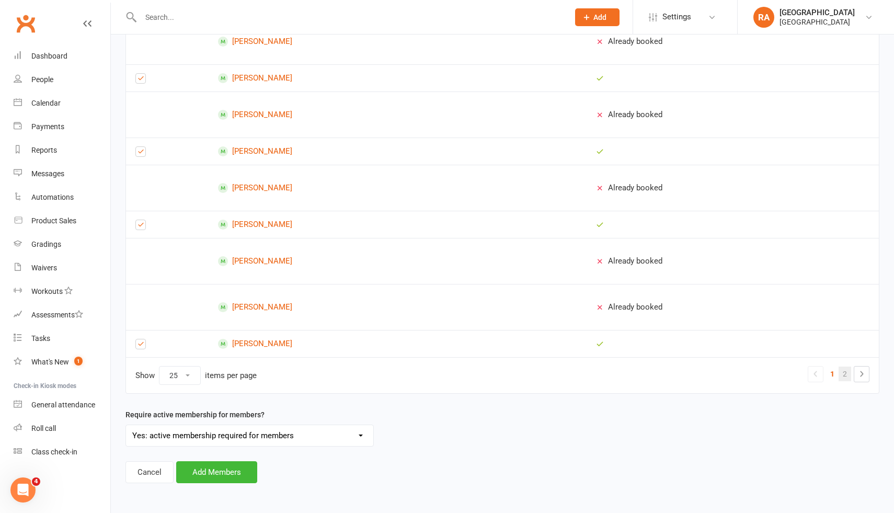
click at [844, 377] on link "2" at bounding box center [845, 374] width 13 height 15
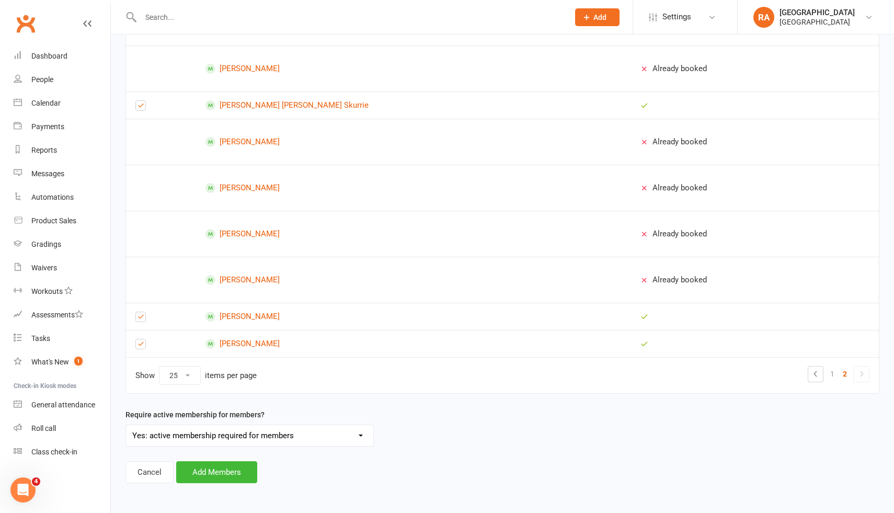
scroll to position [609, 0]
click at [143, 108] on label at bounding box center [140, 108] width 10 height 0
click at [143, 101] on input "checkbox" at bounding box center [140, 101] width 10 height 0
click at [245, 100] on link "Sarah Isabella Skurrie" at bounding box center [414, 105] width 416 height 10
click at [216, 466] on button "Add Members" at bounding box center [216, 472] width 81 height 22
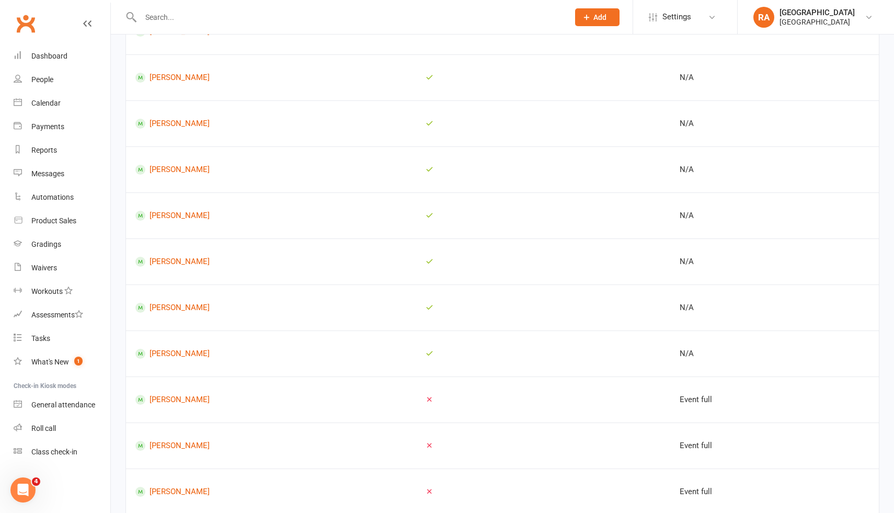
scroll to position [324, 0]
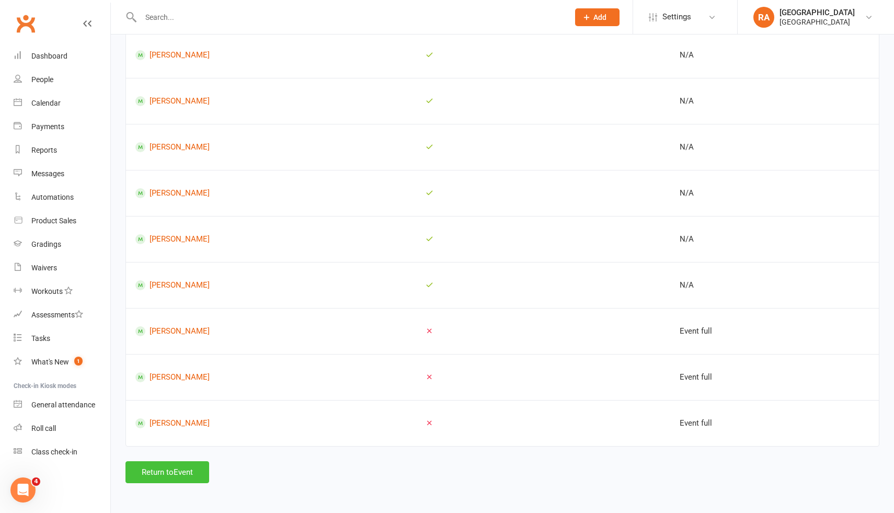
click at [159, 469] on button "Return to Event" at bounding box center [168, 472] width 84 height 22
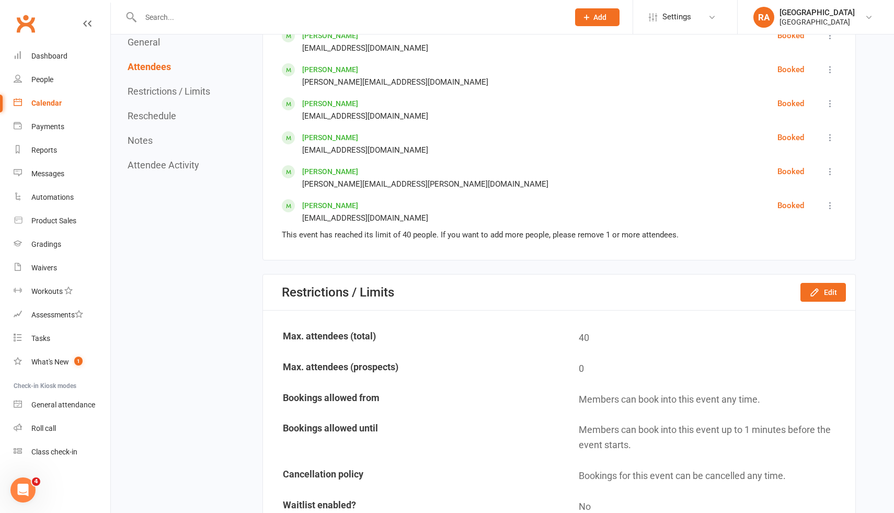
scroll to position [1736, 0]
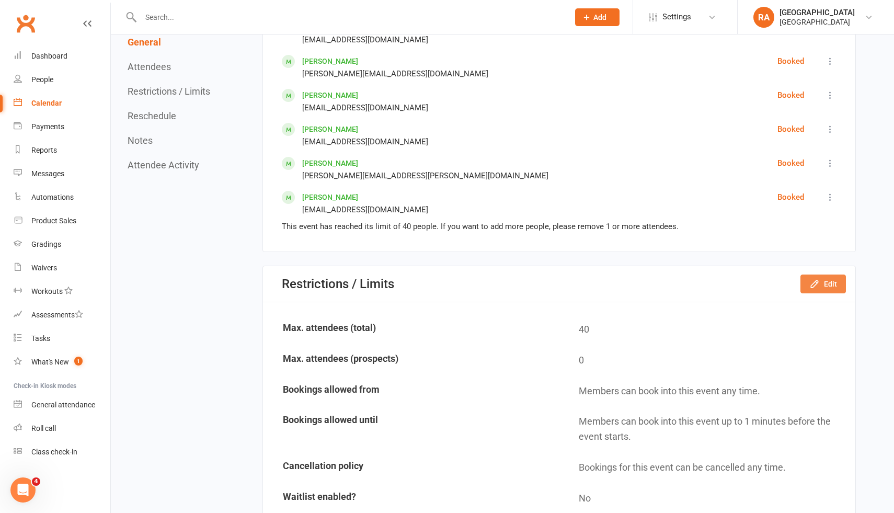
click at [810, 282] on icon "button" at bounding box center [815, 284] width 10 height 10
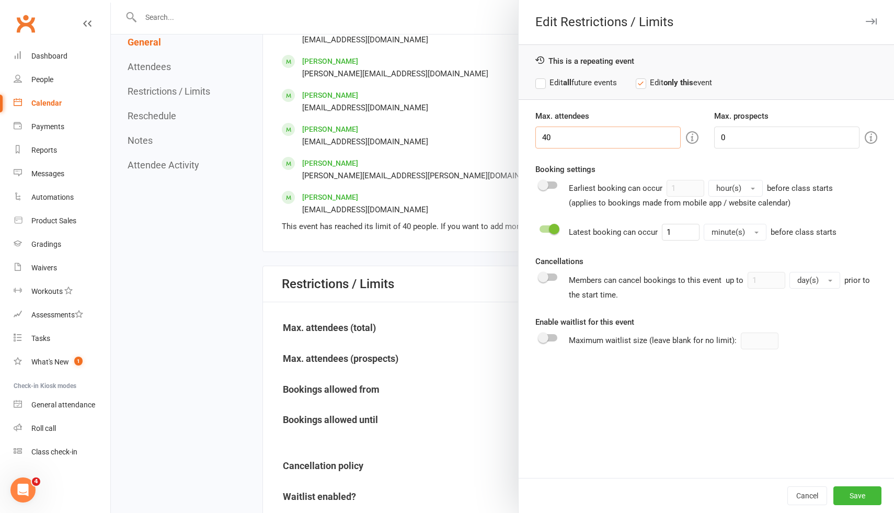
click at [587, 130] on input "40" at bounding box center [608, 138] width 145 height 22
drag, startPoint x: 583, startPoint y: 142, endPoint x: 495, endPoint y: 137, distance: 88.0
click at [495, 0] on div "Edit Restrictions / Limits This is a repeating event Edit all future events Edi…" at bounding box center [503, 0] width 784 height 0
type input "50"
click at [592, 82] on label "Edit all future events" at bounding box center [577, 82] width 82 height 13
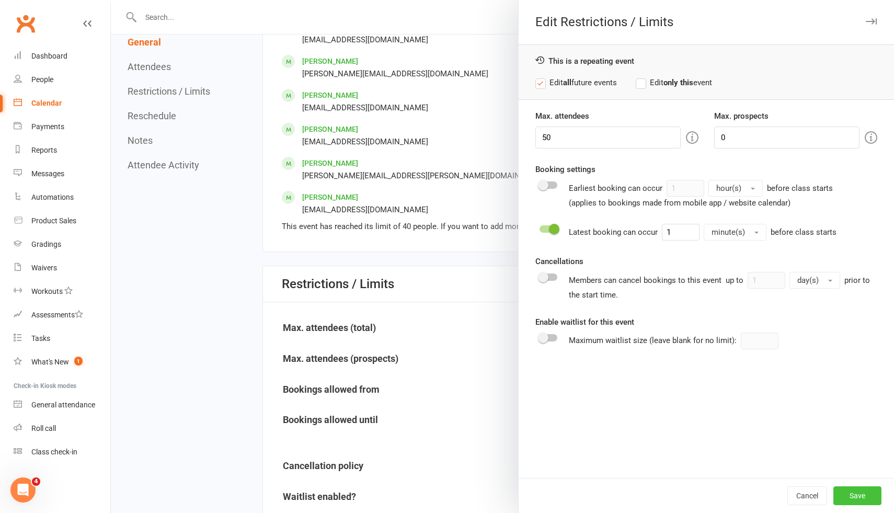
click at [851, 501] on button "Save" at bounding box center [858, 495] width 48 height 19
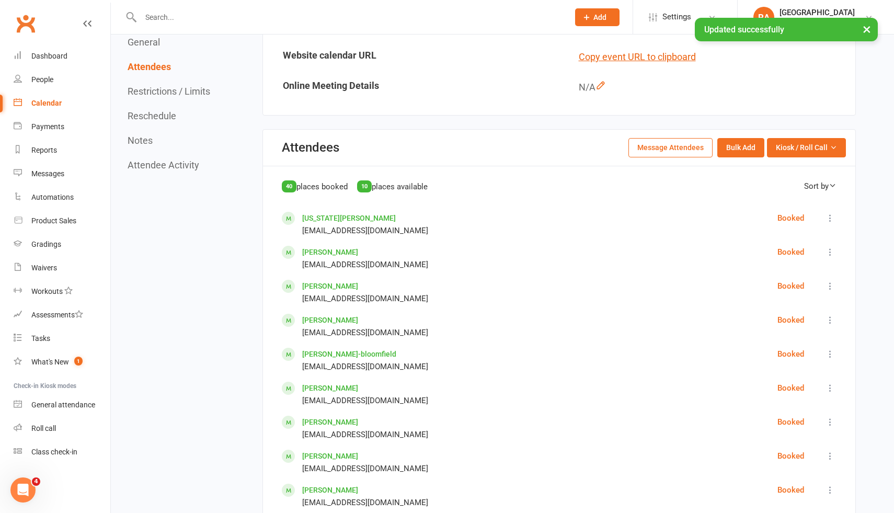
scroll to position [388, 0]
click at [744, 144] on button "Bulk Add" at bounding box center [741, 148] width 47 height 19
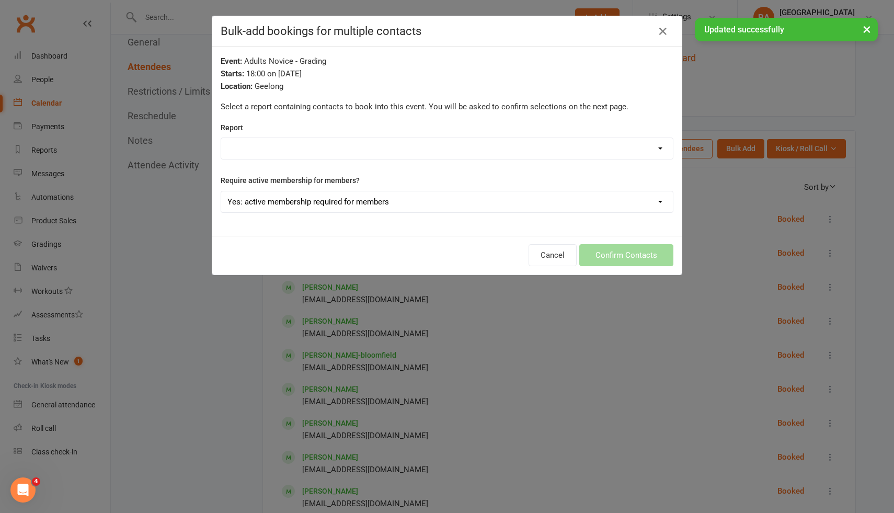
click at [482, 162] on div "Event: Adults Novice - Grading Starts: 18:00 on Sep 29, 2025 Location: Geelong …" at bounding box center [447, 141] width 470 height 189
click at [477, 153] on select "1. Will-Machado Association Contacts 12/08/2025 2. Competitors List 18/08/2025 …" at bounding box center [447, 148] width 452 height 21
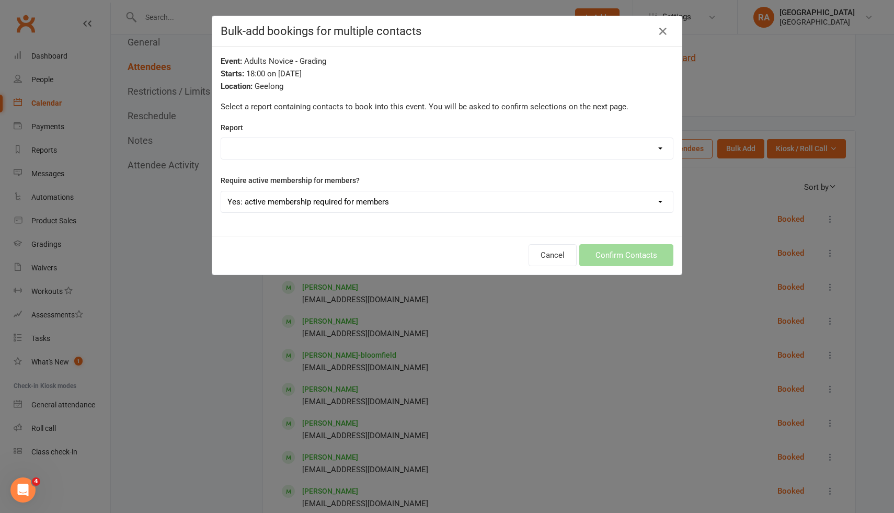
select select "68660"
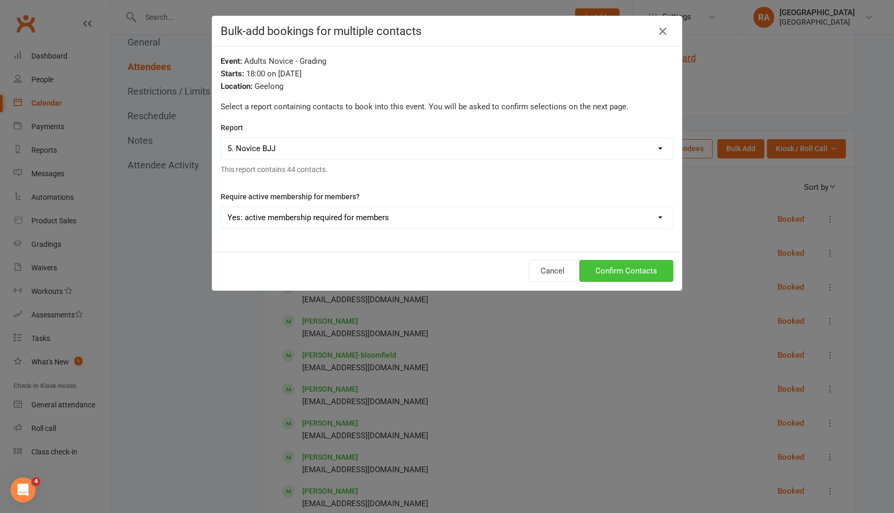
click at [627, 270] on button "Confirm Contacts" at bounding box center [627, 271] width 94 height 22
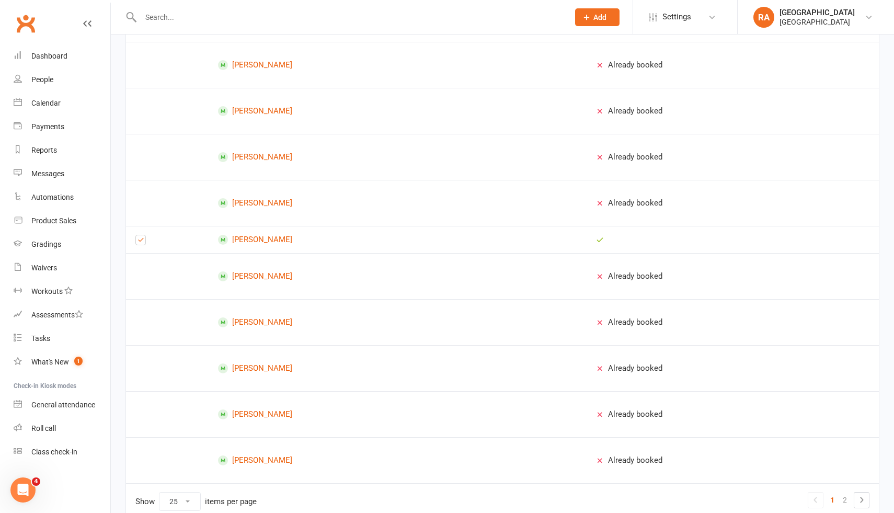
scroll to position [923, 0]
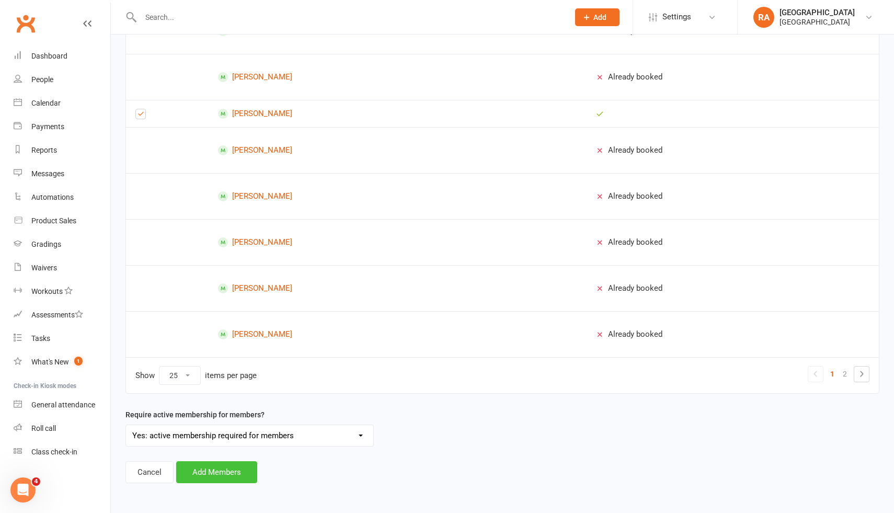
click at [221, 481] on button "Add Members" at bounding box center [216, 472] width 81 height 22
click at [175, 375] on select "10 25 50 100" at bounding box center [180, 376] width 41 height 18
select select "100"
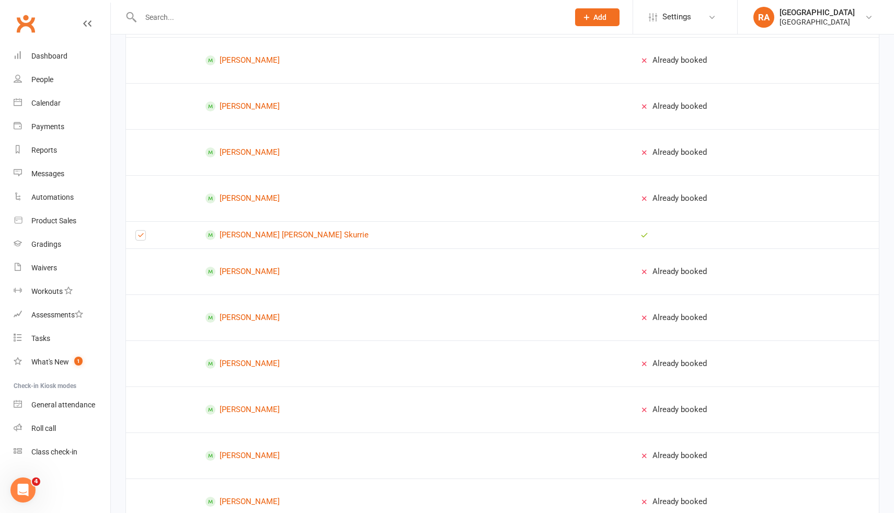
scroll to position [1616, 0]
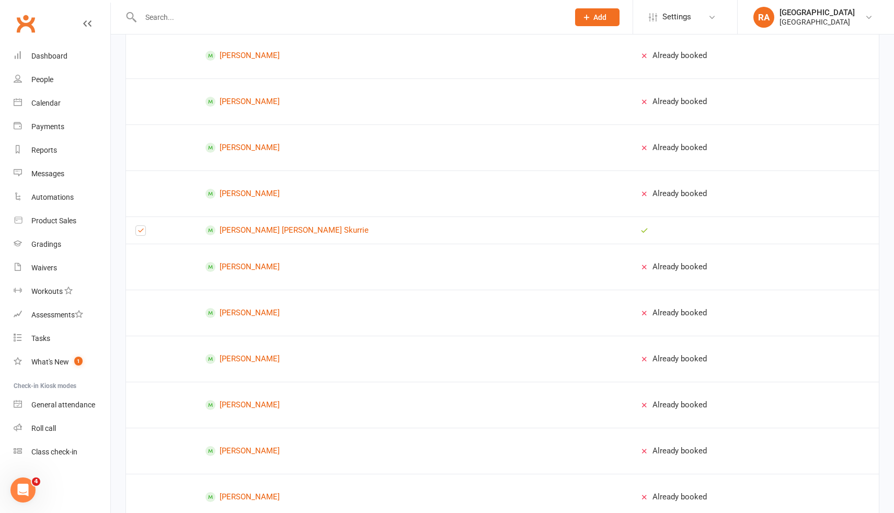
click at [138, 233] on label at bounding box center [140, 233] width 10 height 0
click at [138, 226] on input "checkbox" at bounding box center [140, 226] width 10 height 0
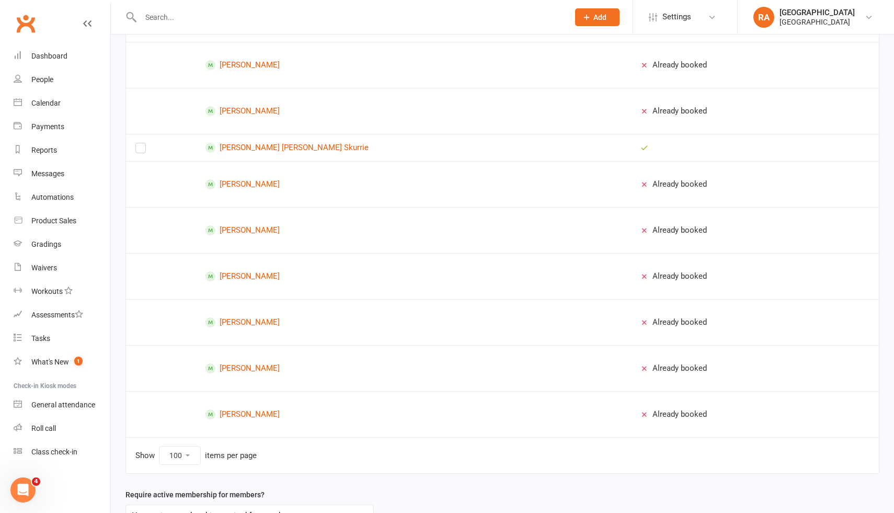
scroll to position [1778, 0]
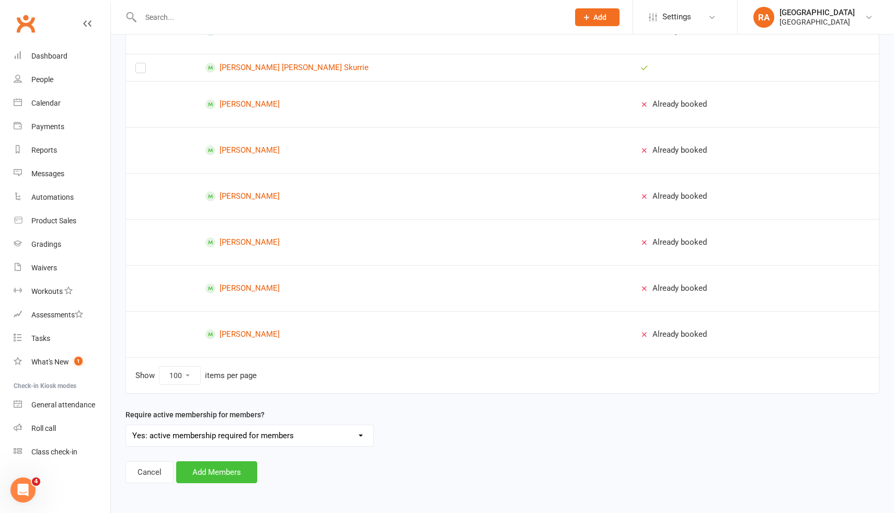
click at [214, 472] on button "Add Members" at bounding box center [216, 472] width 81 height 22
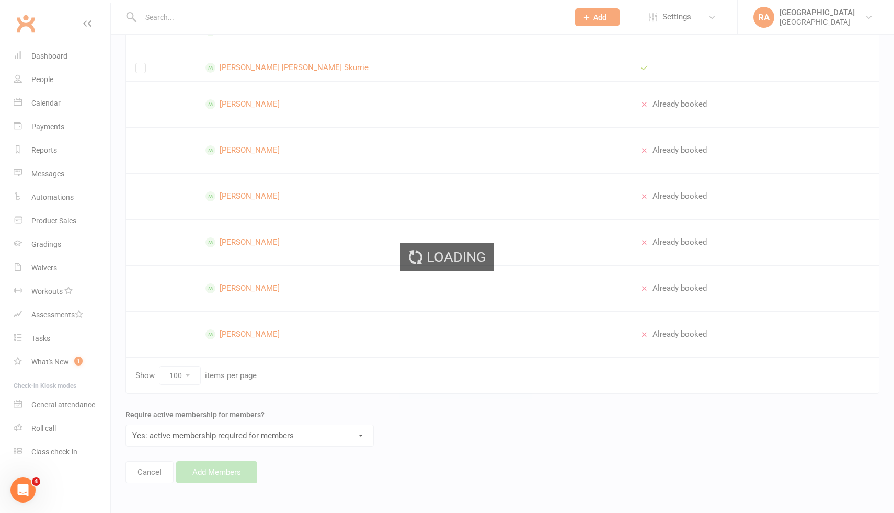
scroll to position [0, 0]
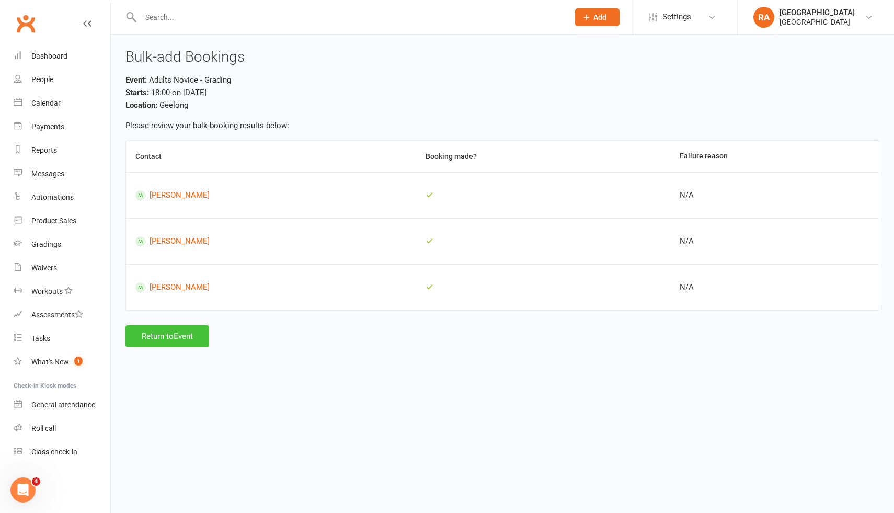
click at [156, 337] on button "Return to Event" at bounding box center [168, 336] width 84 height 22
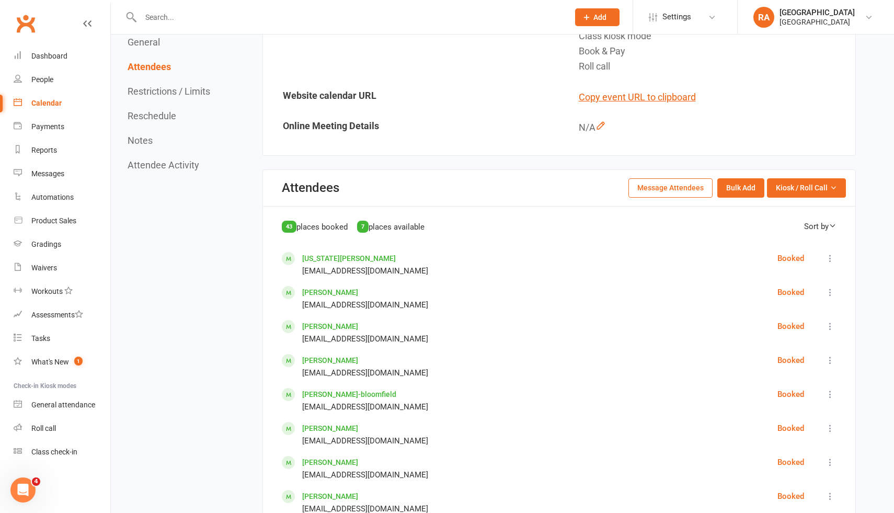
scroll to position [352, 0]
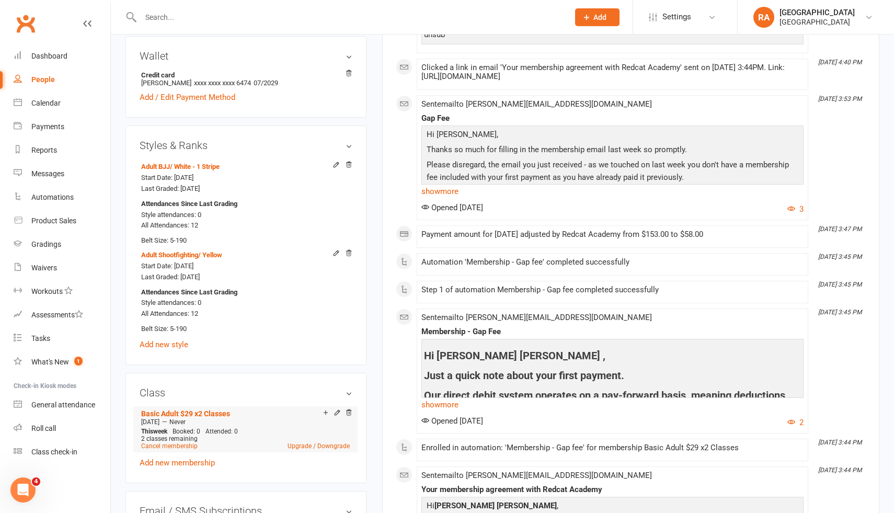
scroll to position [424, 0]
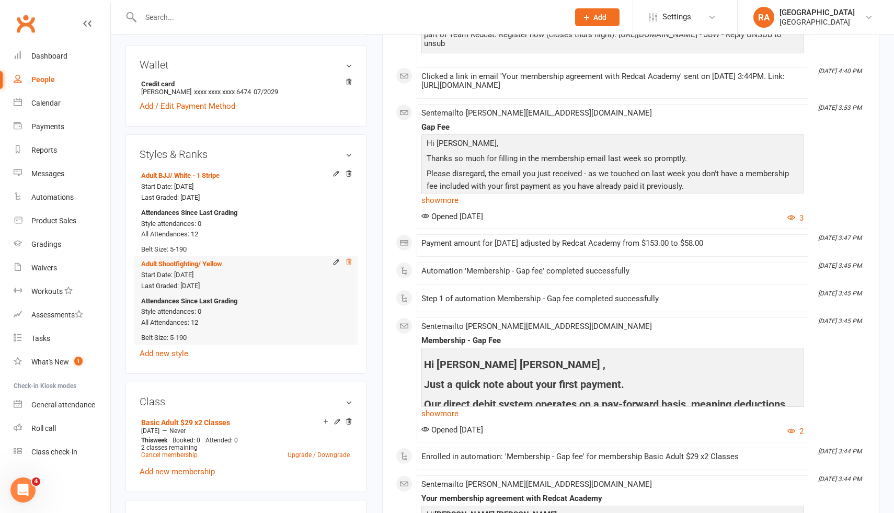
click at [349, 259] on icon at bounding box center [348, 262] width 5 height 6
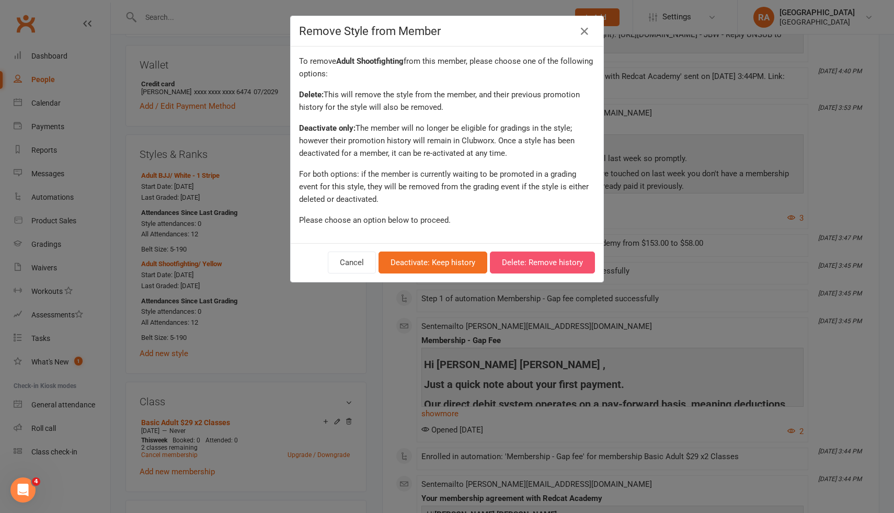
click at [507, 263] on button "Delete: Remove history" at bounding box center [542, 263] width 105 height 22
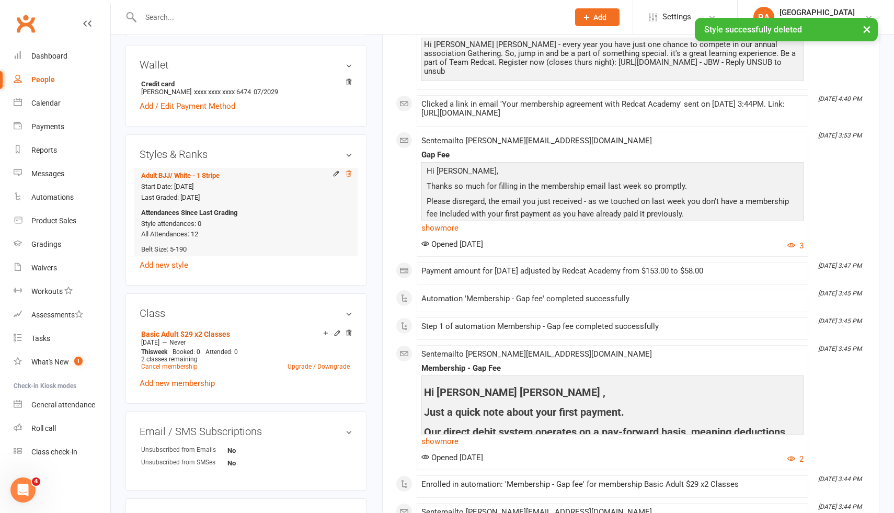
click at [348, 170] on icon at bounding box center [348, 173] width 7 height 7
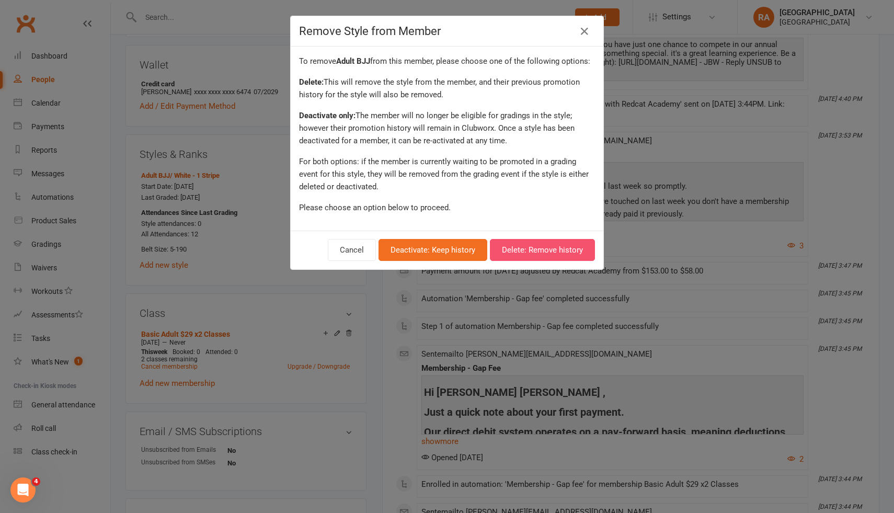
click at [506, 249] on button "Delete: Remove history" at bounding box center [542, 250] width 105 height 22
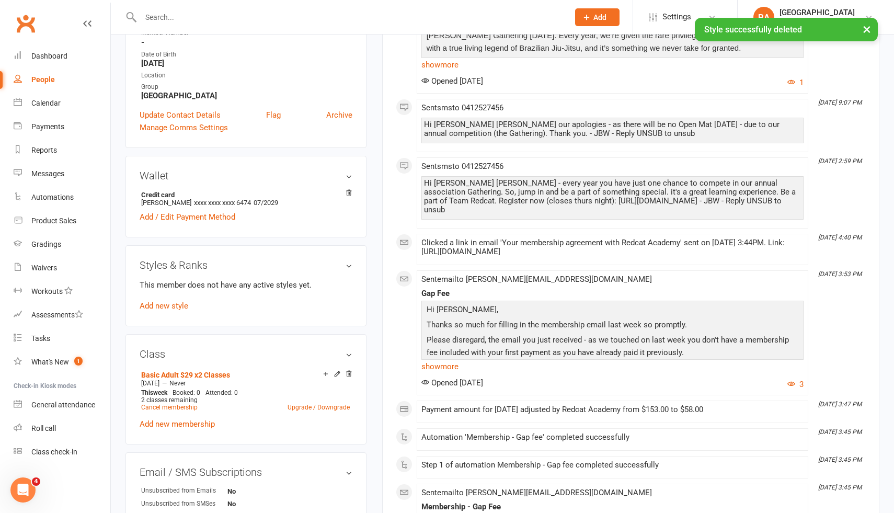
scroll to position [312, 0]
click at [167, 302] on link "Add new style" at bounding box center [164, 306] width 49 height 9
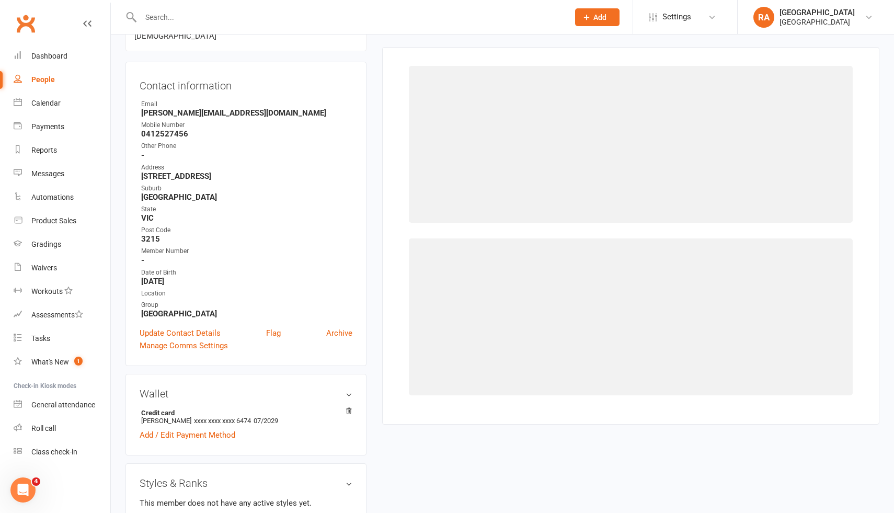
scroll to position [89, 0]
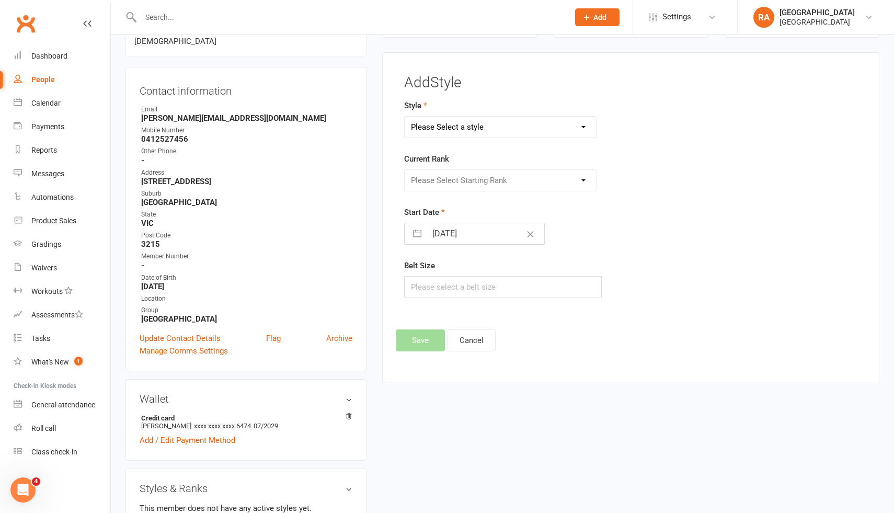
click at [444, 138] on form "Style Please Select a style Adult BJJ Adult Shootfighting Beginners Class Junio…" at bounding box center [552, 198] width 297 height 199
click at [444, 129] on select "Please Select a style Adult BJJ Adult Shootfighting Beginners Class Junior & Te…" at bounding box center [501, 127] width 192 height 21
select select "75"
click at [437, 183] on select "Please Select Starting Rank White" at bounding box center [501, 180] width 192 height 21
select select "580"
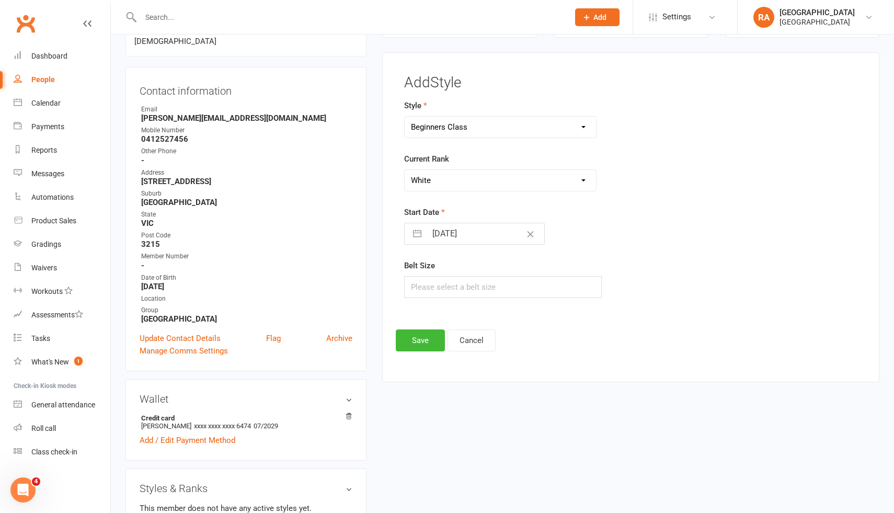
click at [437, 228] on input "[DATE]" at bounding box center [486, 233] width 118 height 21
select select "7"
select select "2025"
select select "8"
select select "2025"
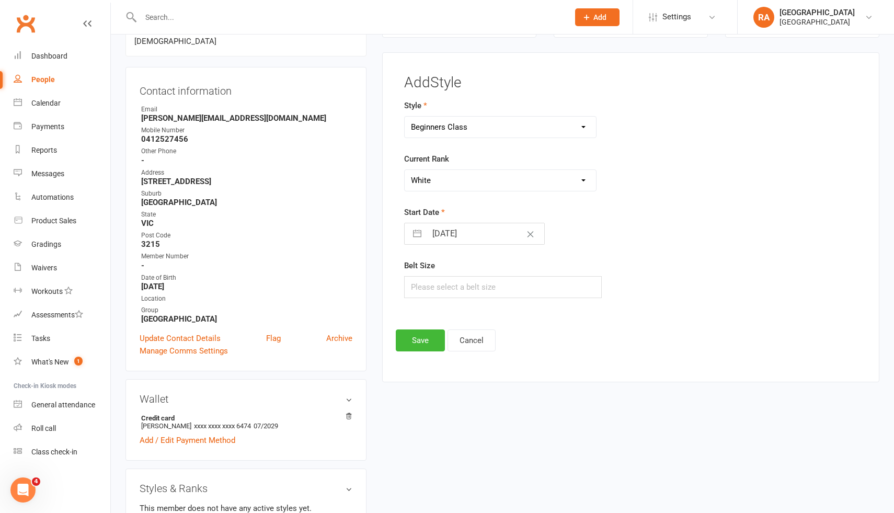
select select "9"
select select "2025"
click at [521, 311] on td "5" at bounding box center [528, 313] width 20 height 20
type input "[DATE]"
click at [463, 230] on input "[DATE]" at bounding box center [486, 233] width 118 height 21
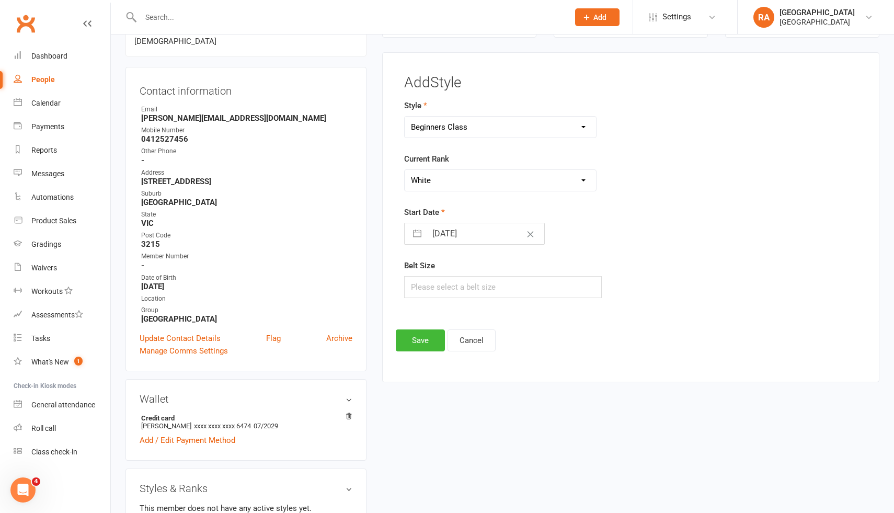
select select "7"
select select "2025"
select select "8"
select select "2025"
select select "9"
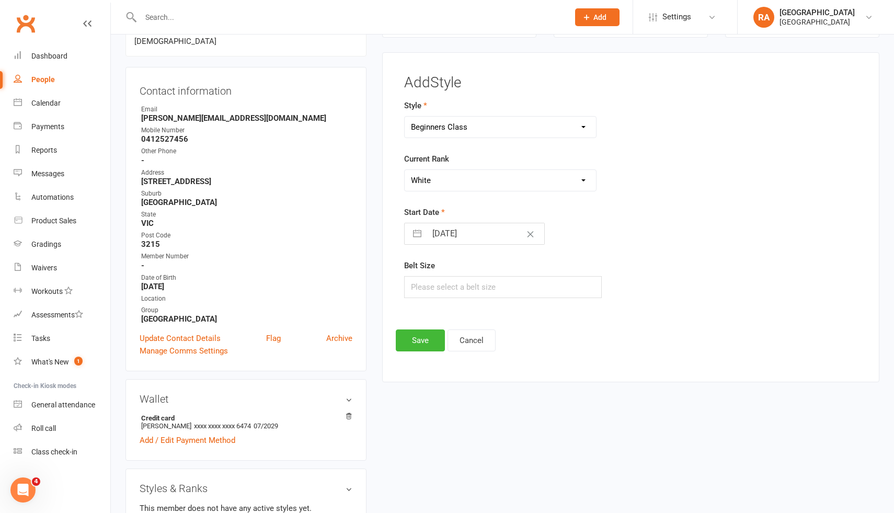
select select "2025"
click at [644, 296] on div "Belt Size" at bounding box center [552, 278] width 297 height 39
click at [479, 243] on input "[DATE]" at bounding box center [486, 233] width 118 height 21
select select "7"
select select "2025"
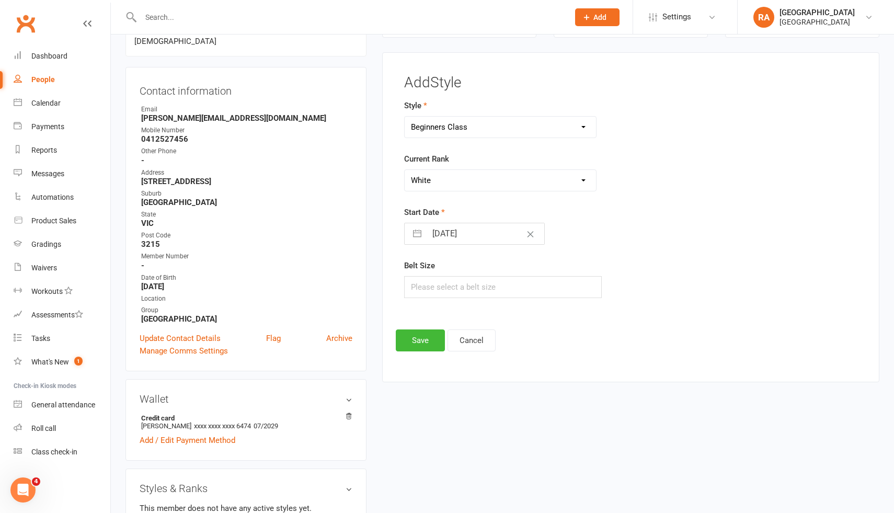
select select "8"
select select "2025"
select select "9"
select select "2025"
click at [660, 305] on div "Style Adult BJJ Adult Shootfighting Beginners Class Junior & Teens BJJ Peewee B…" at bounding box center [552, 205] width 313 height 213
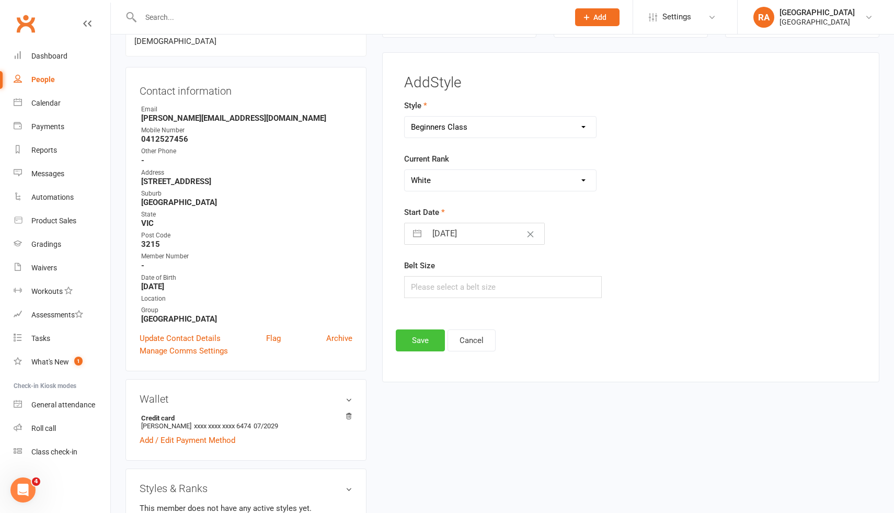
click at [426, 338] on button "Save" at bounding box center [420, 341] width 49 height 22
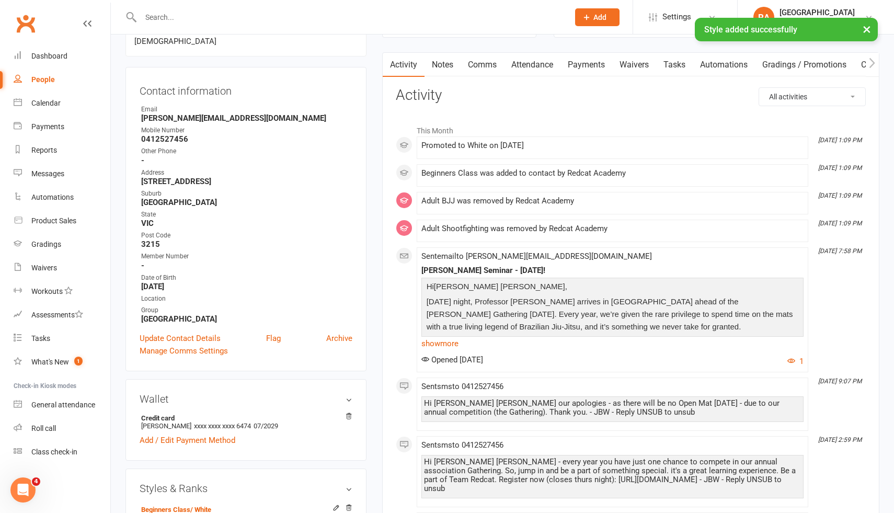
scroll to position [0, 0]
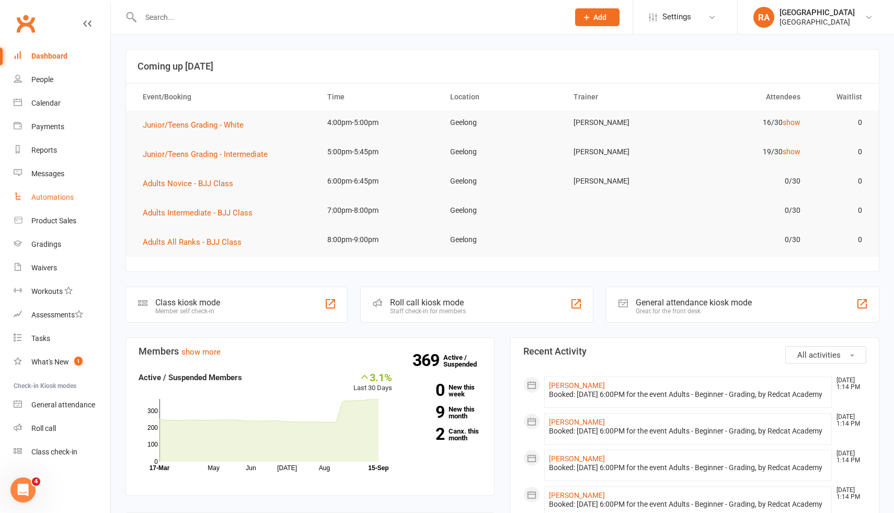
click at [55, 200] on div "Automations" at bounding box center [52, 197] width 42 height 8
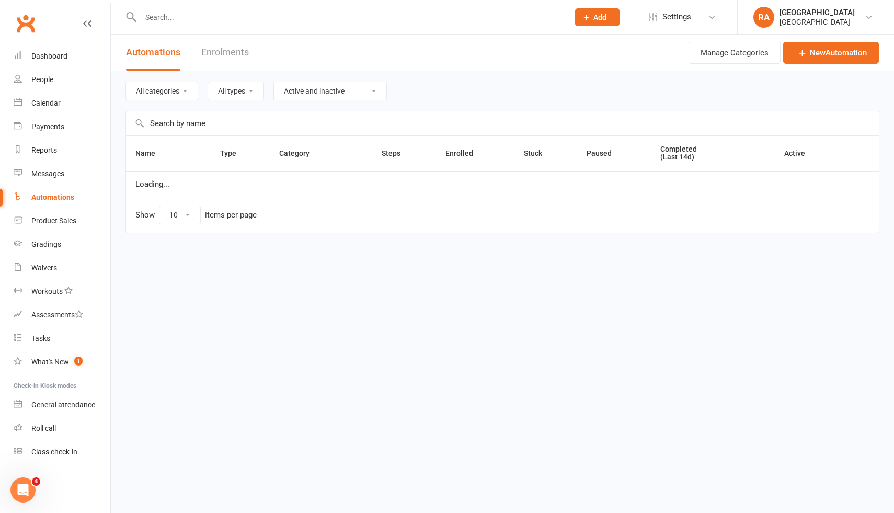
select select "50"
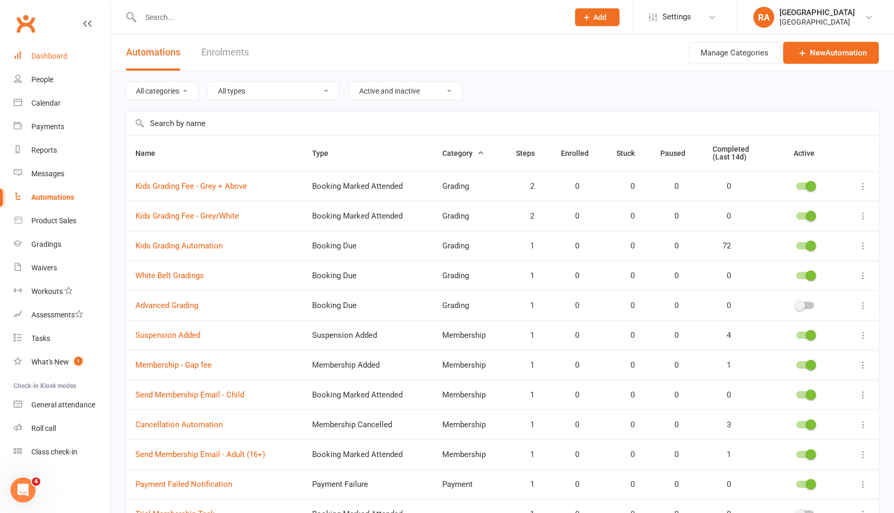
click at [62, 50] on link "Dashboard" at bounding box center [62, 56] width 97 height 24
